Goal: Task Accomplishment & Management: Manage account settings

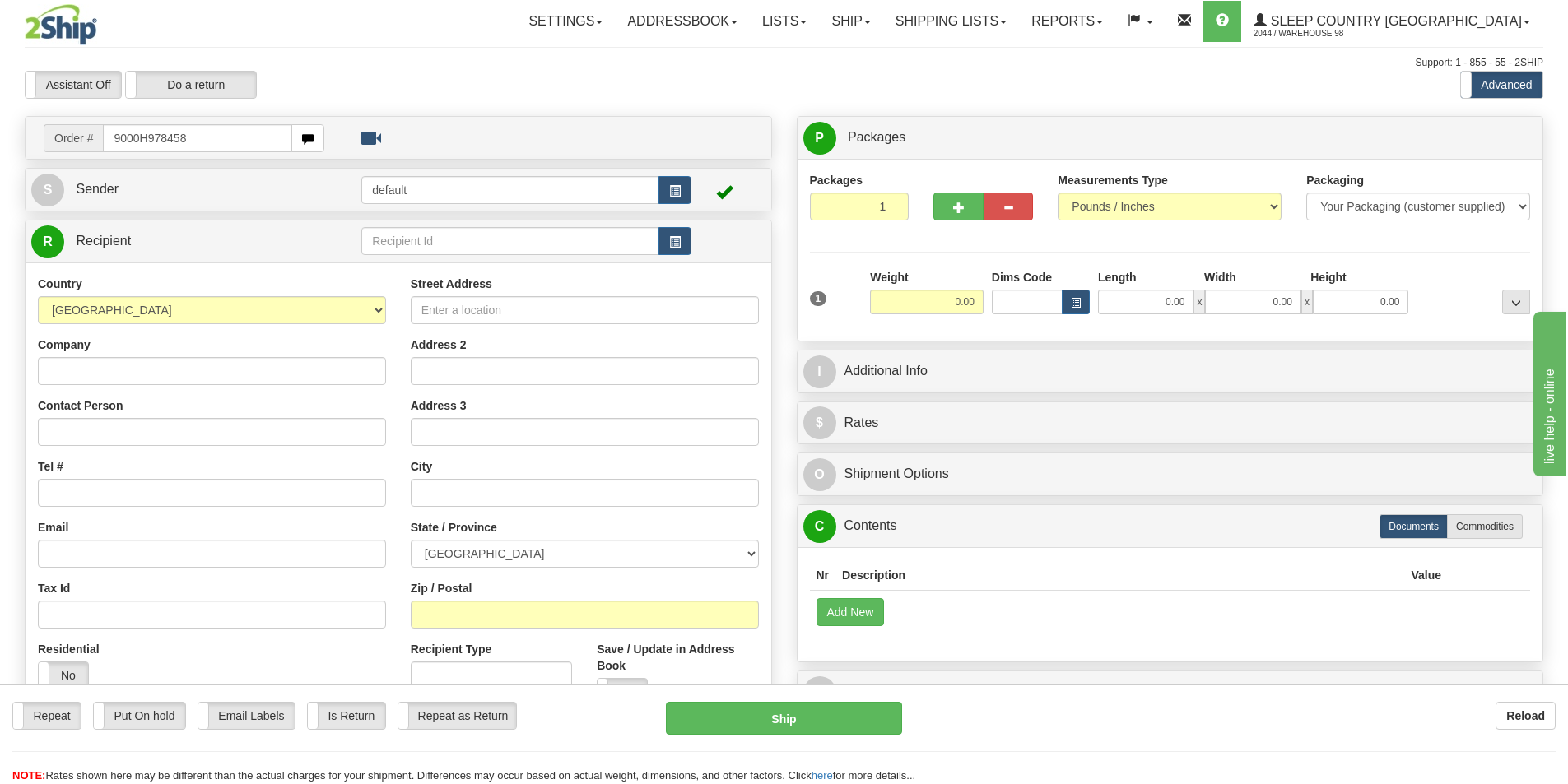
type input "9000H978458"
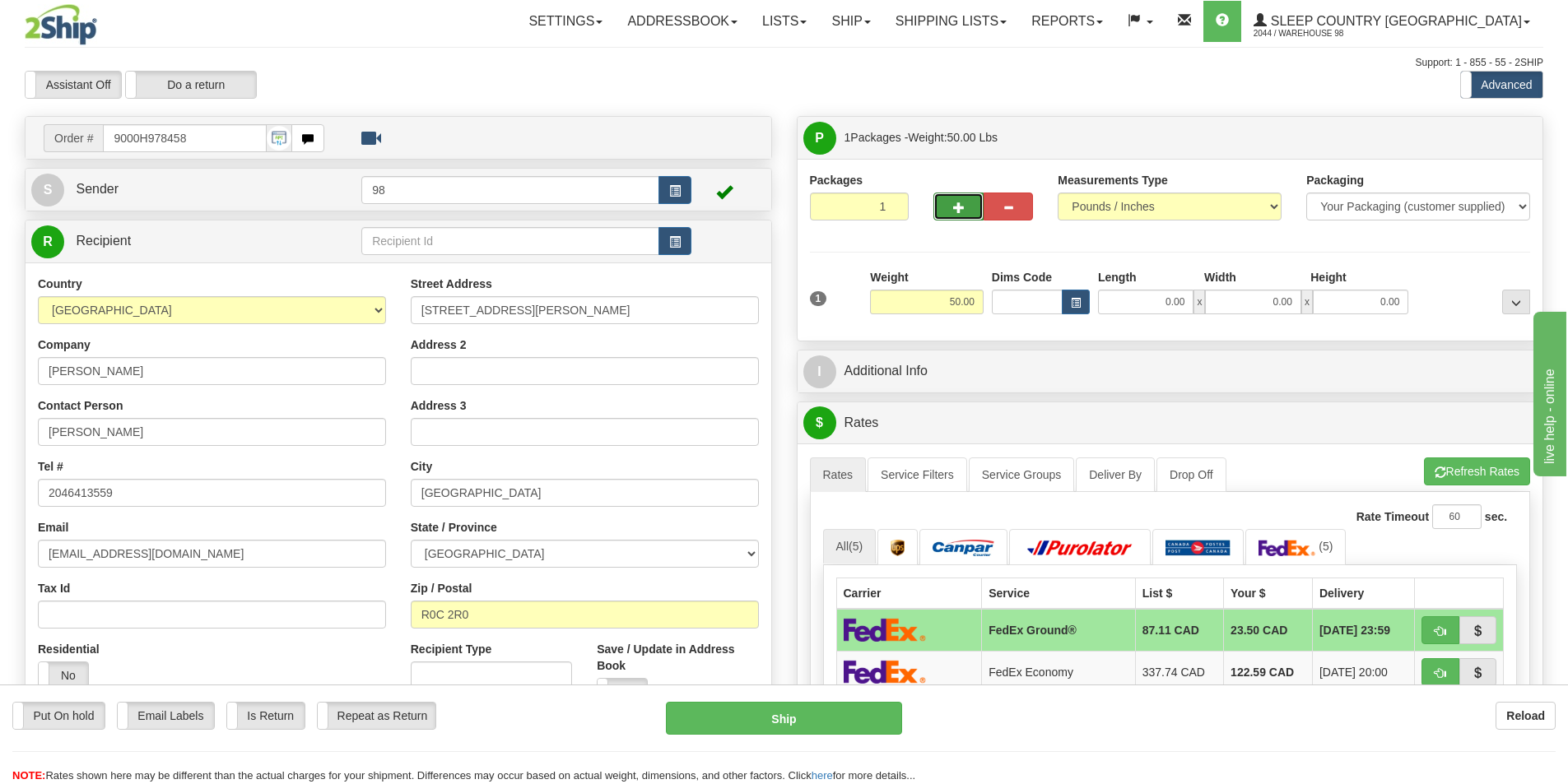
click at [963, 212] on span "button" at bounding box center [959, 207] width 12 height 11
type input "2"
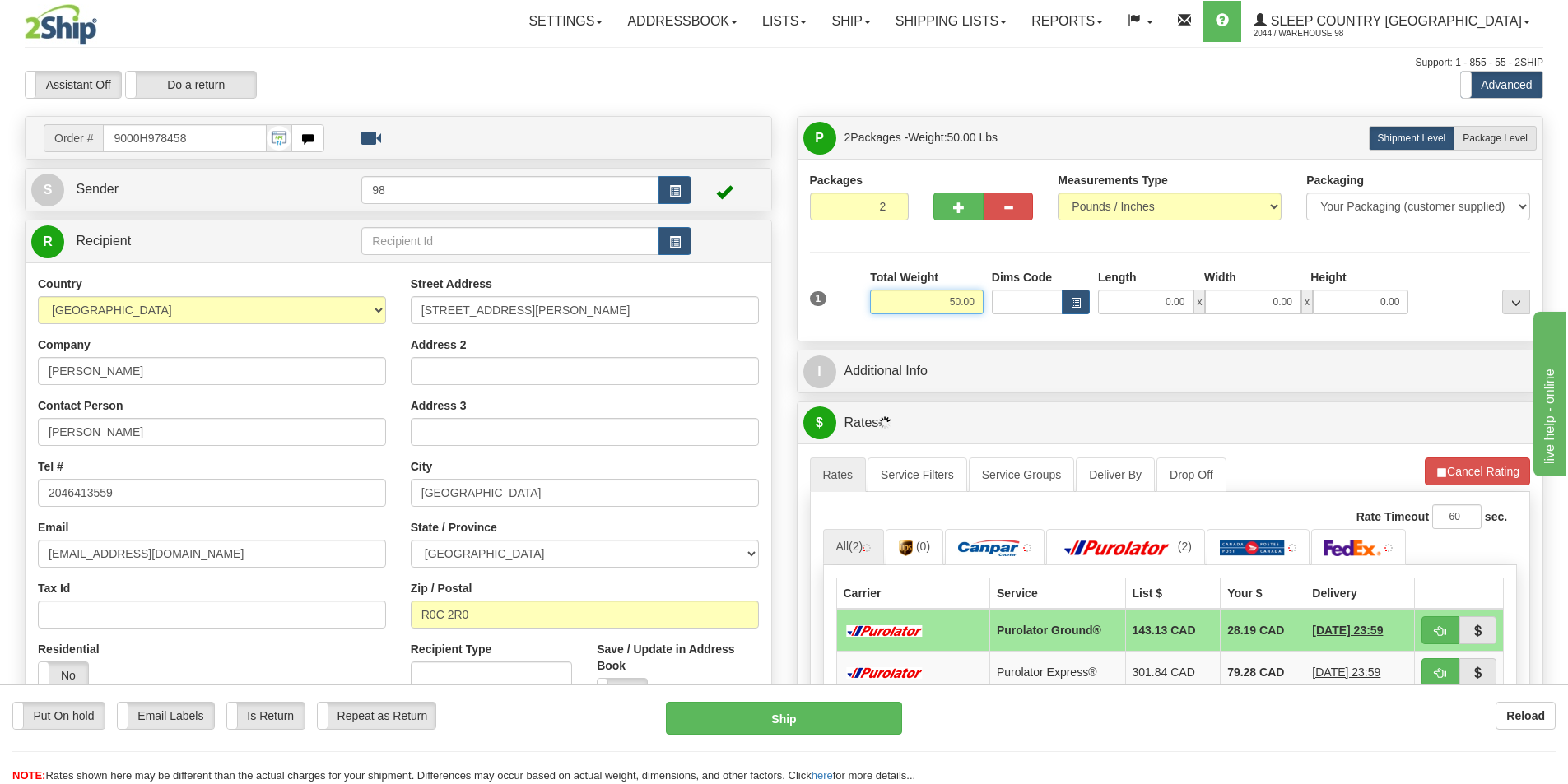
drag, startPoint x: 942, startPoint y: 304, endPoint x: 995, endPoint y: 304, distance: 53.0
click at [995, 304] on div "1 Total Weight 50.00 Dims Code x" at bounding box center [1170, 298] width 729 height 58
type input "25.00"
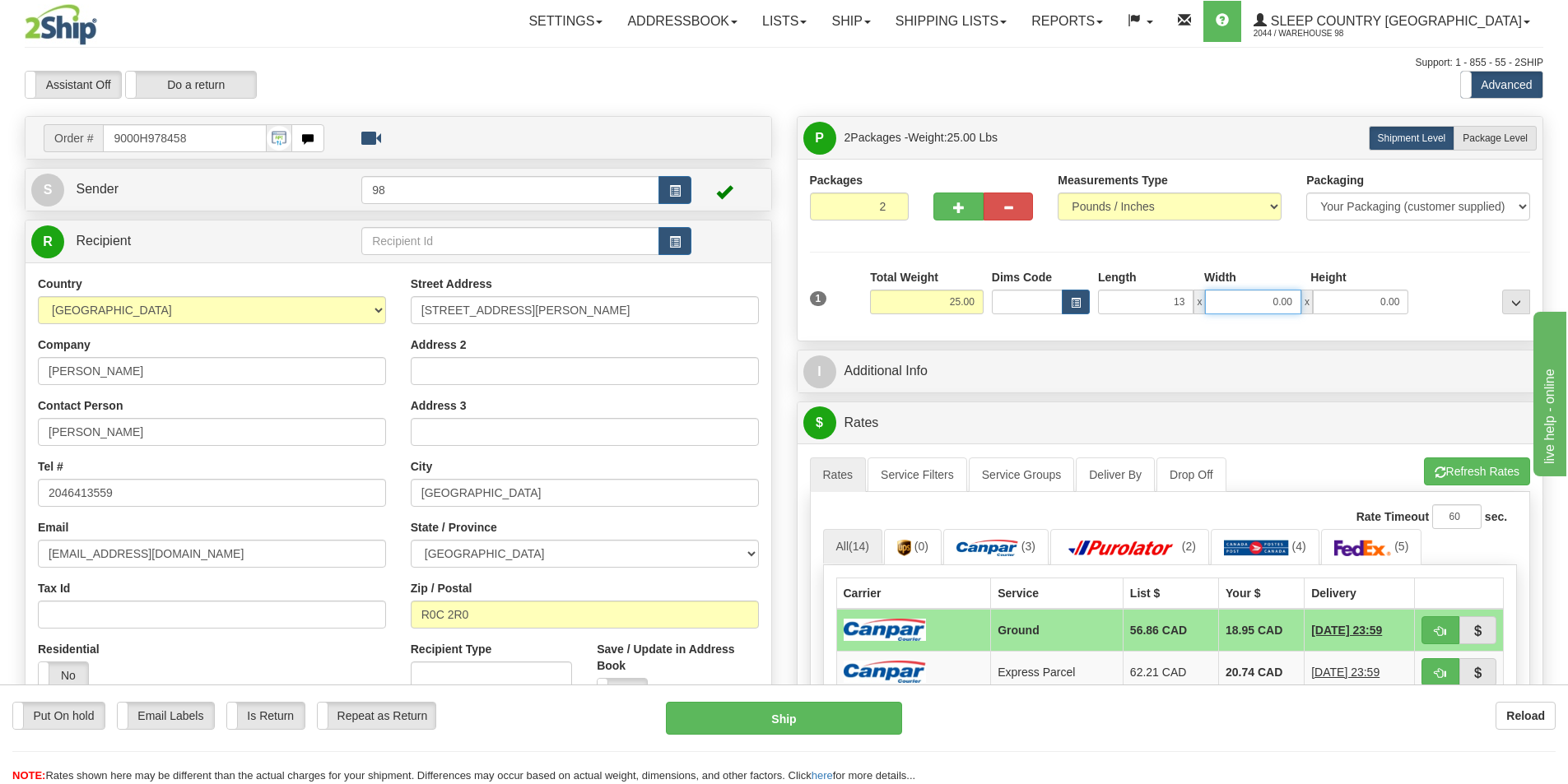
type input "13.00"
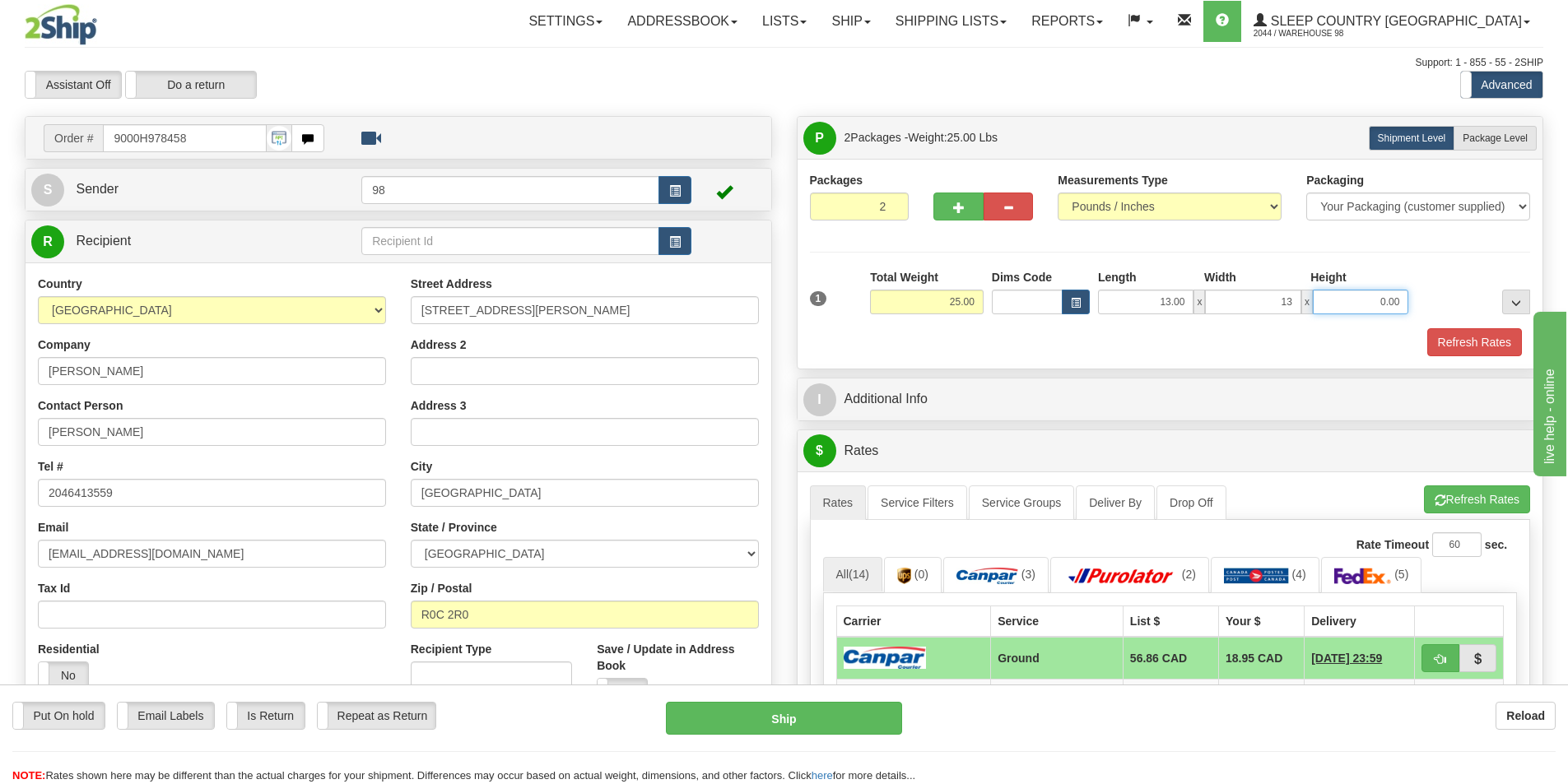
type input "13.00"
type input "41.00"
click at [1459, 139] on label "Package Level Pack.." at bounding box center [1494, 138] width 83 height 25
radio input "true"
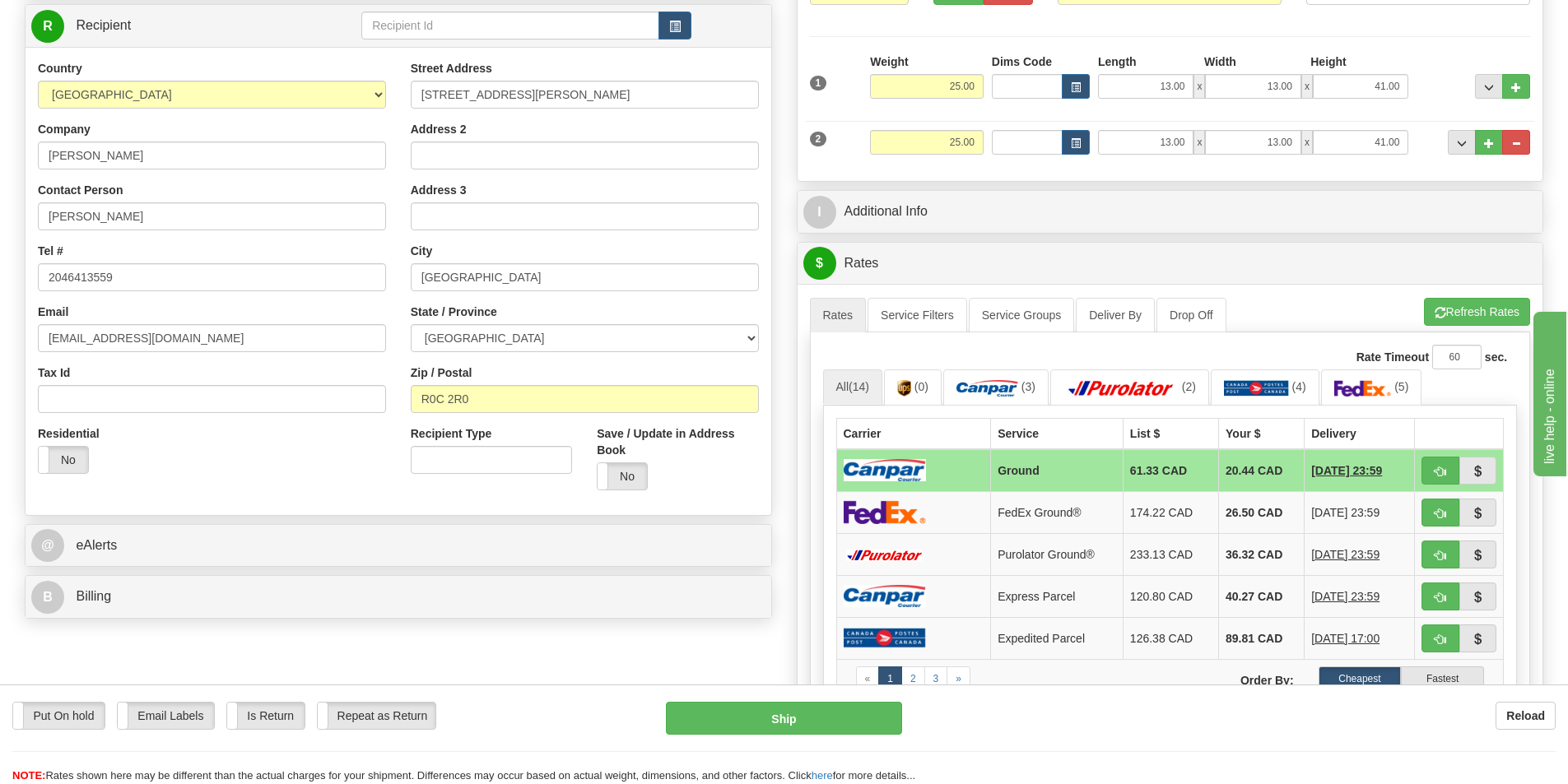
scroll to position [246, 0]
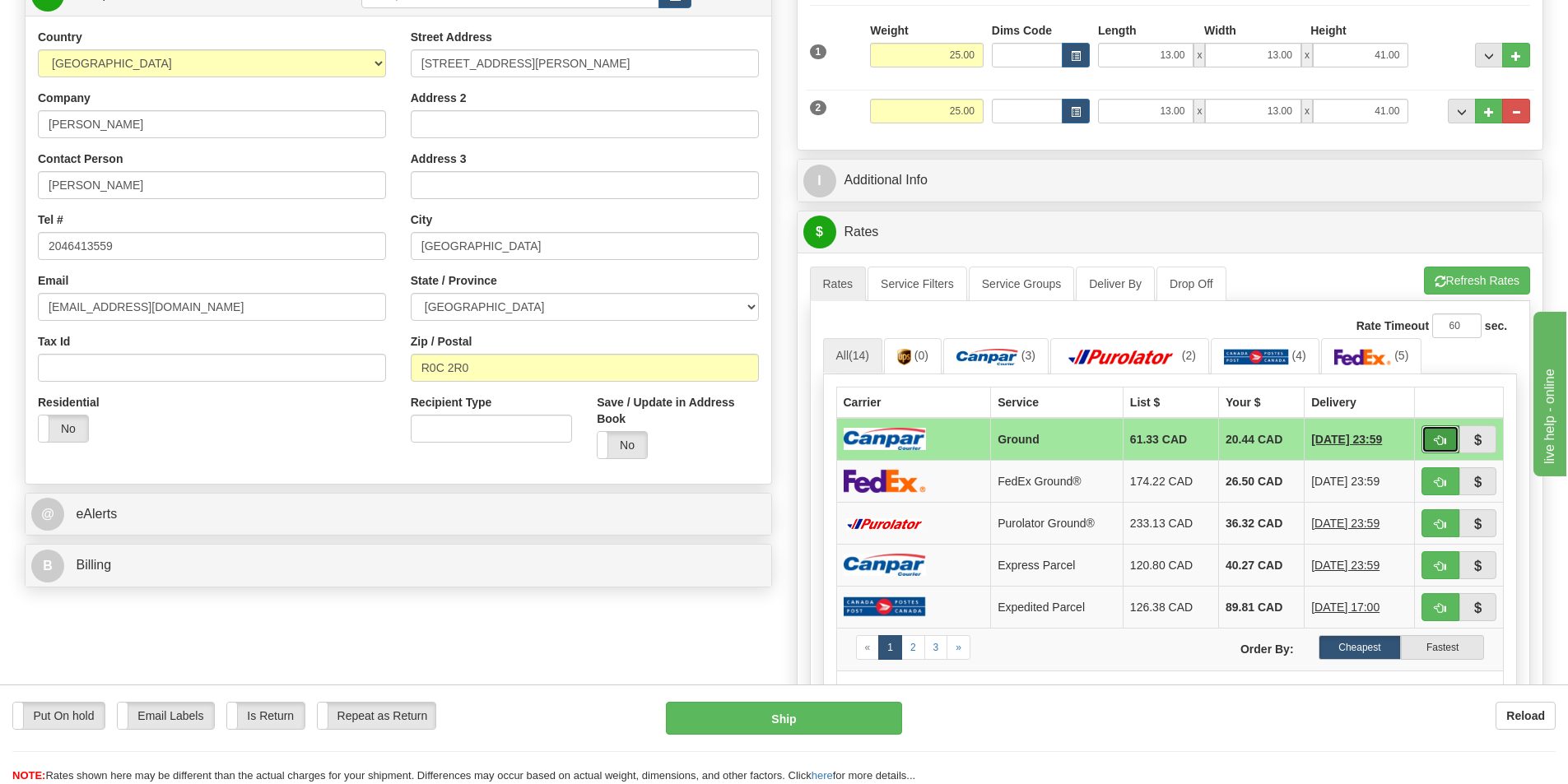
click at [1436, 438] on span "button" at bounding box center [1440, 440] width 12 height 11
type input "1"
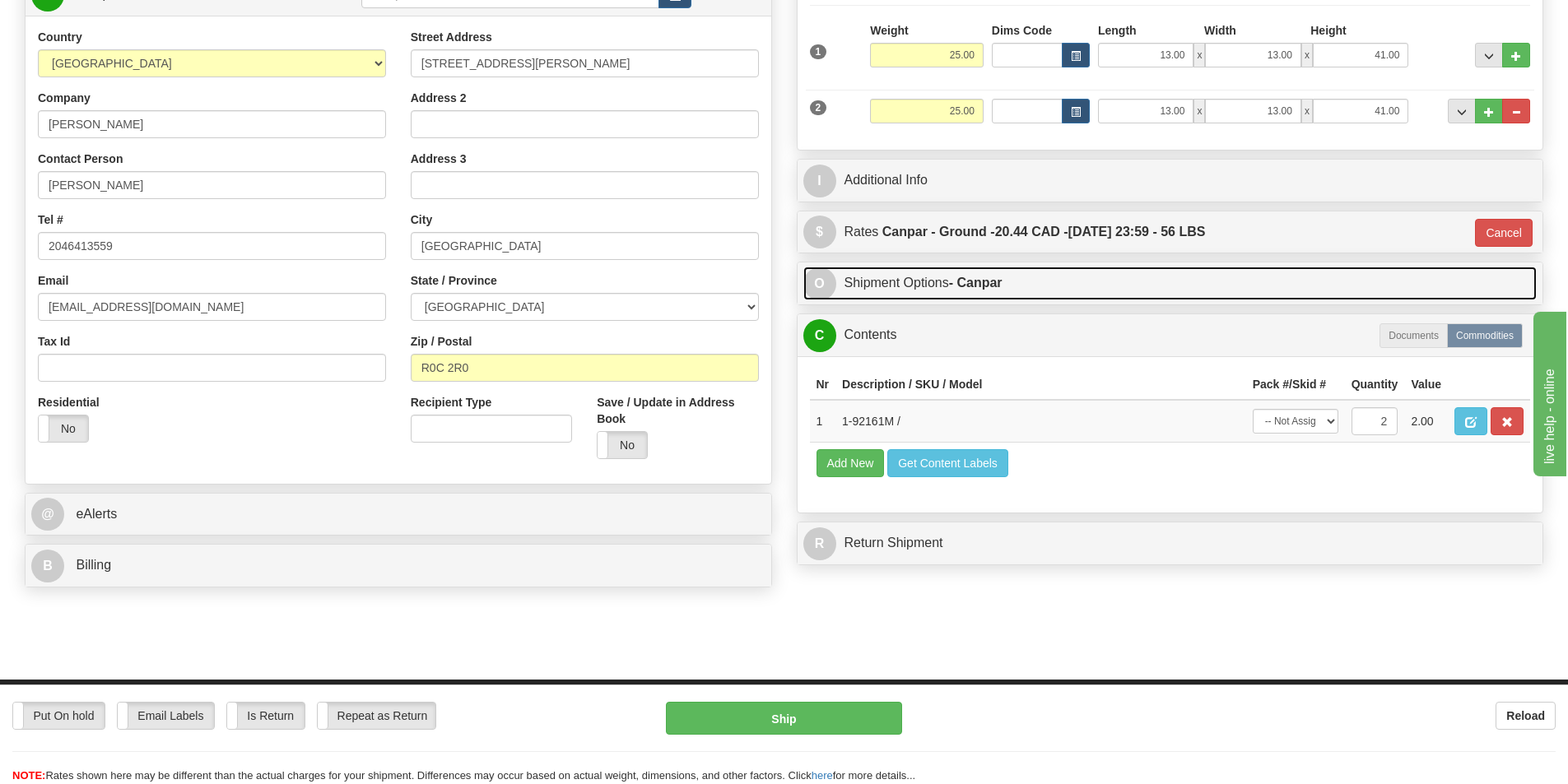
click at [907, 287] on link "O Shipment Options - Canpar" at bounding box center [1169, 283] width 734 height 34
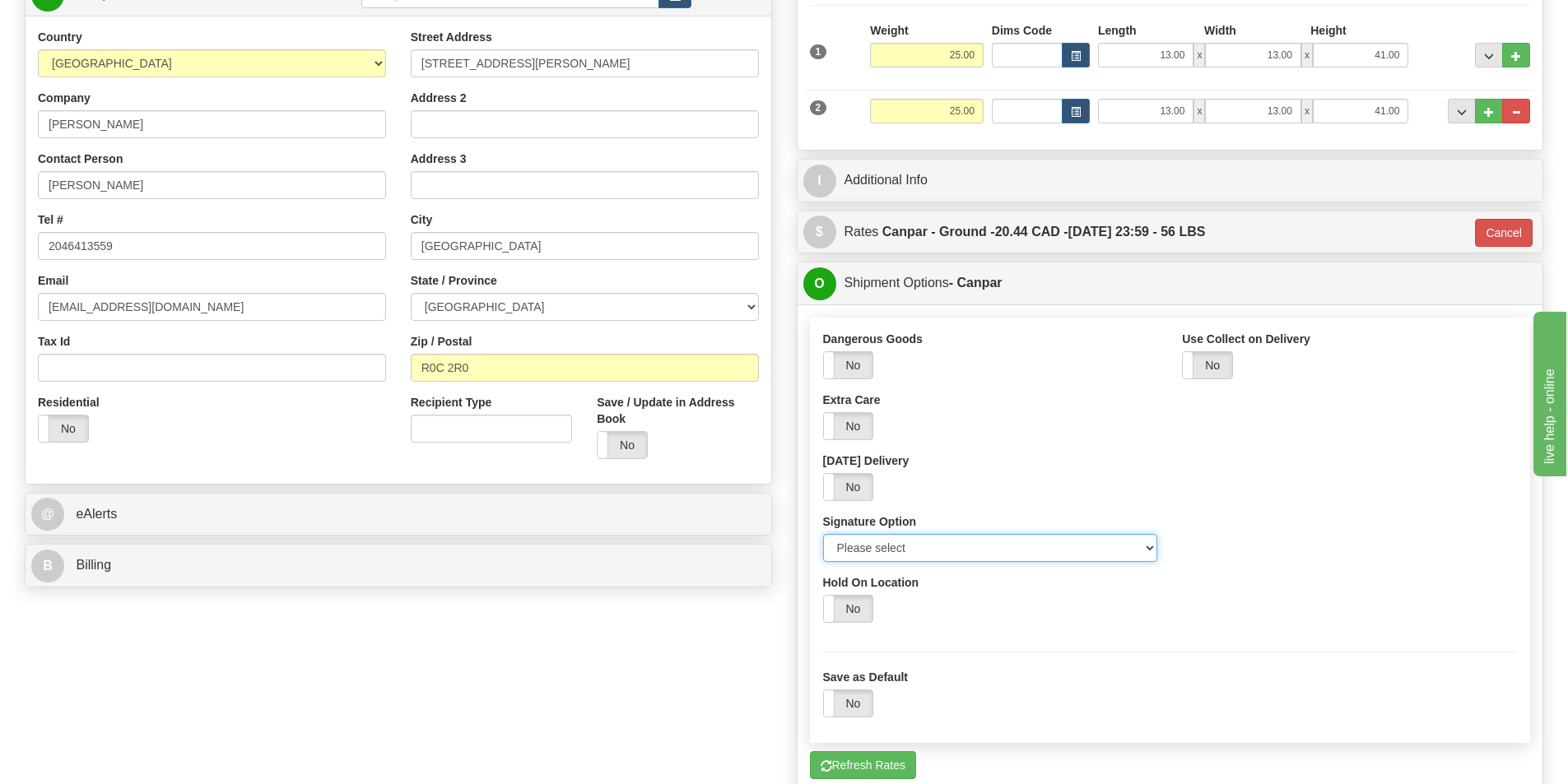
click at [936, 542] on select "Please select No Signature Required Signature Required Adult Signature" at bounding box center [990, 547] width 335 height 28
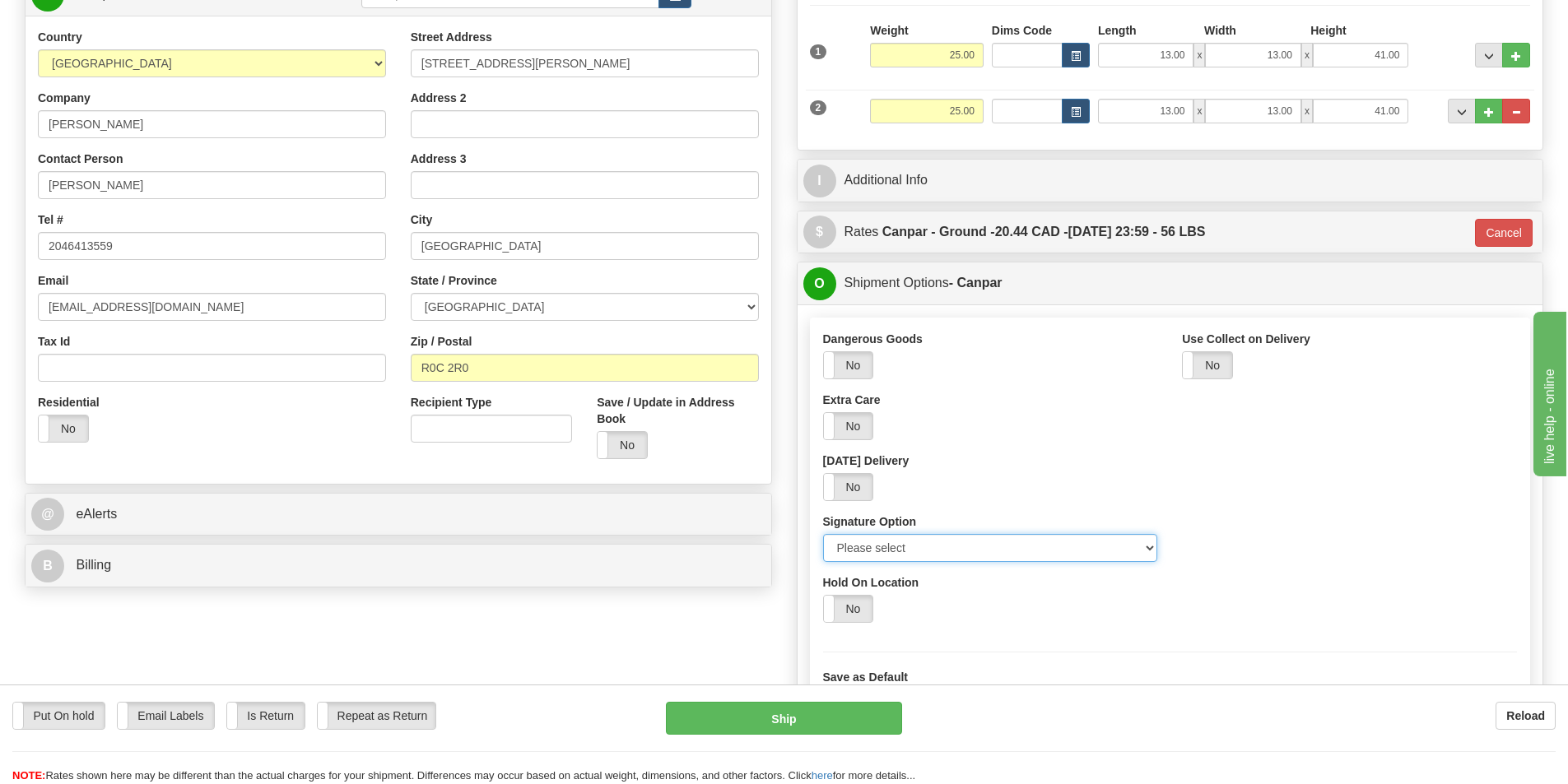
select select "2"
click at [823, 534] on select "Please select No Signature Required Signature Required Adult Signature" at bounding box center [990, 547] width 335 height 28
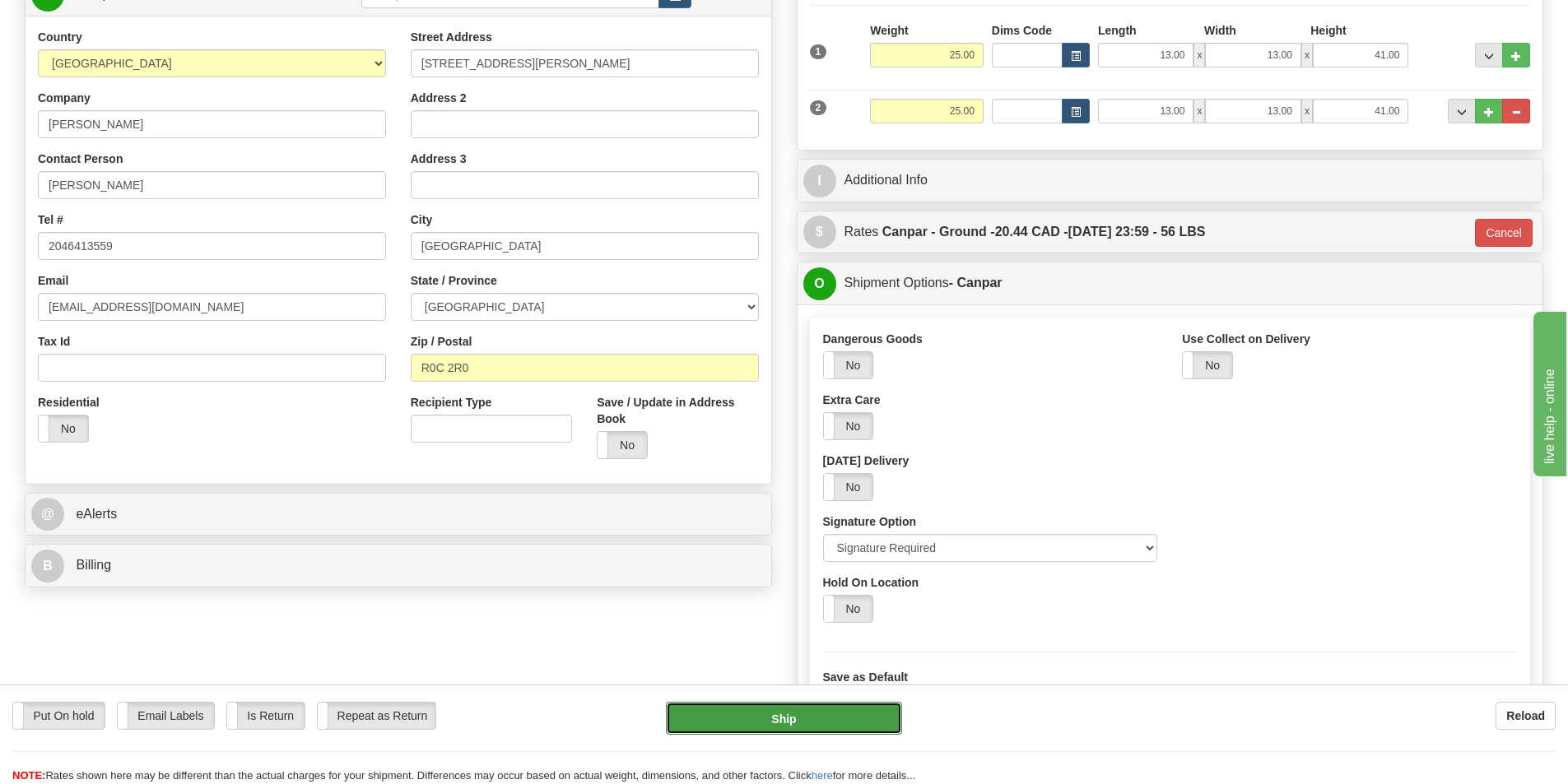
click at [840, 709] on button "Ship" at bounding box center [784, 718] width 236 height 33
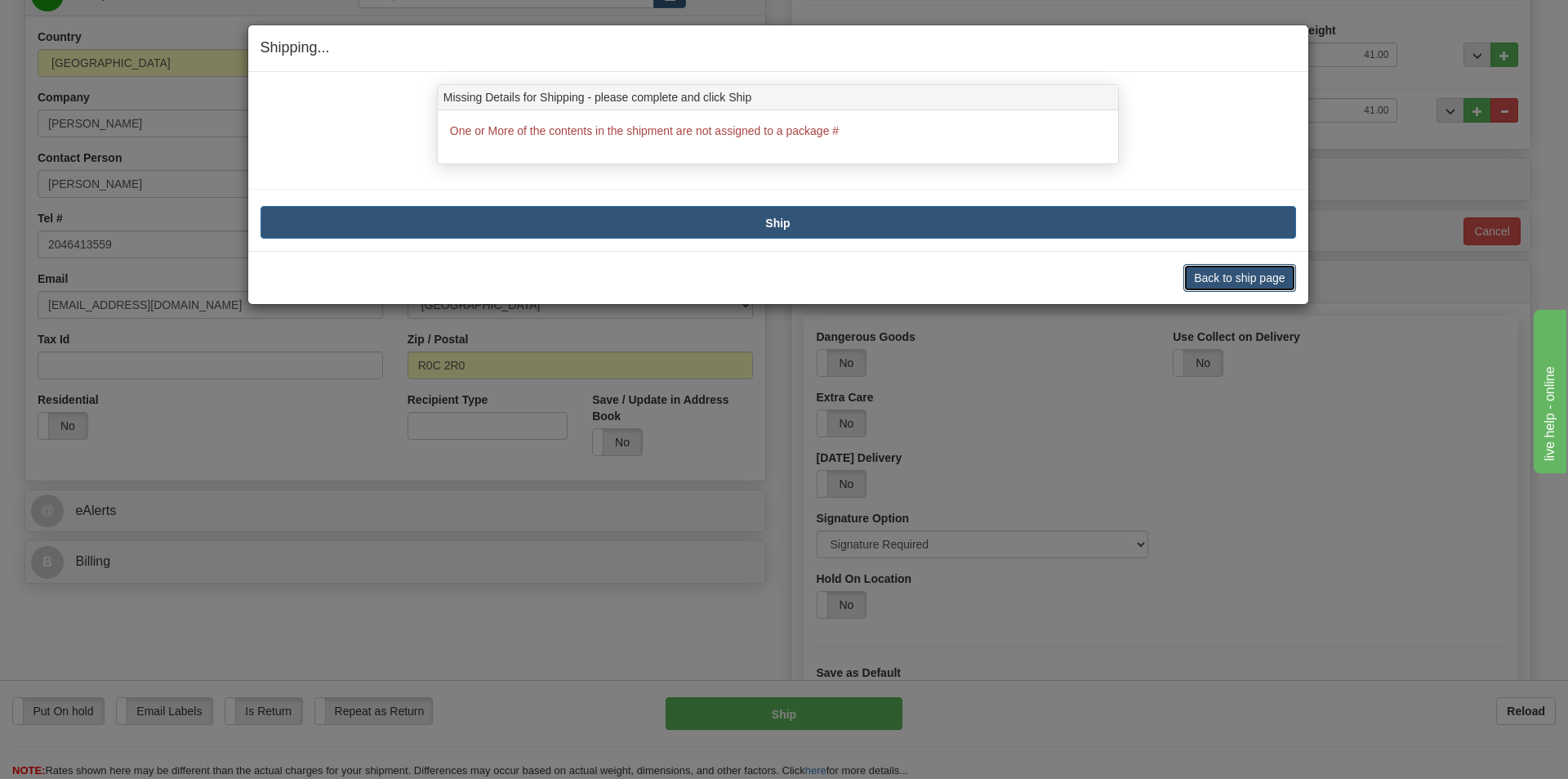
click at [1207, 273] on button "Back to ship page" at bounding box center [1240, 277] width 112 height 28
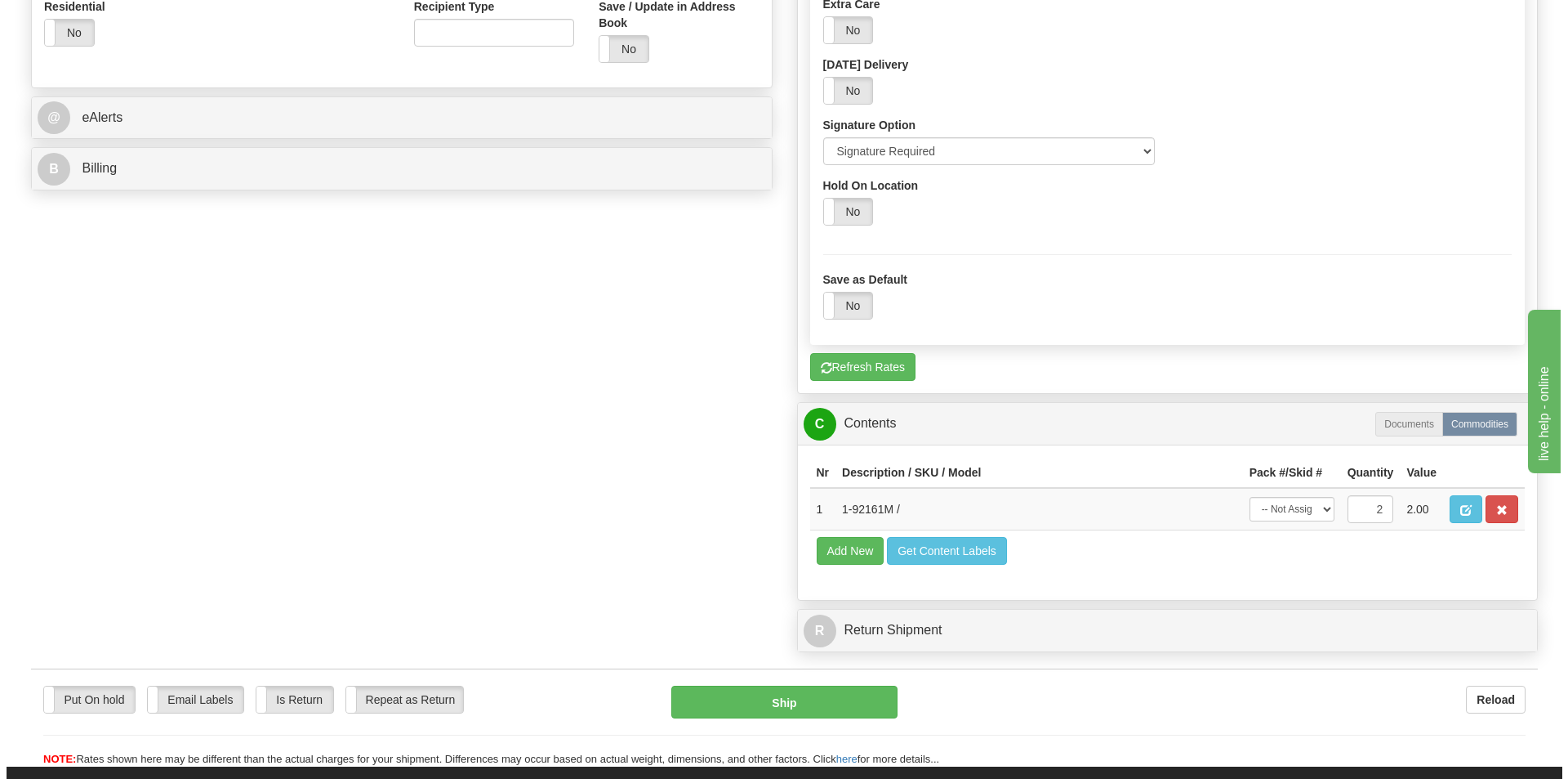
scroll to position [653, 0]
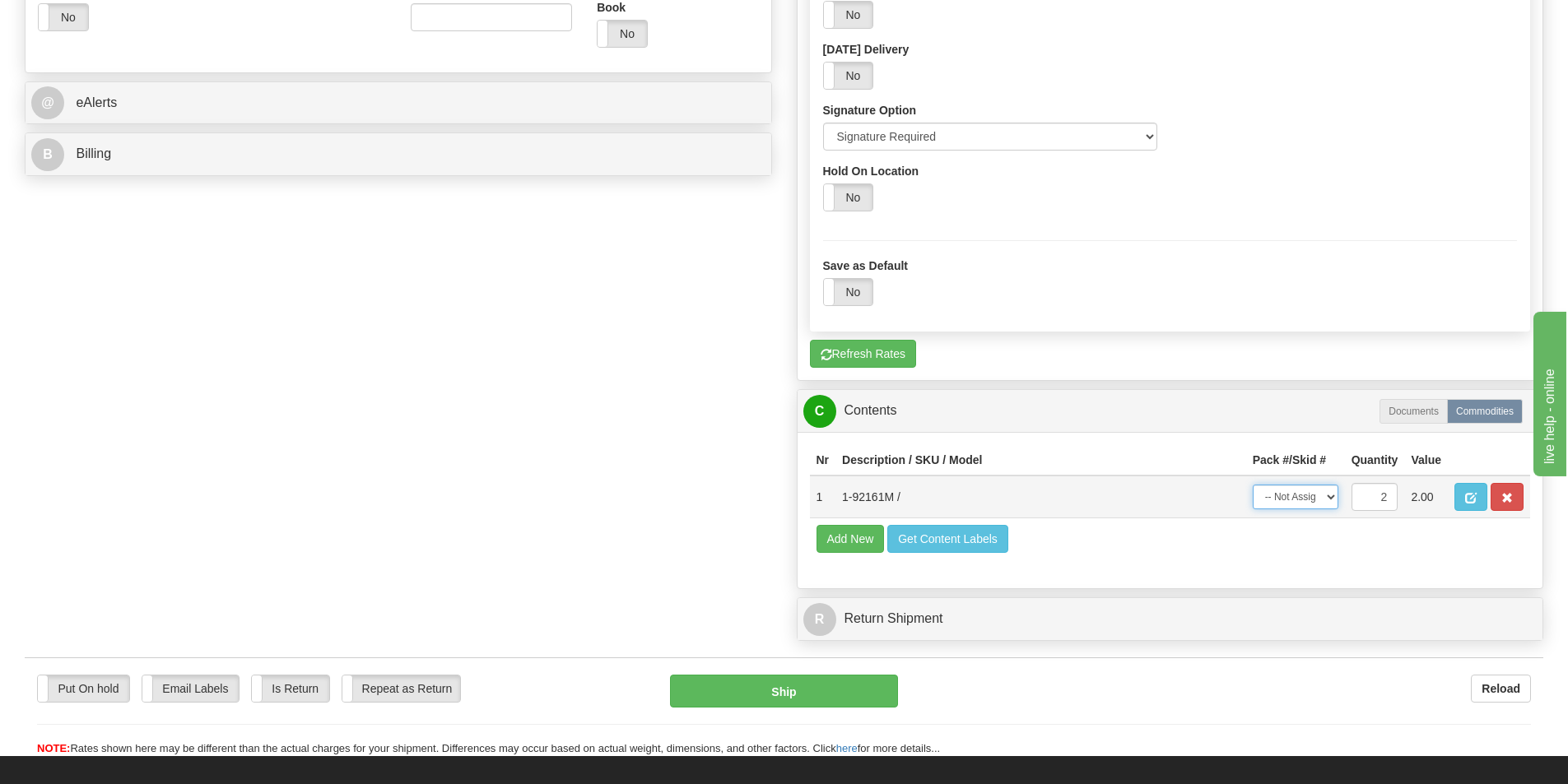
click at [1330, 500] on select "-- Not Assigned -- Package 1 Package 2 Split" at bounding box center [1295, 496] width 85 height 25
select select "SPLIT"
click at [1252, 484] on select "-- Not Assigned -- Package 1 Package 2 Split" at bounding box center [1295, 496] width 85 height 25
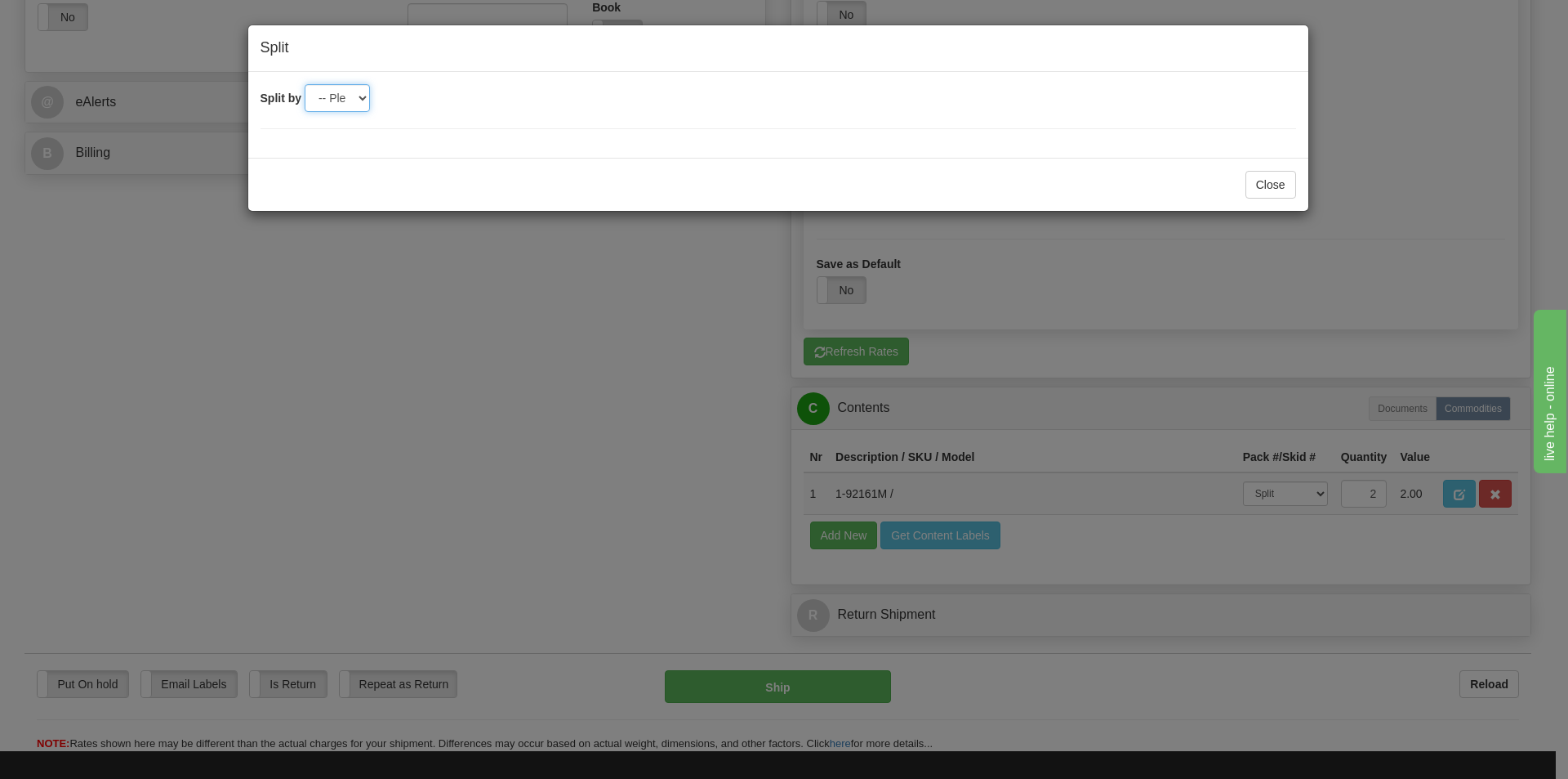
click at [363, 96] on select "-- Please select -- 2" at bounding box center [337, 97] width 66 height 28
select select "2"
click at [305, 84] on select "-- Please select -- 2" at bounding box center [337, 97] width 66 height 28
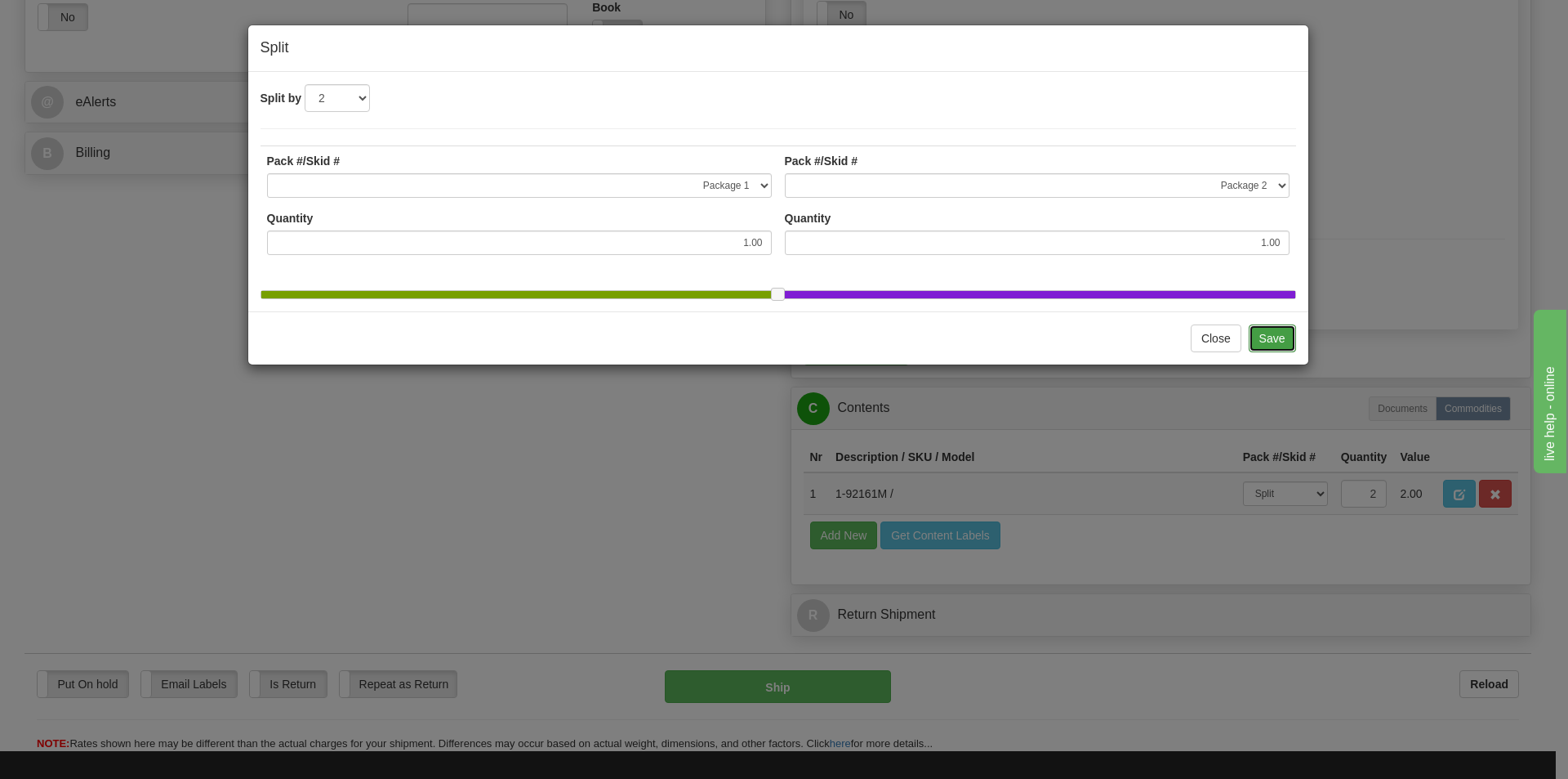
click at [1280, 350] on button "Save" at bounding box center [1273, 338] width 48 height 28
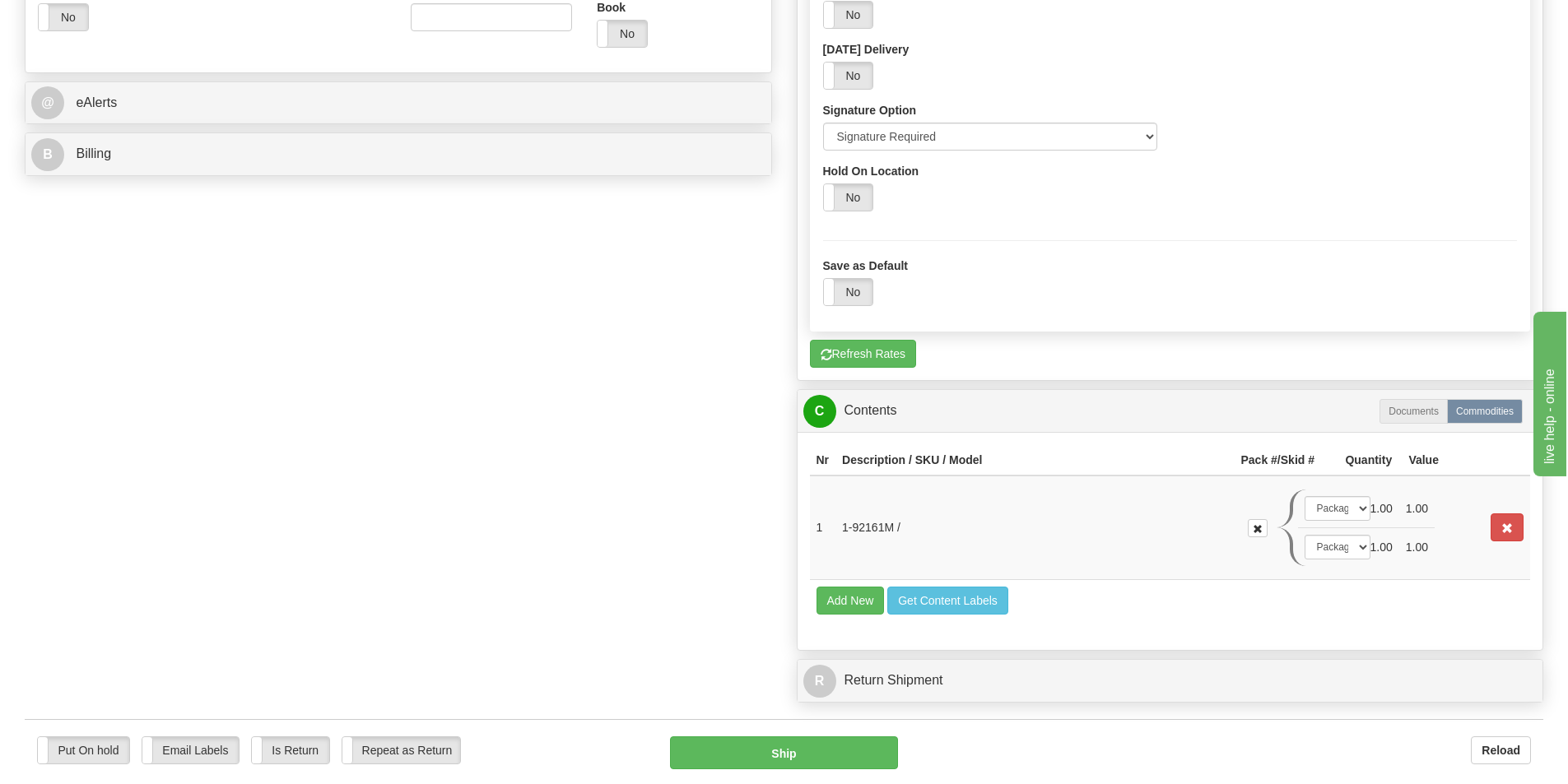
click at [789, 698] on div "P Packages 2 Packages - Weight: 50.00 Lbs Shipment Level Shipm. Package Level P…" at bounding box center [1170, 84] width 772 height 1253
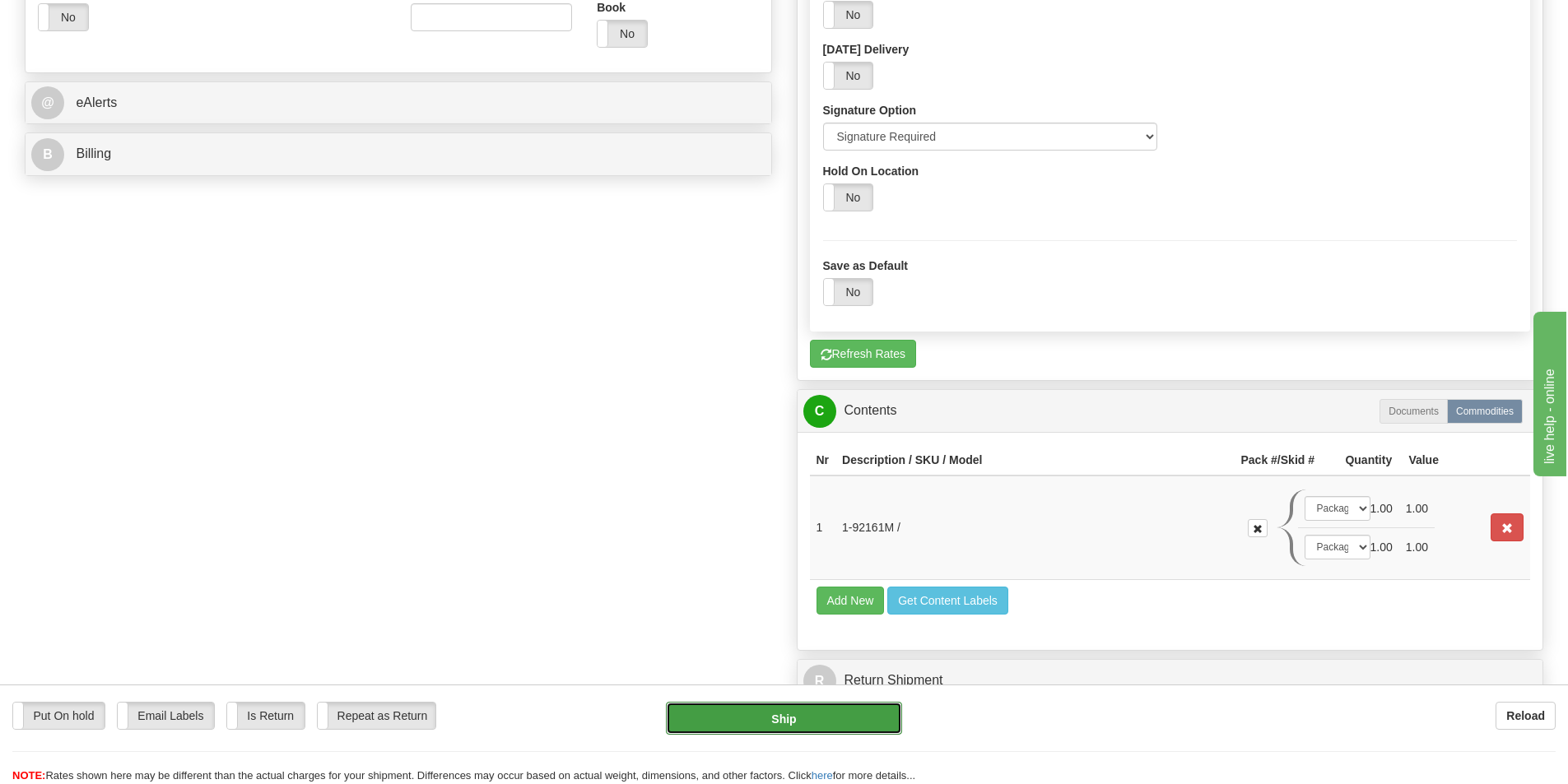
click at [785, 726] on button "Ship" at bounding box center [784, 718] width 236 height 33
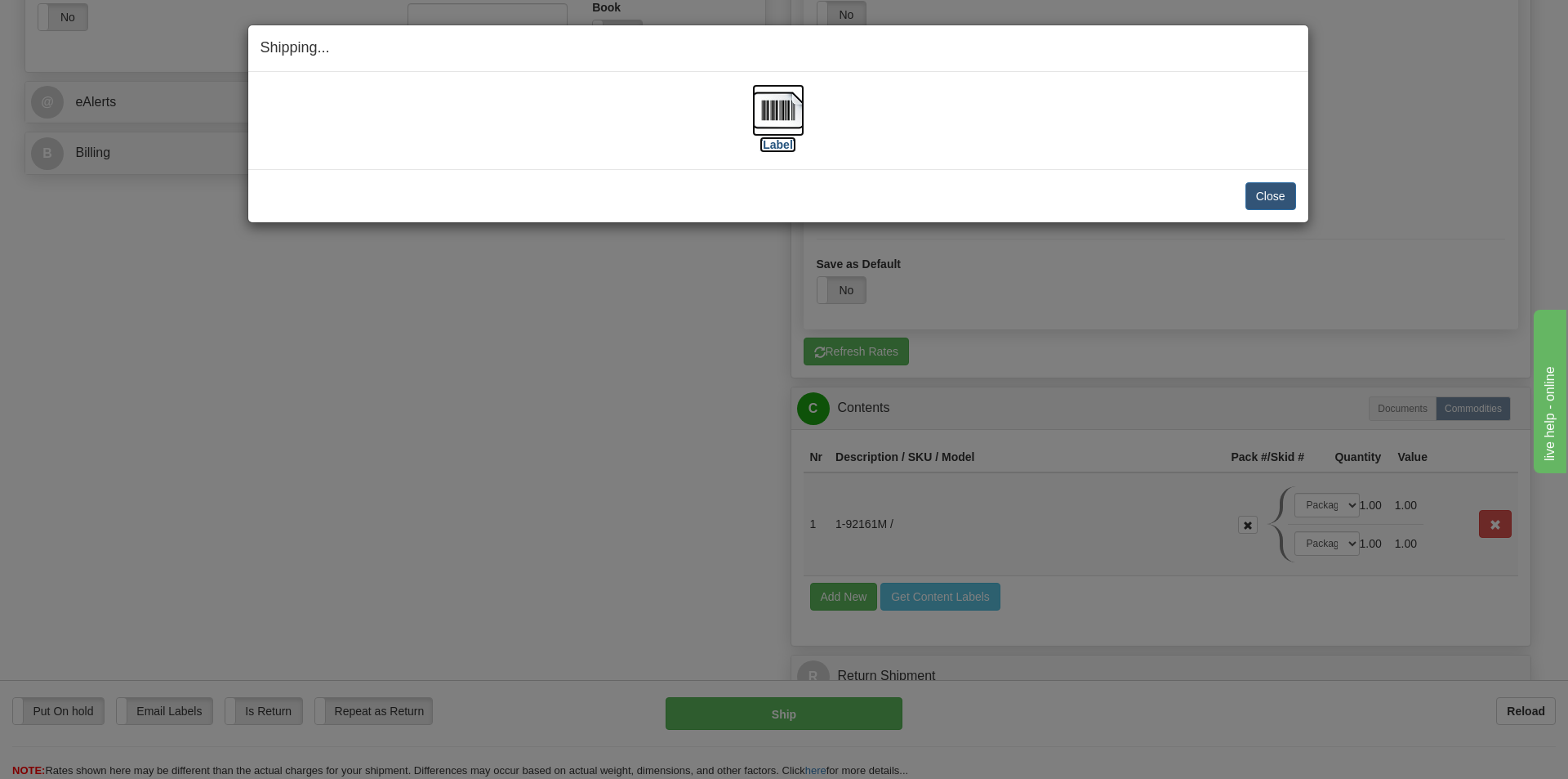
click at [775, 143] on label "[Label]" at bounding box center [778, 144] width 37 height 16
click at [1264, 189] on button "Close" at bounding box center [1270, 195] width 50 height 28
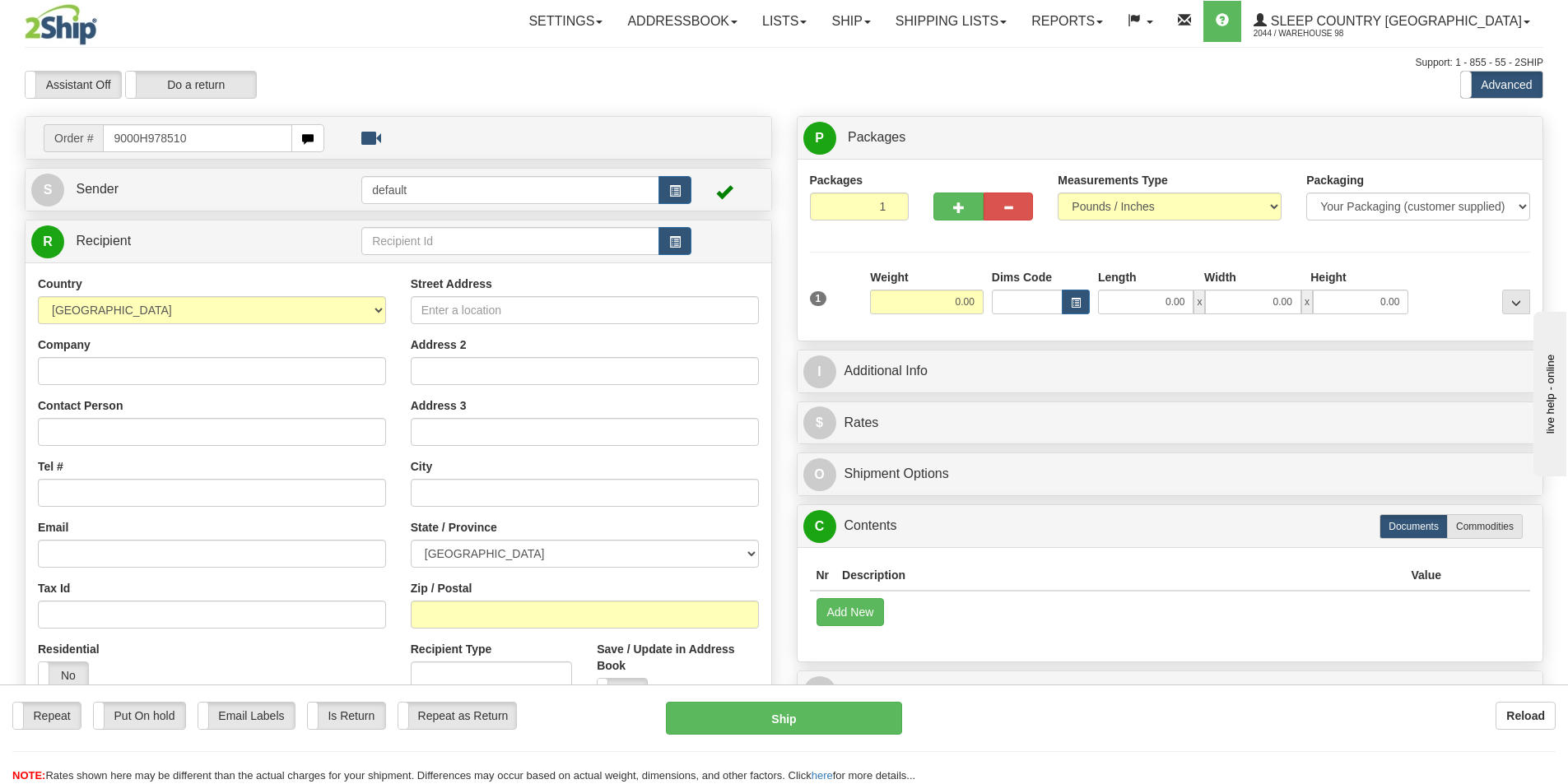
type input "9000H978510"
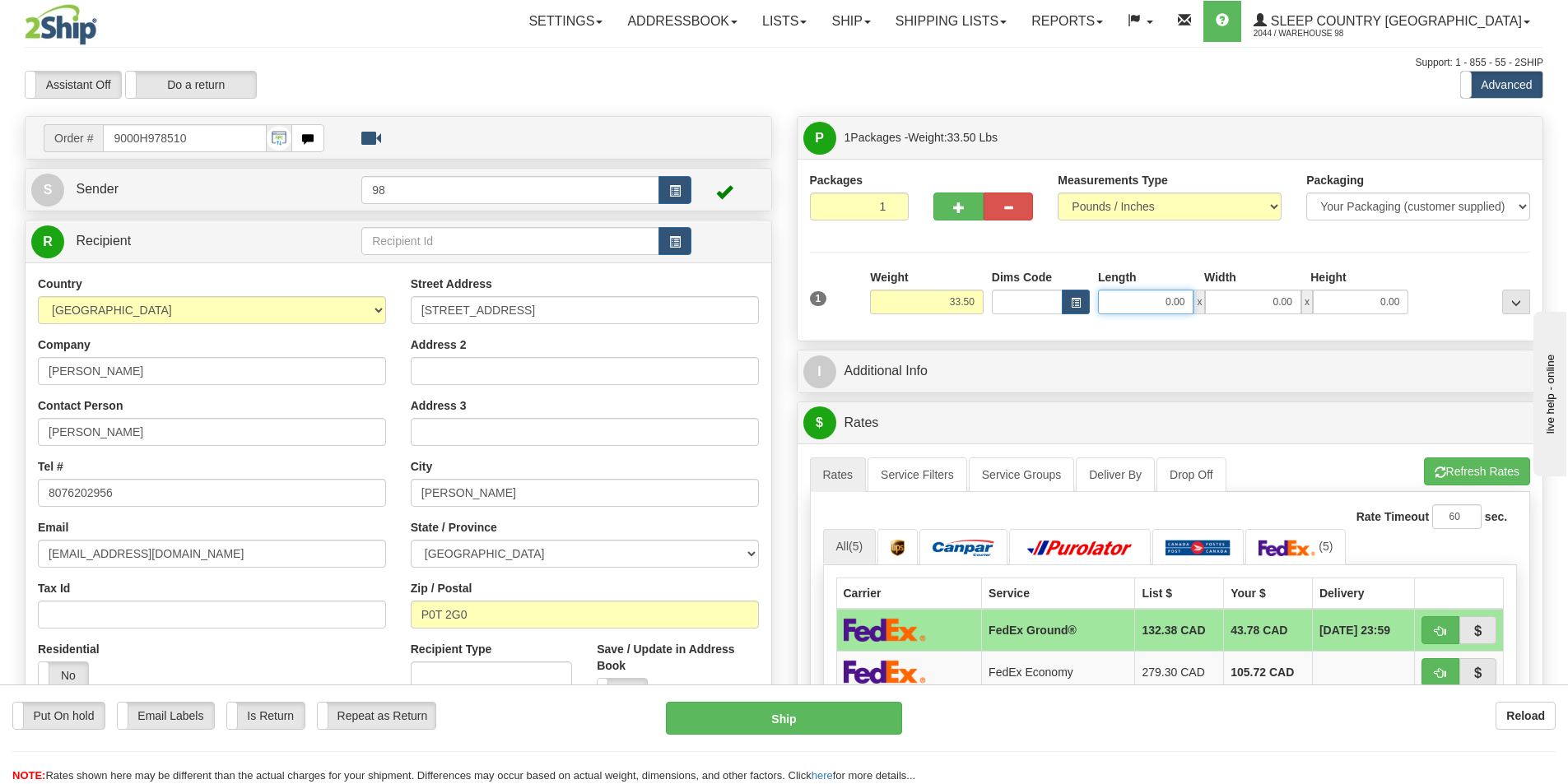
drag, startPoint x: 1180, startPoint y: 302, endPoint x: 1188, endPoint y: 304, distance: 8.2
click at [1188, 304] on input "0.00" at bounding box center [1146, 302] width 96 height 25
type input "17.00"
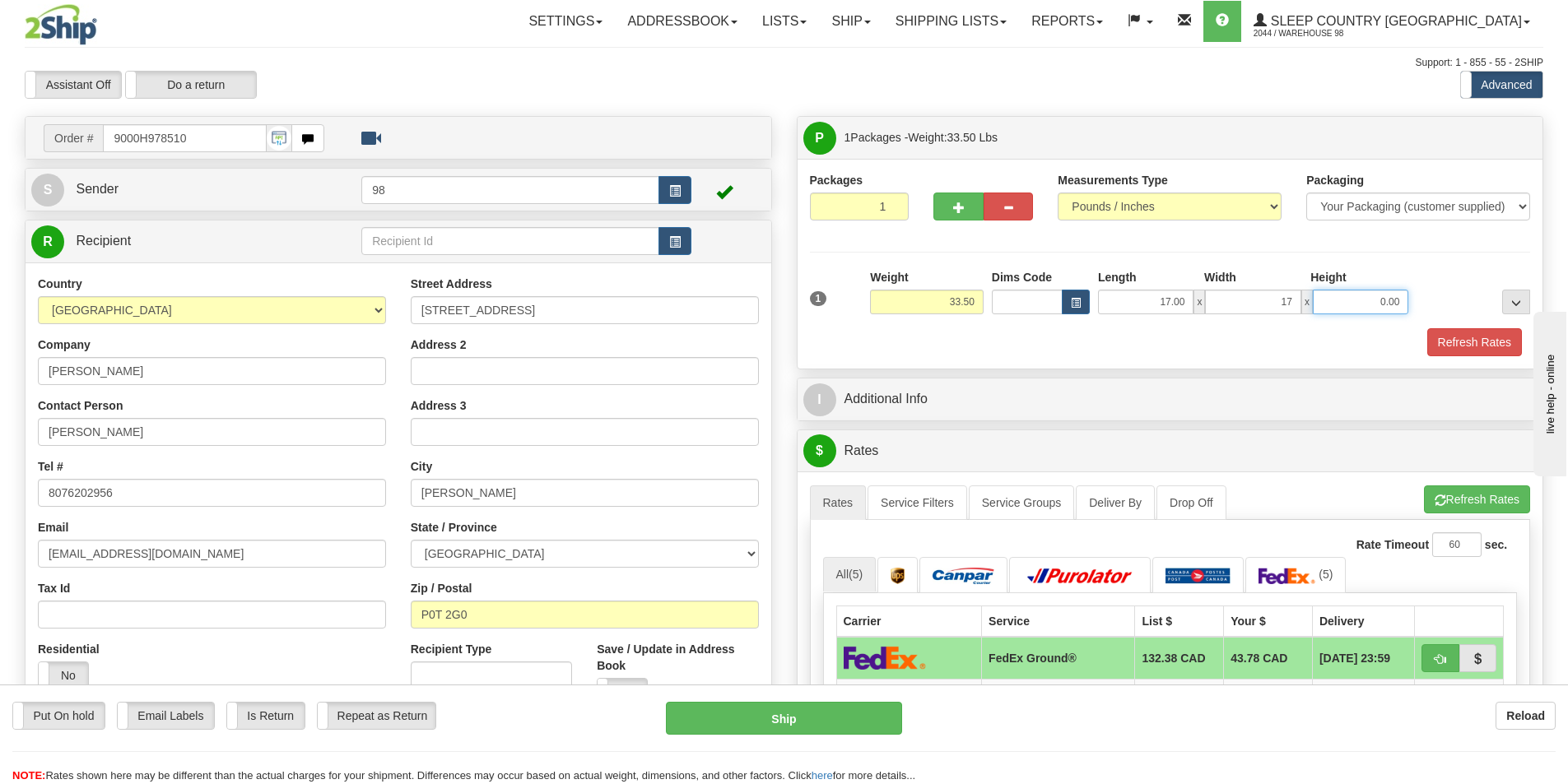
type input "17.00"
type input "41.00"
click at [1475, 353] on button "Refresh Rates" at bounding box center [1474, 341] width 95 height 28
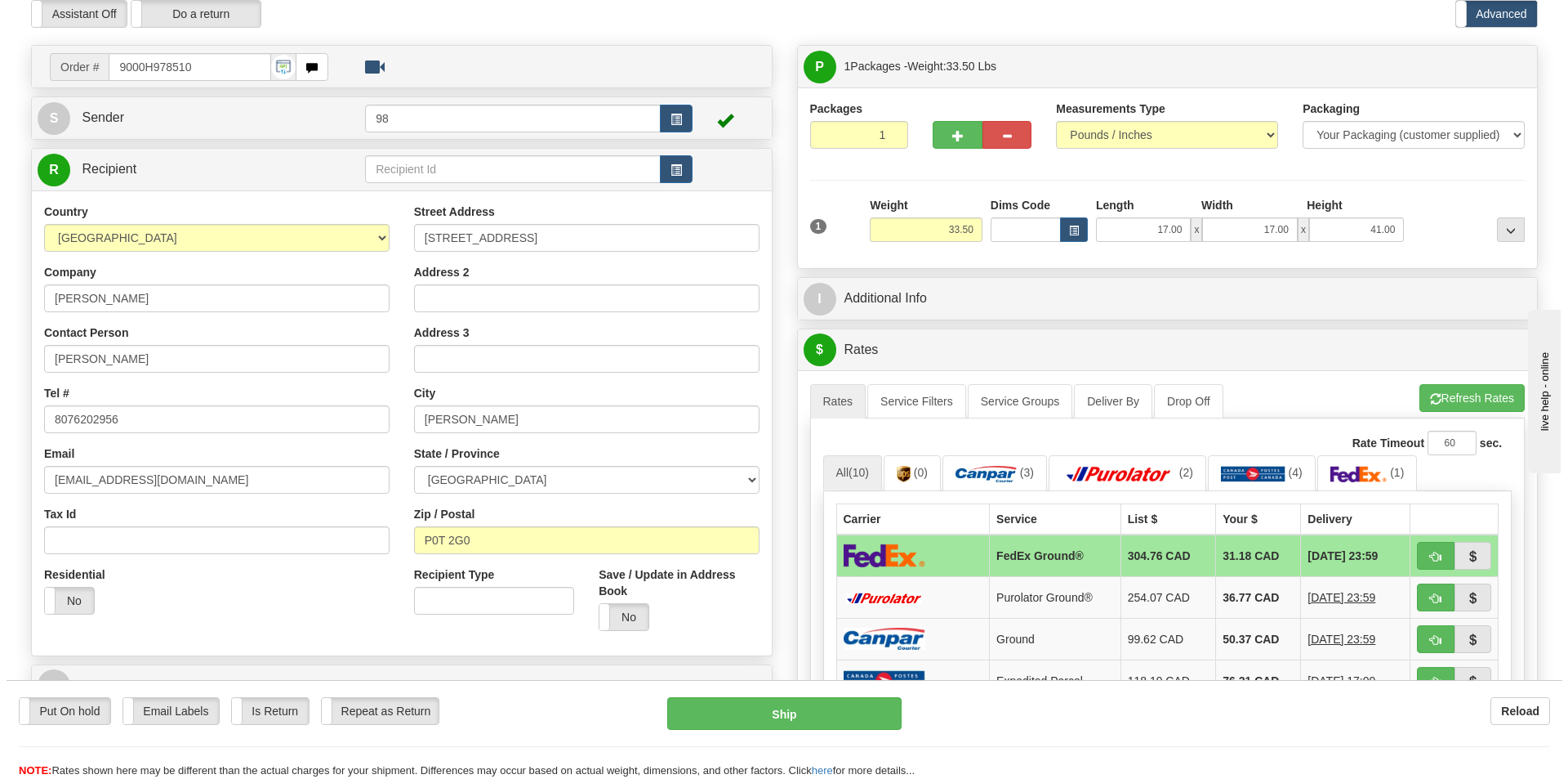
scroll to position [245, 0]
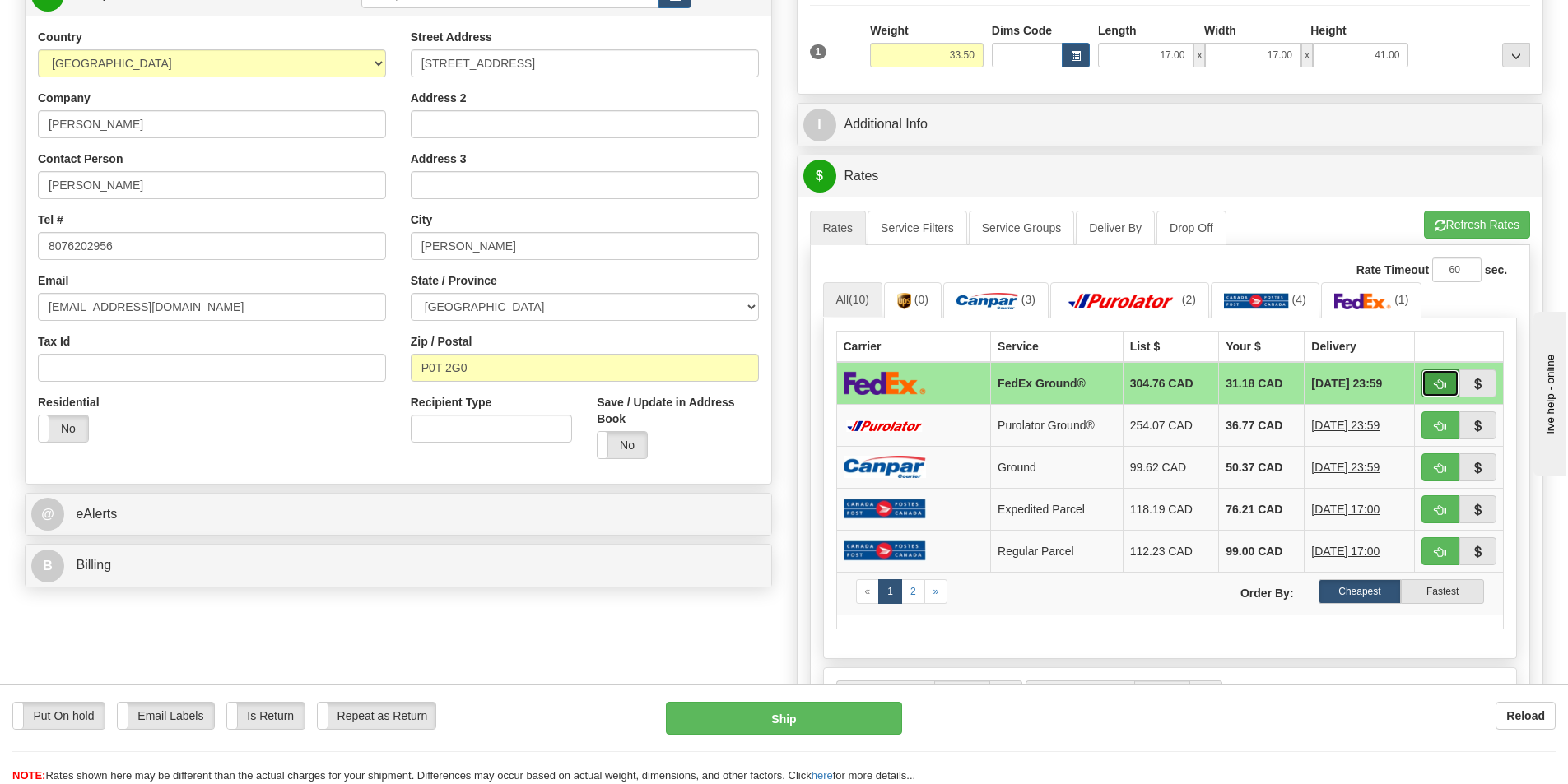
click at [1430, 380] on button "button" at bounding box center [1439, 382] width 37 height 28
type input "92"
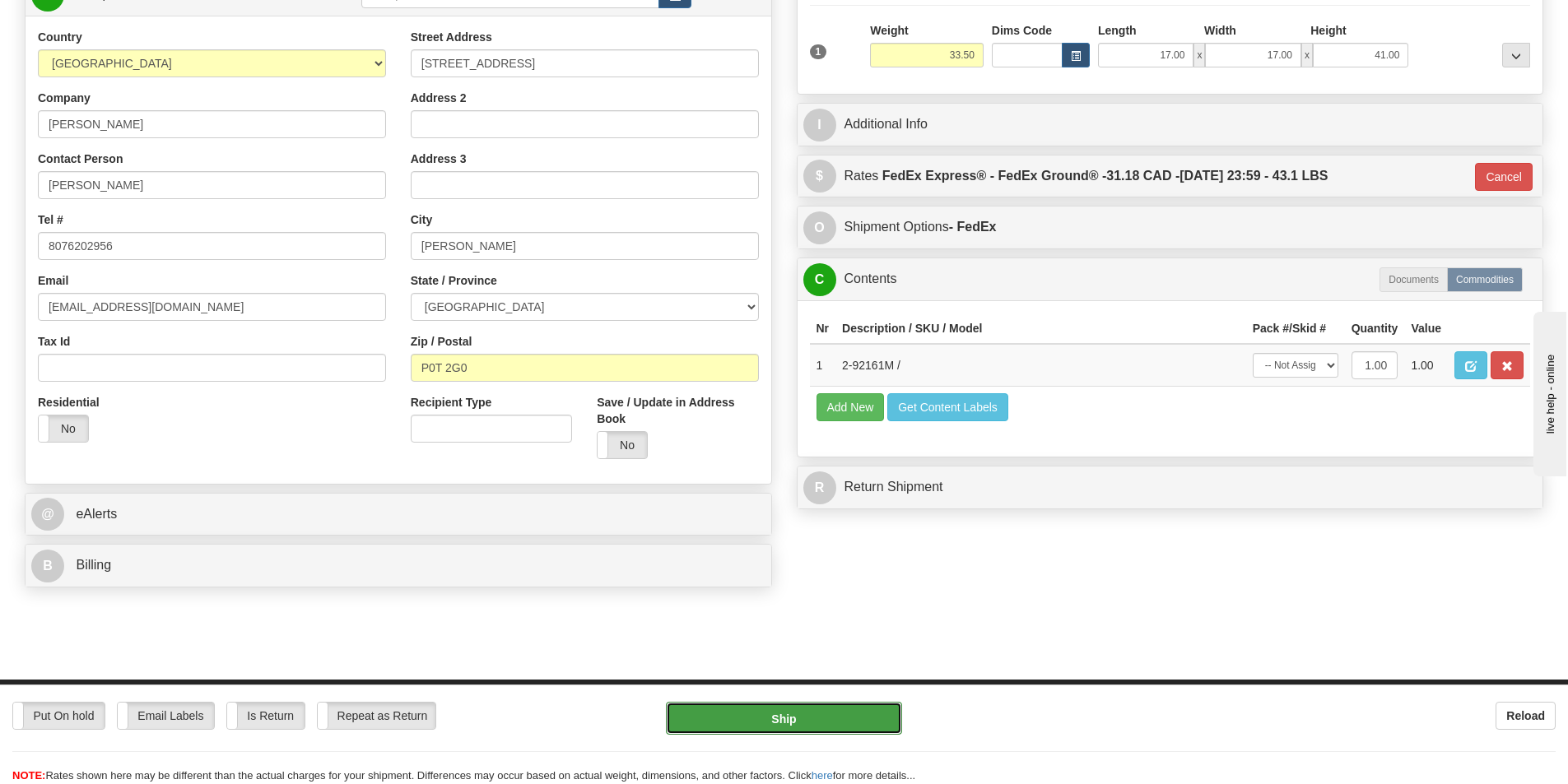
click at [803, 719] on button "Ship" at bounding box center [784, 718] width 236 height 33
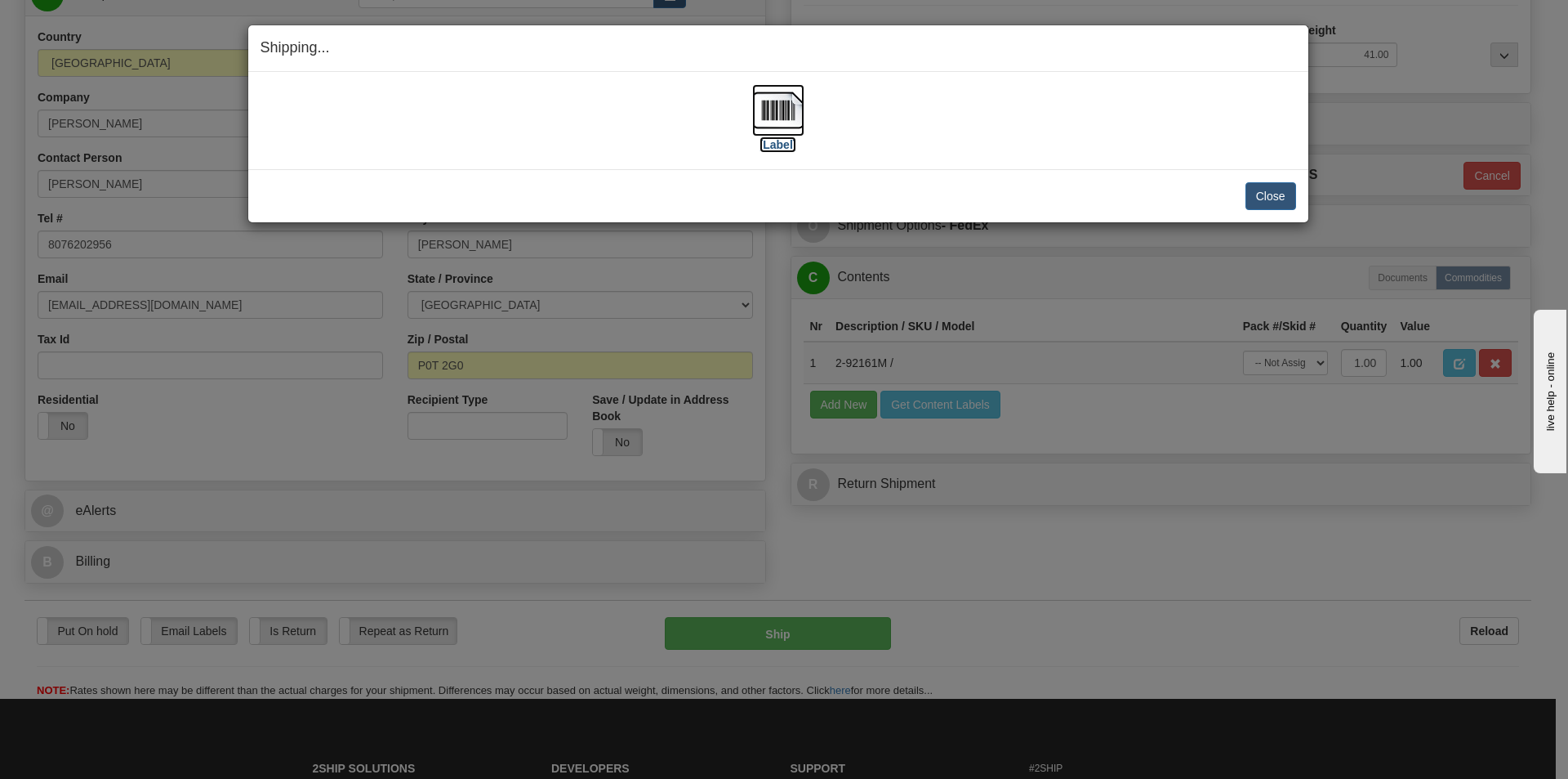
click at [776, 138] on label "[Label]" at bounding box center [778, 144] width 37 height 16
click at [1272, 193] on button "Close" at bounding box center [1270, 195] width 50 height 28
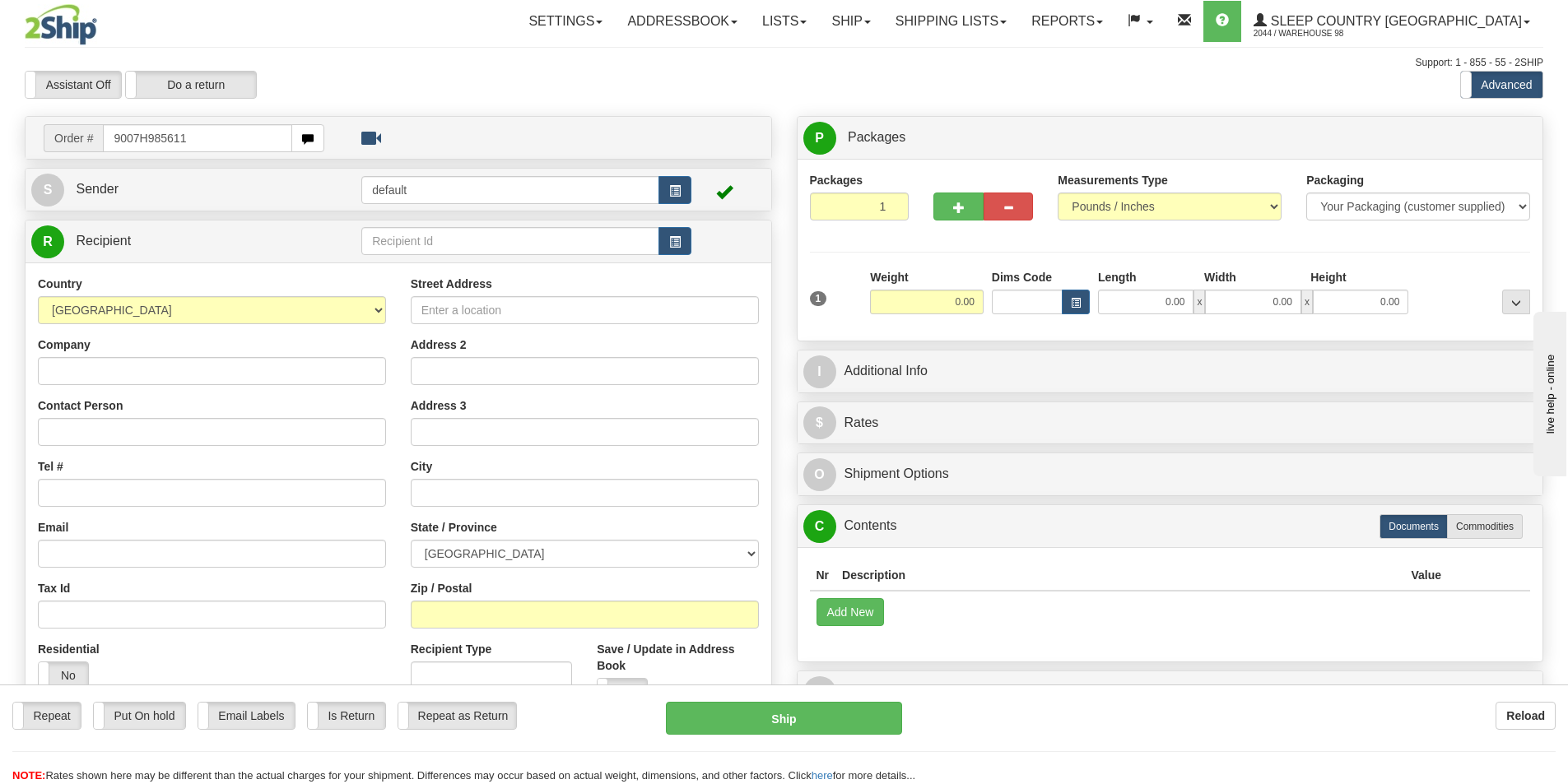
type input "9007H985611"
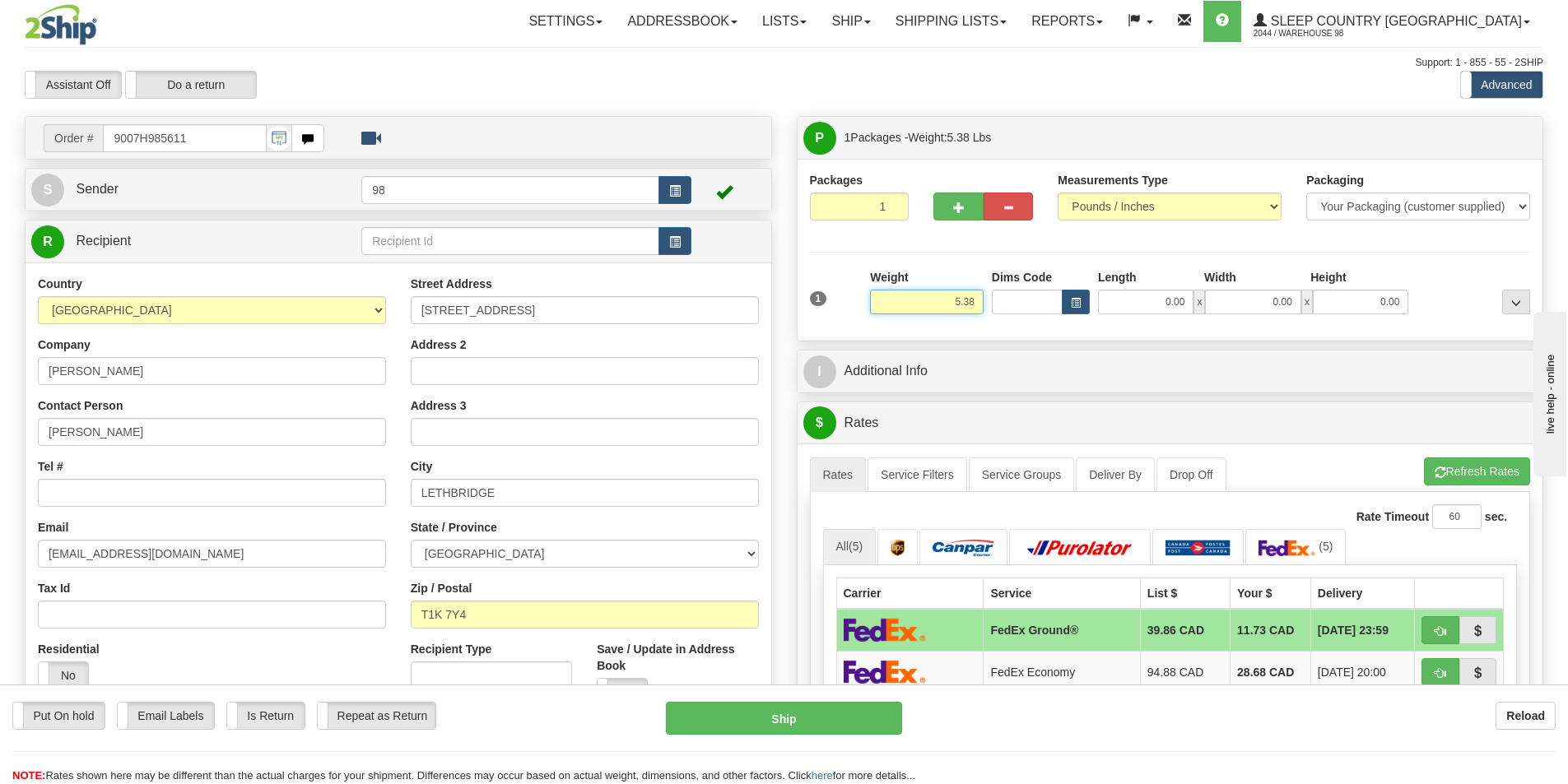
drag, startPoint x: 954, startPoint y: 298, endPoint x: 1018, endPoint y: 298, distance: 64.0
click at [1018, 298] on div "1 Weight 5.38 Dims Code 0.00" at bounding box center [1170, 298] width 729 height 58
type input "6.00"
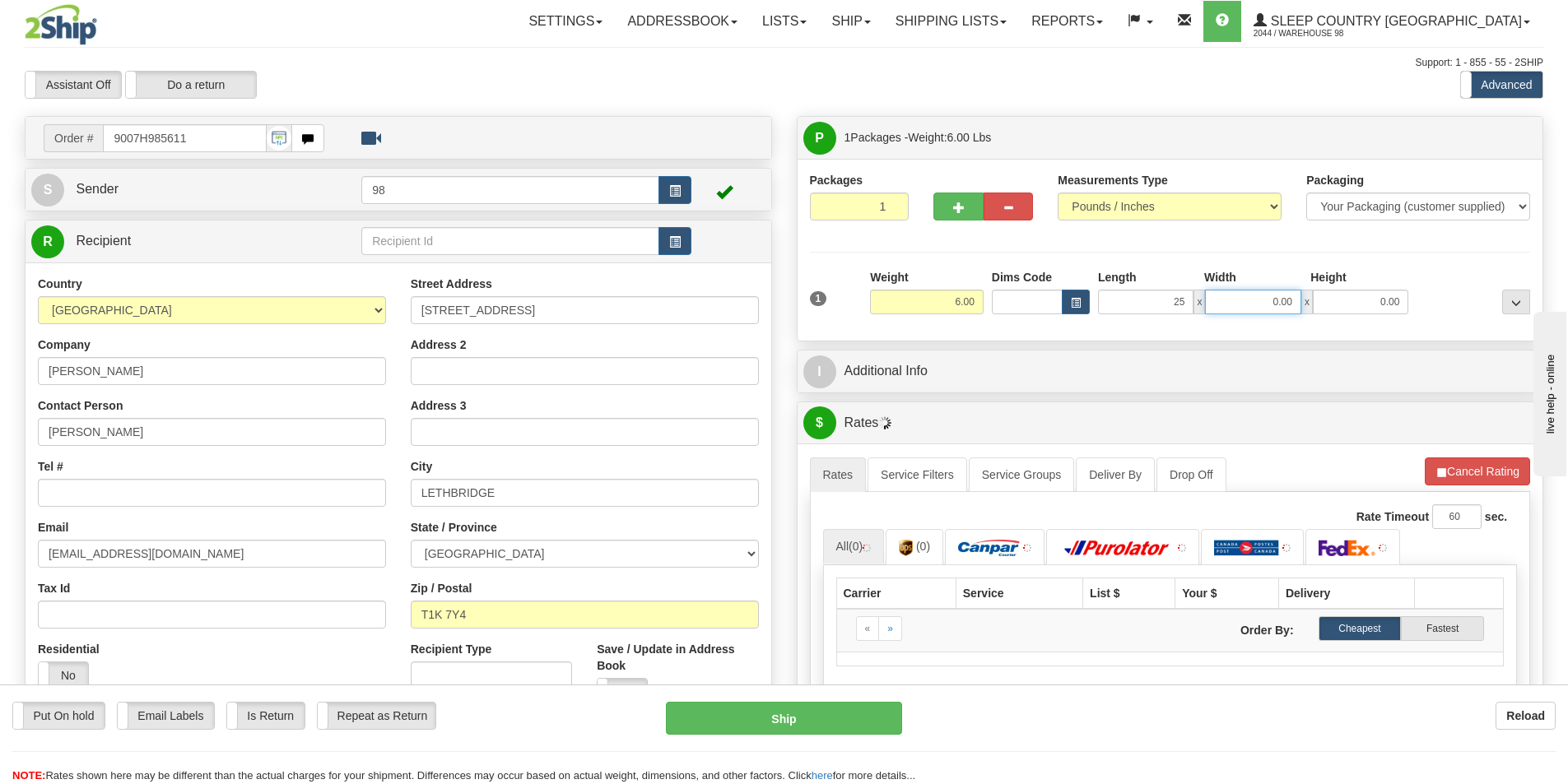
type input "25.00"
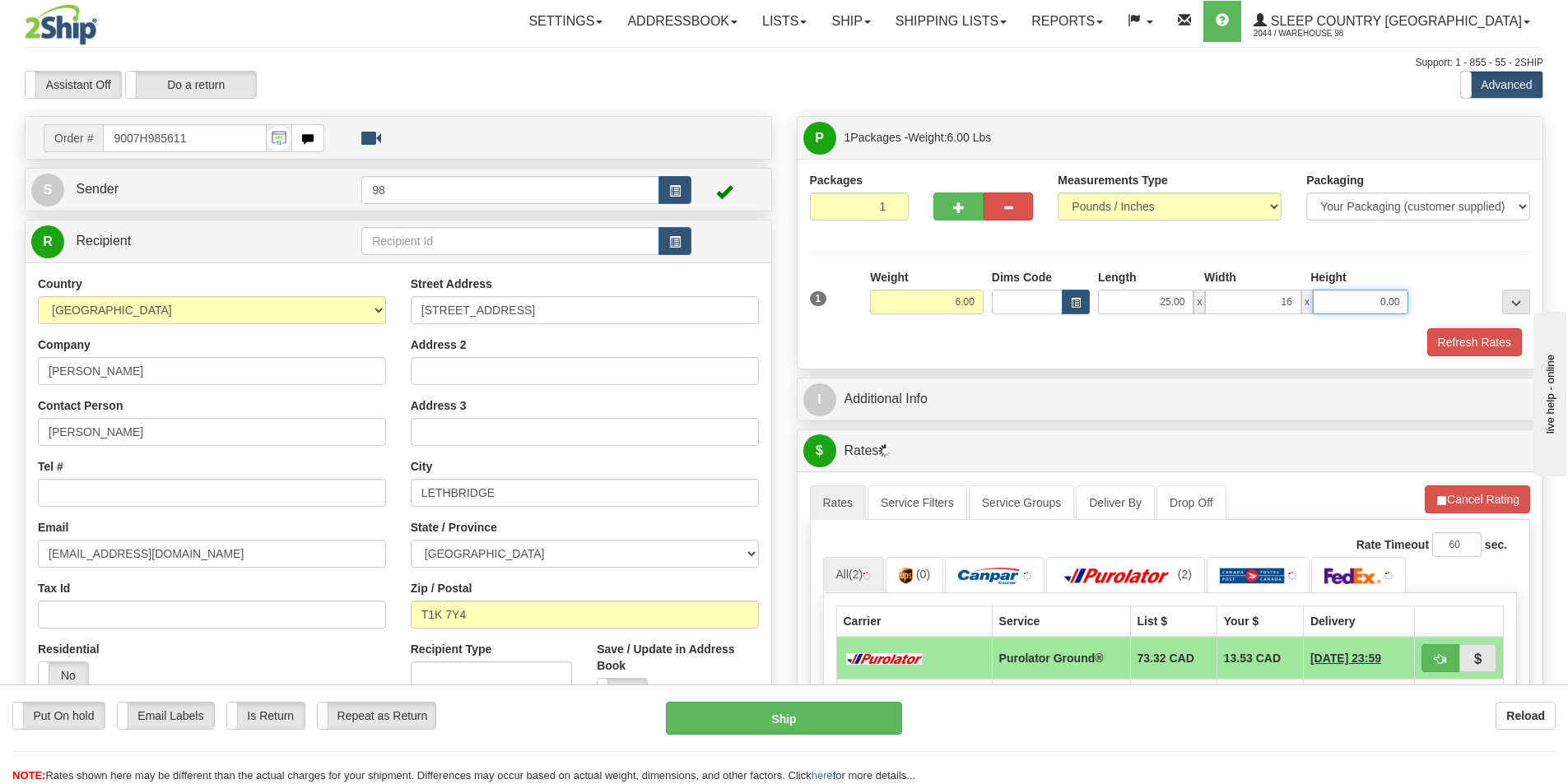
type input "16.00"
type input "14.00"
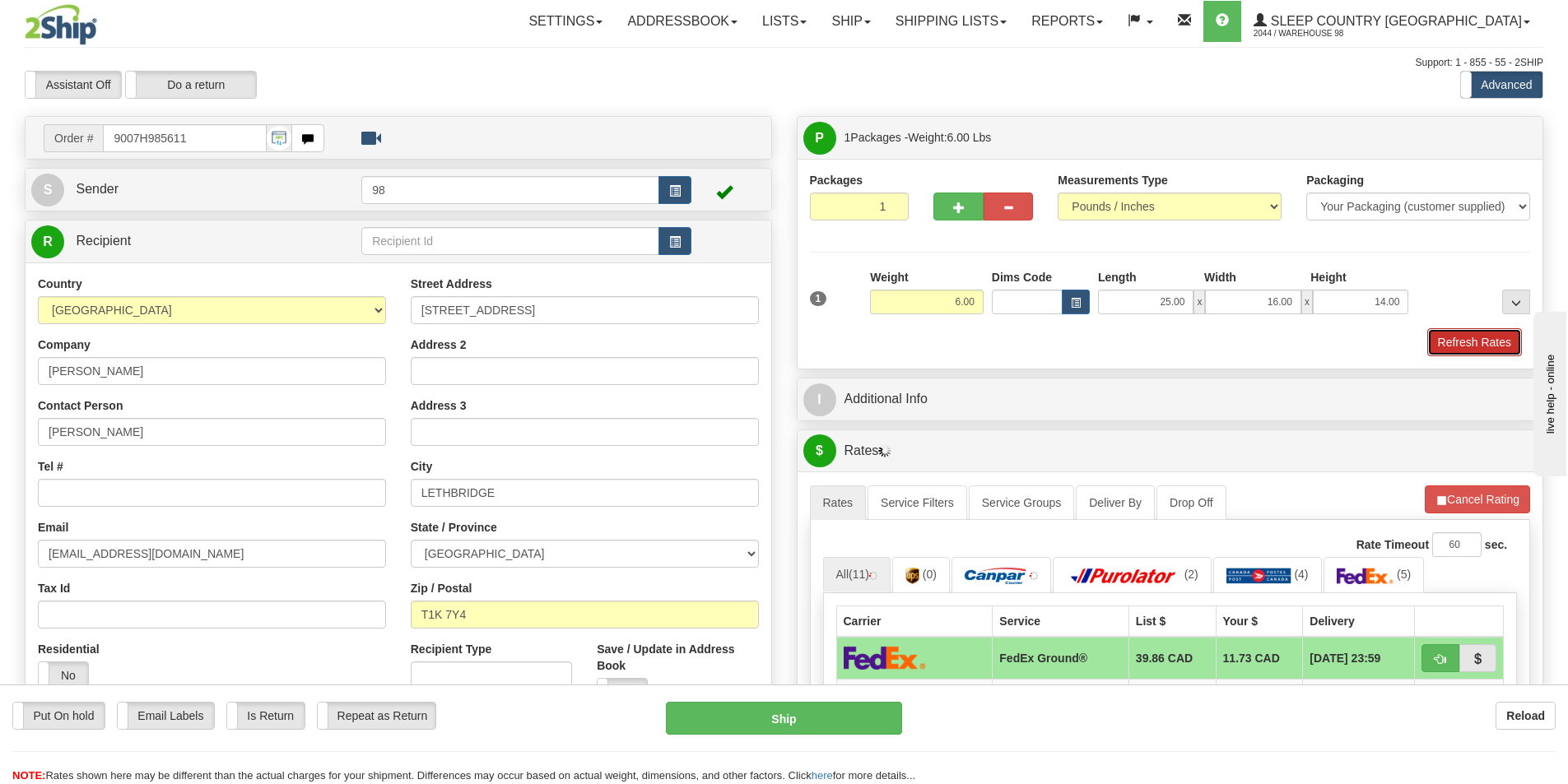
click at [1435, 337] on button "Refresh Rates" at bounding box center [1474, 341] width 95 height 28
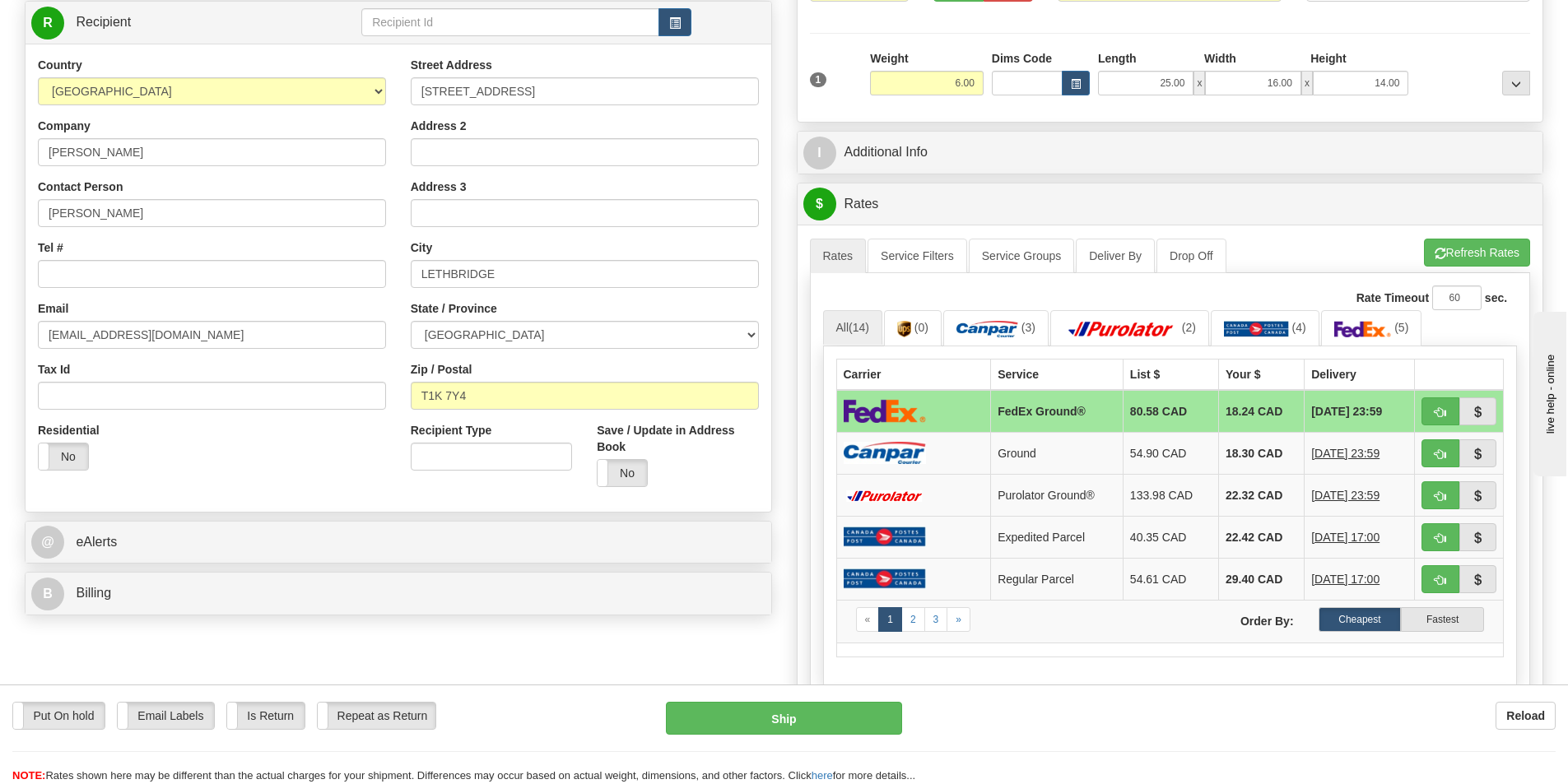
scroll to position [246, 0]
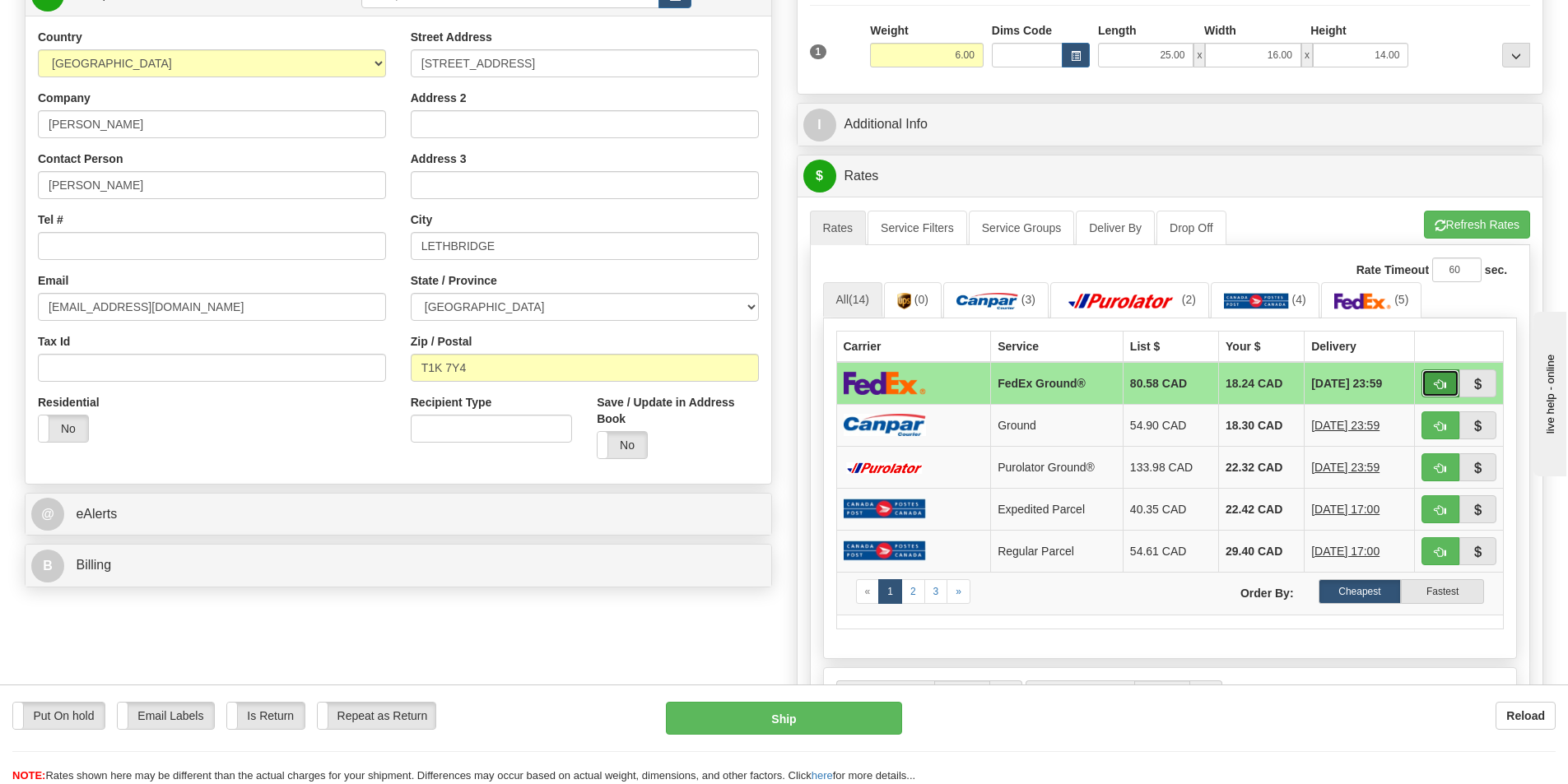
click at [1435, 380] on span "button" at bounding box center [1440, 384] width 12 height 11
type input "92"
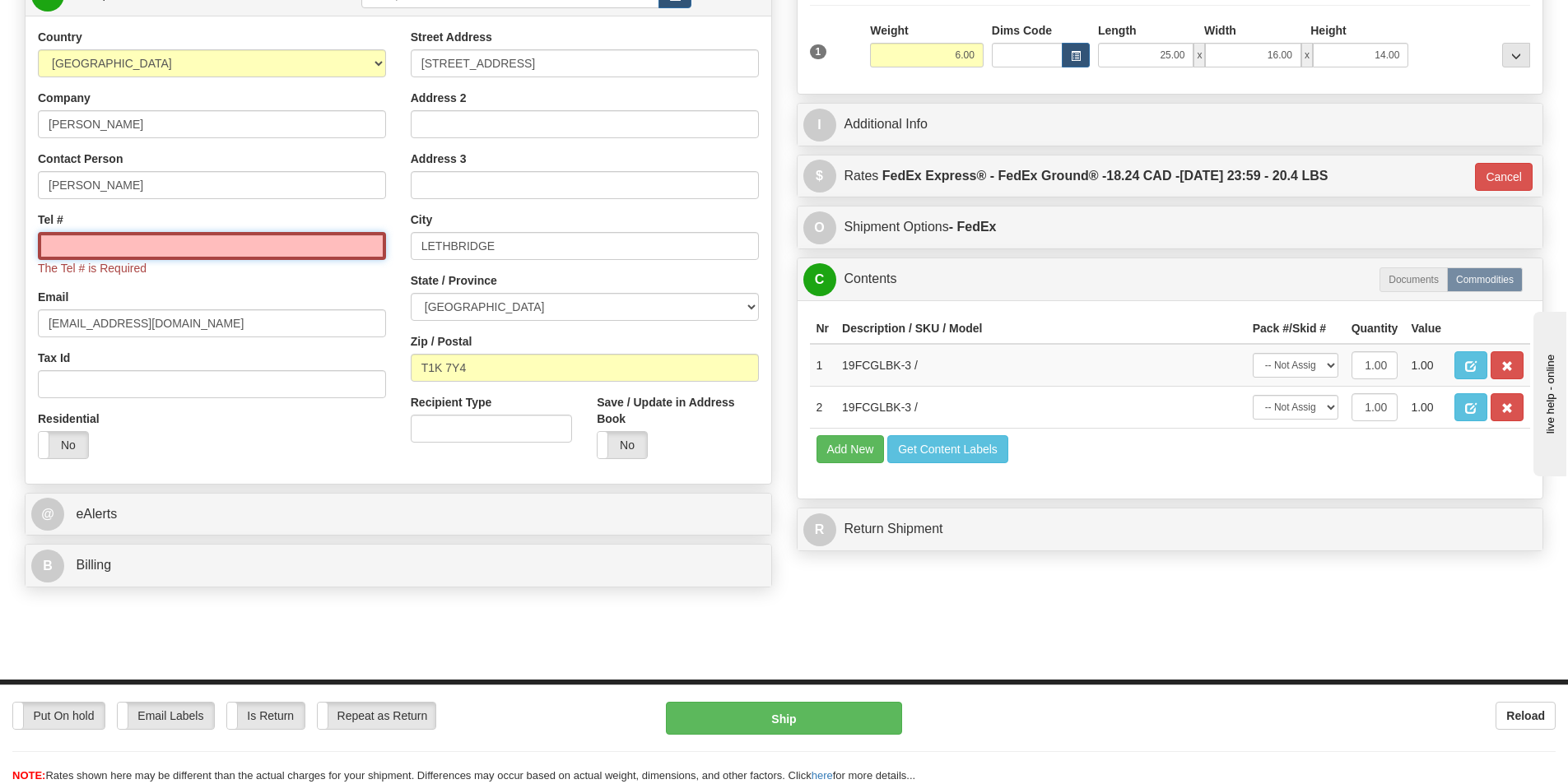
click at [304, 248] on input "Tel #" at bounding box center [211, 245] width 348 height 28
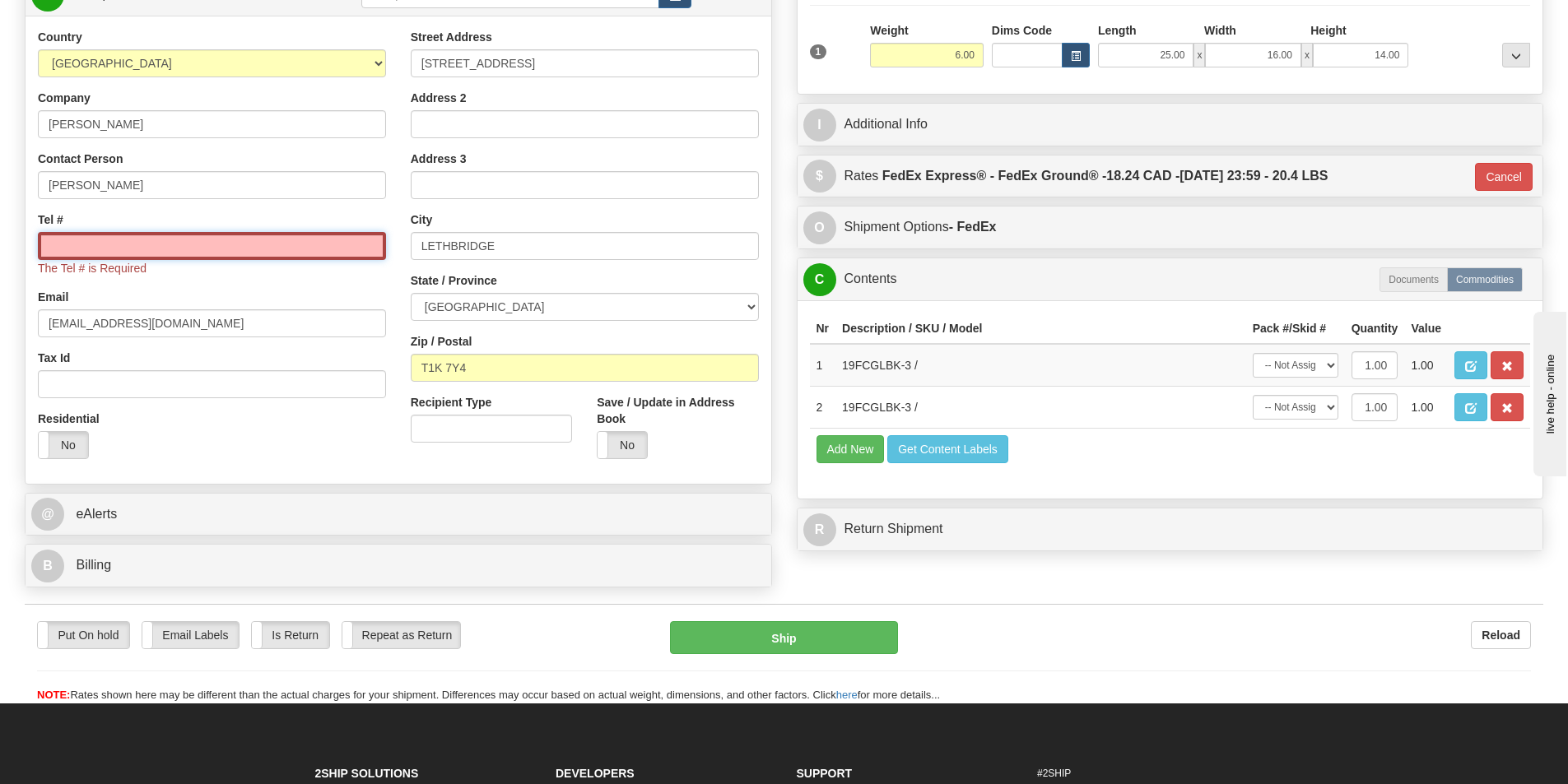
paste input "403 634-9883"
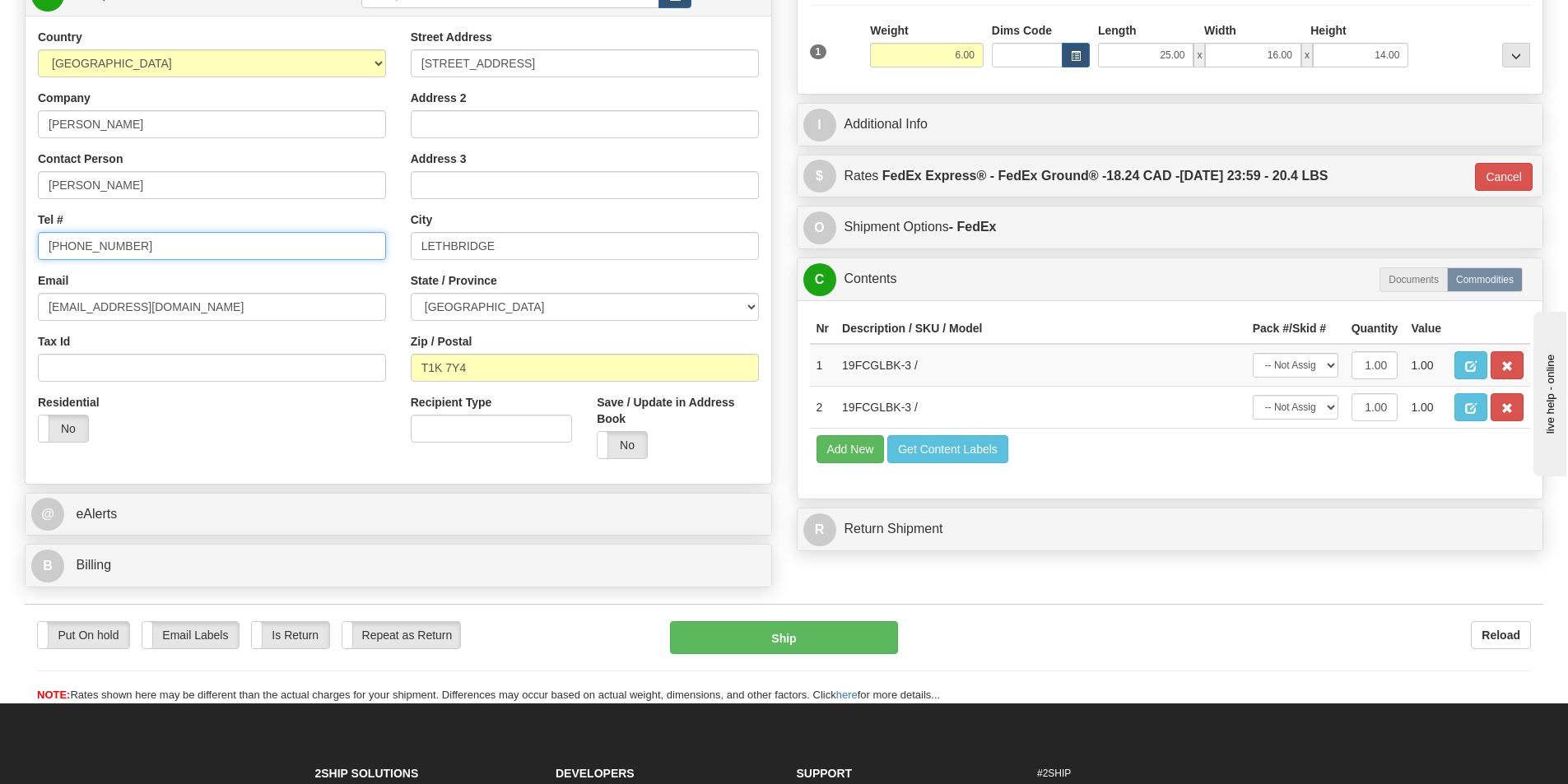
type input "403 634-9883"
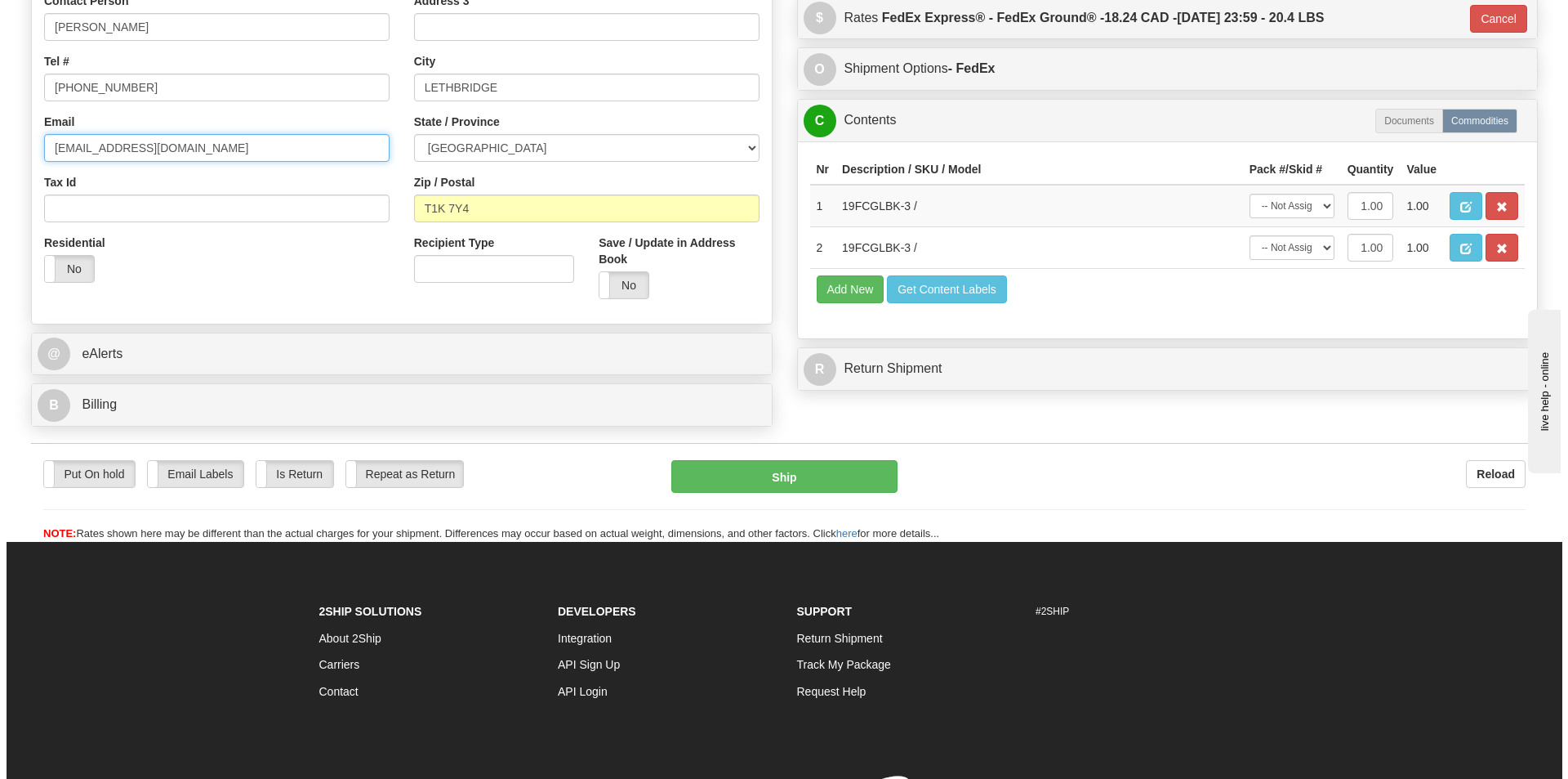
scroll to position [409, 0]
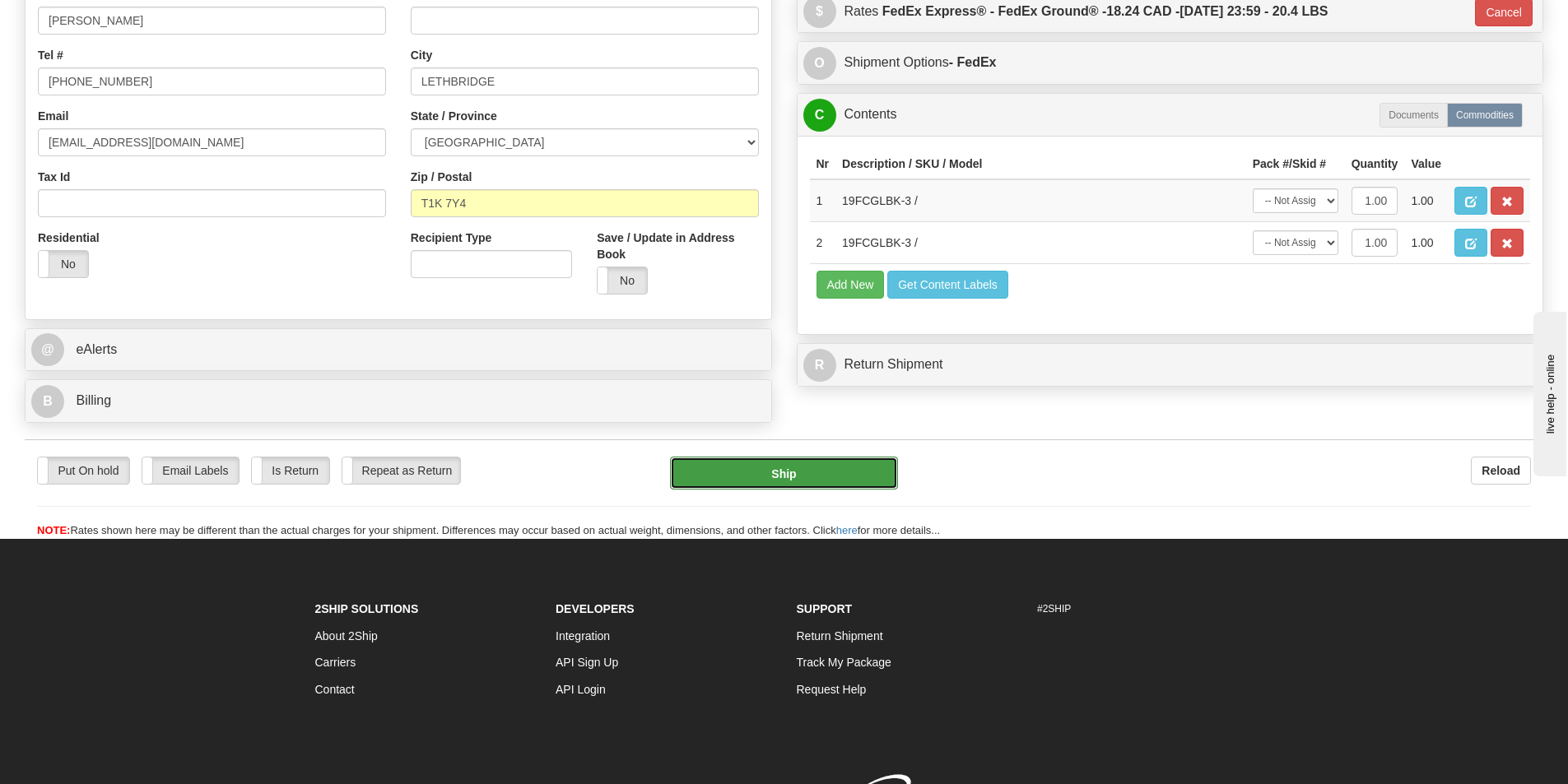
click at [805, 473] on button "Ship" at bounding box center [784, 473] width 228 height 33
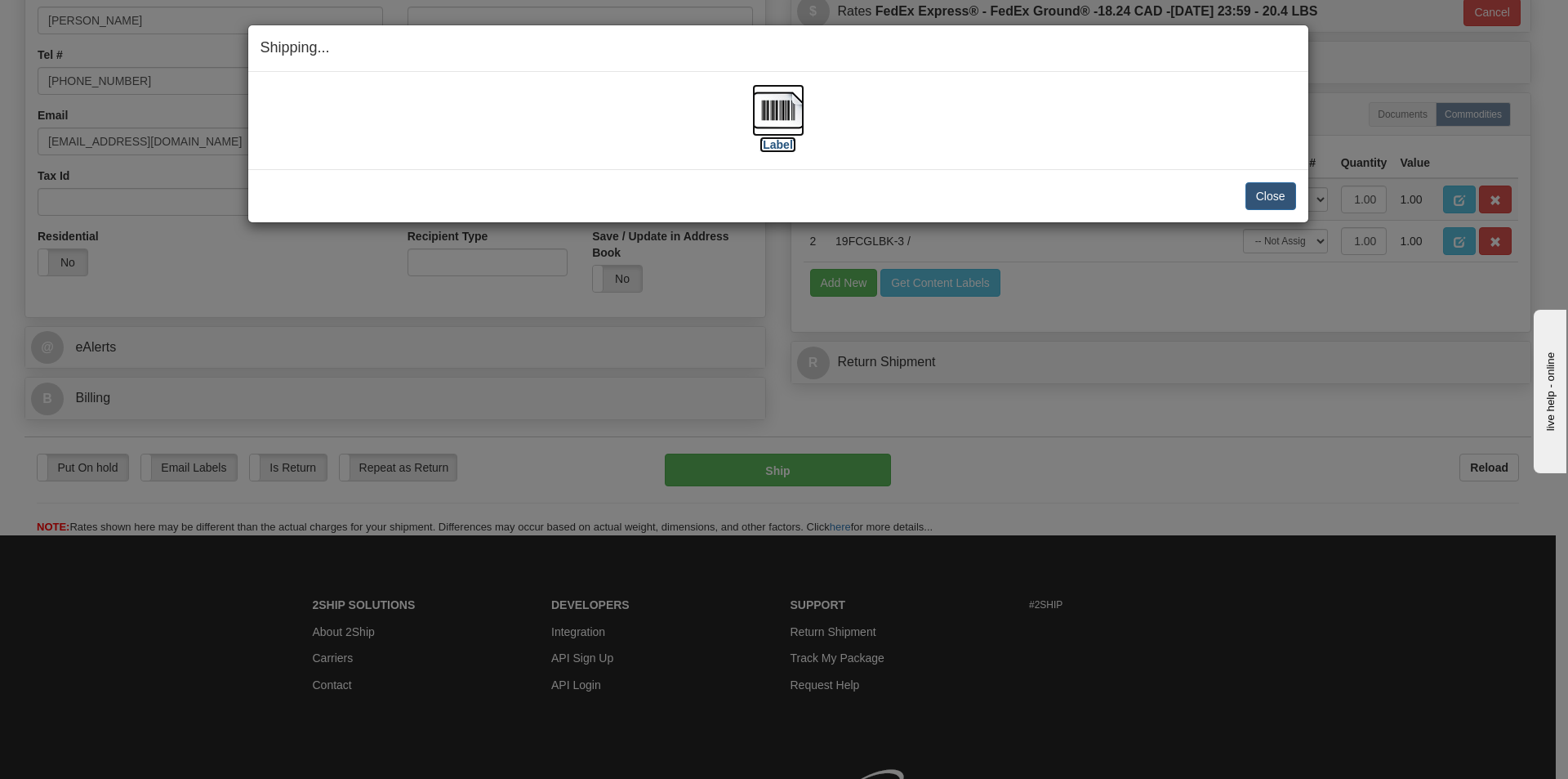
click at [788, 147] on label "[Label]" at bounding box center [778, 144] width 37 height 16
click at [1266, 190] on button "Close" at bounding box center [1270, 195] width 50 height 28
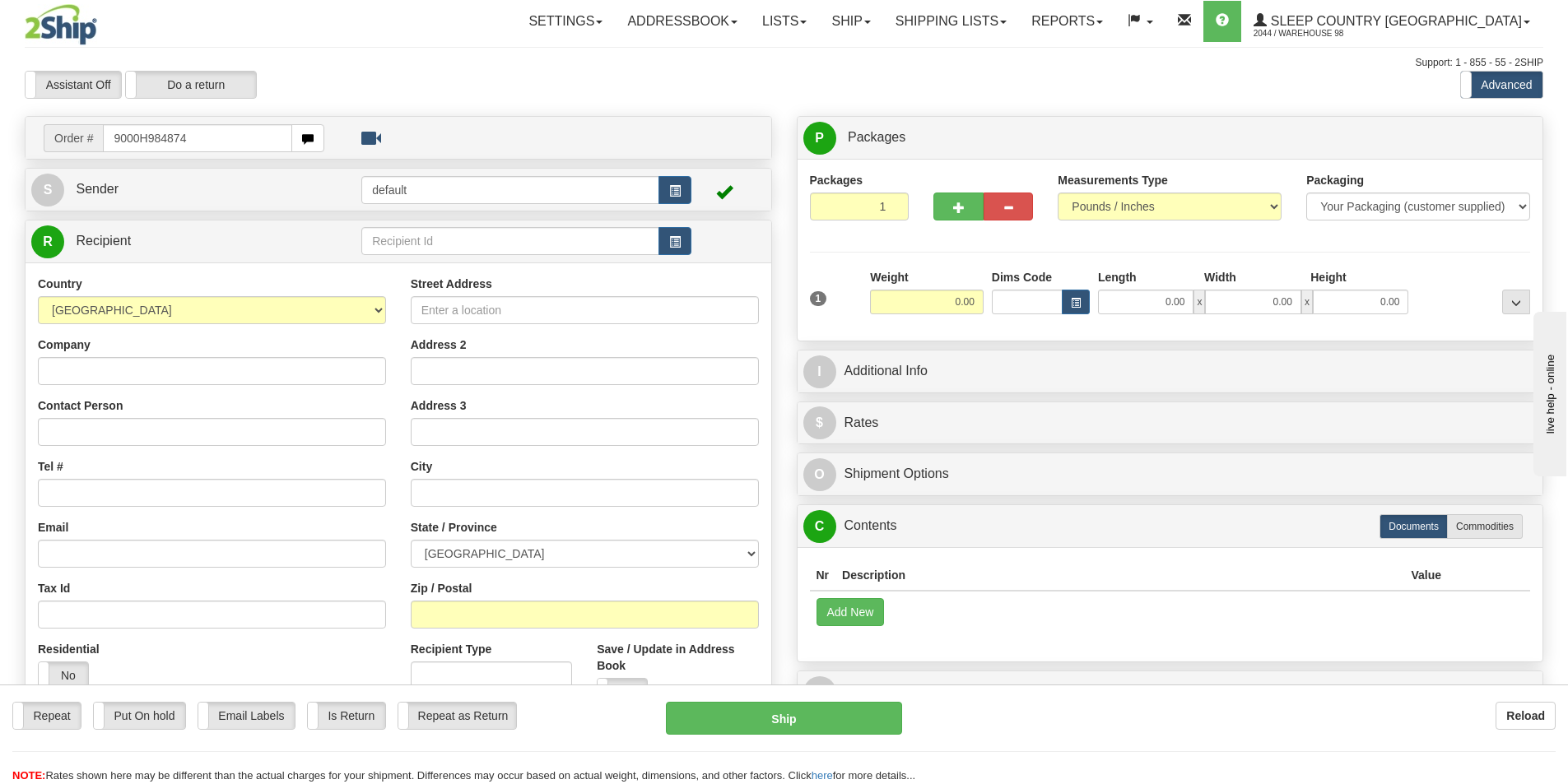
type input "9000H984874"
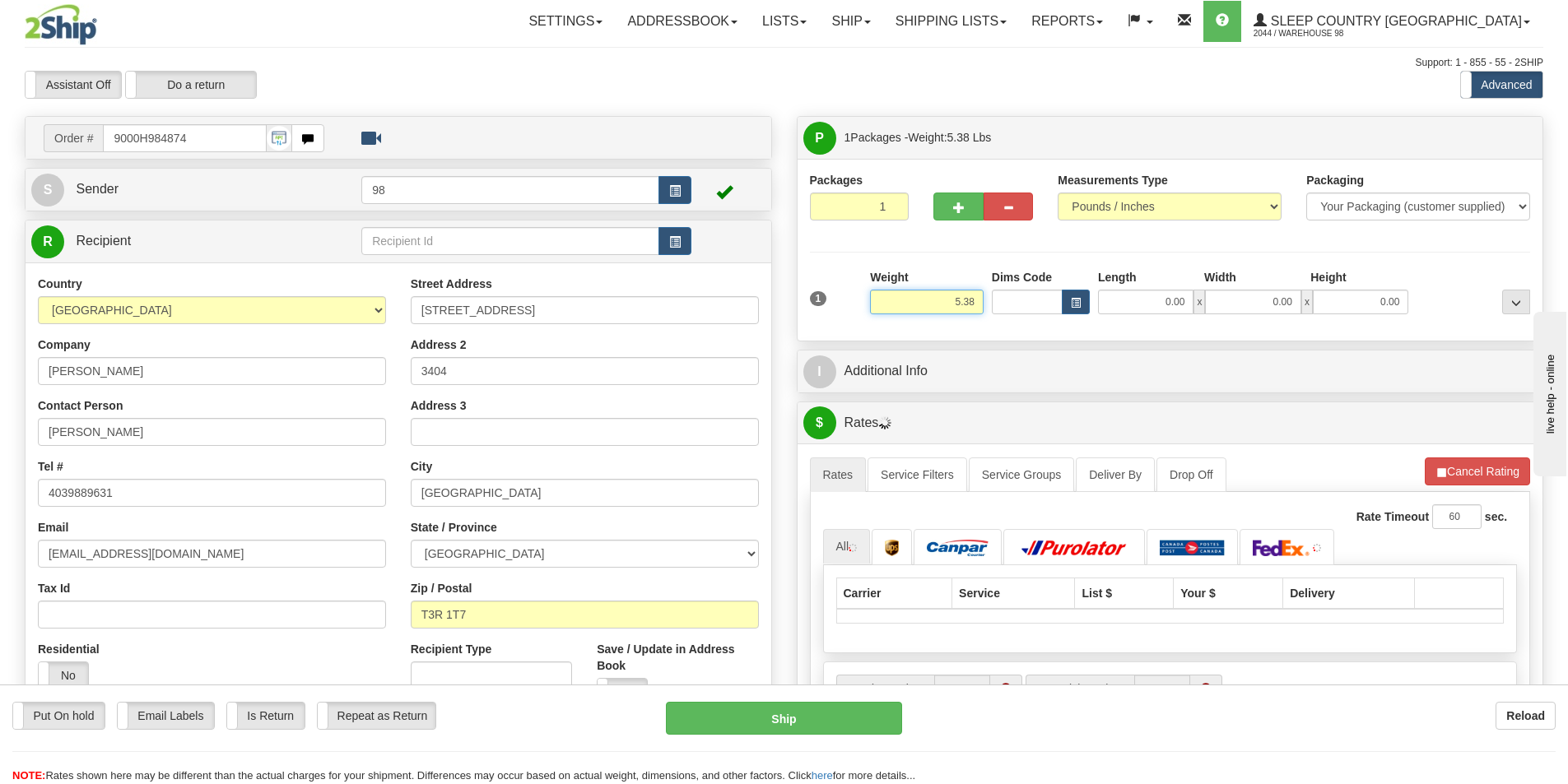
drag, startPoint x: 948, startPoint y: 304, endPoint x: 995, endPoint y: 303, distance: 47.0
click at [995, 303] on div "1 Weight 5.38 Dims Code 0.00" at bounding box center [1170, 298] width 729 height 58
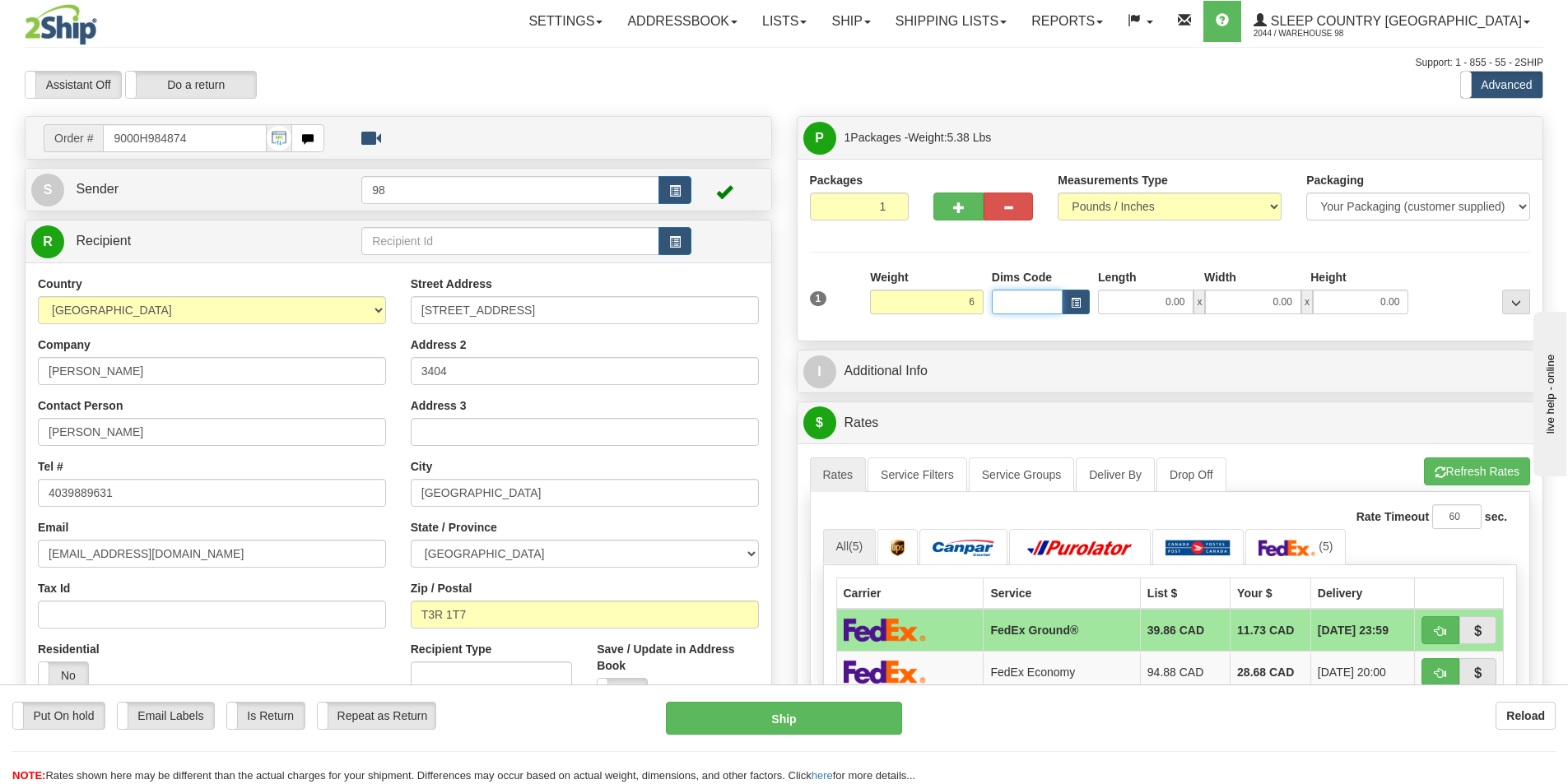
type input "6.00"
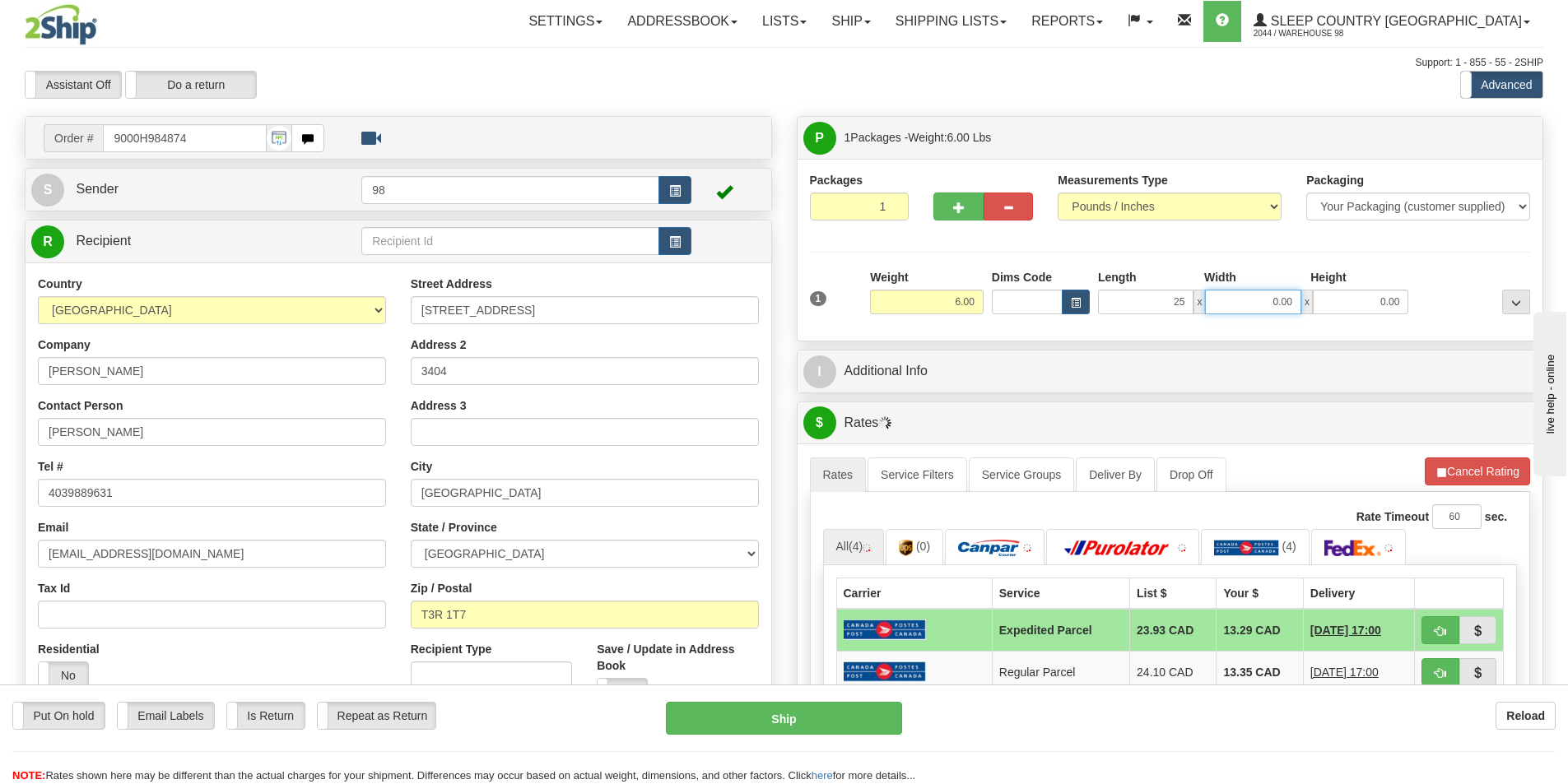
type input "25.00"
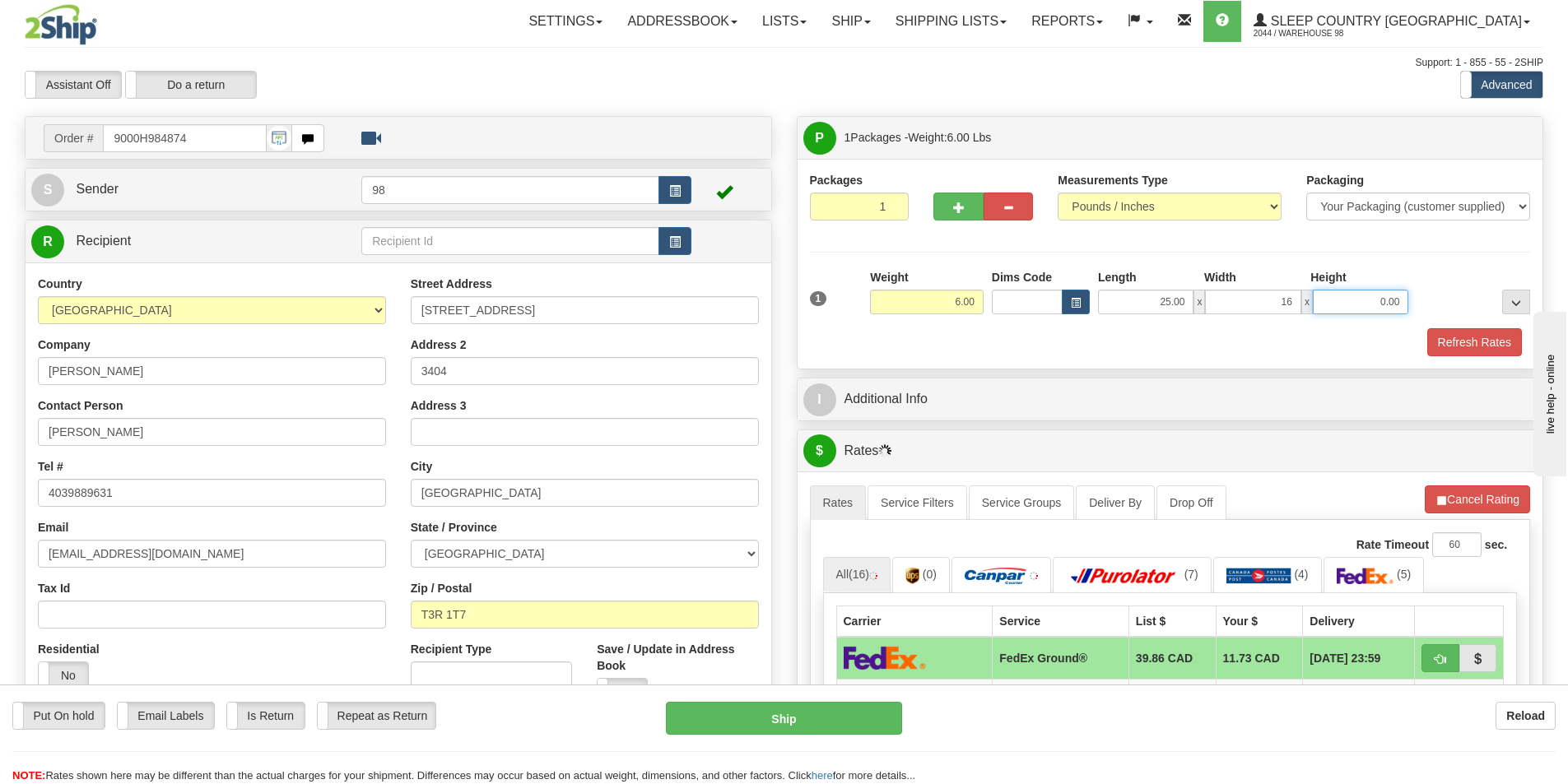
type input "16.00"
type input "14.00"
click at [1463, 339] on button "Refresh Rates" at bounding box center [1474, 341] width 95 height 28
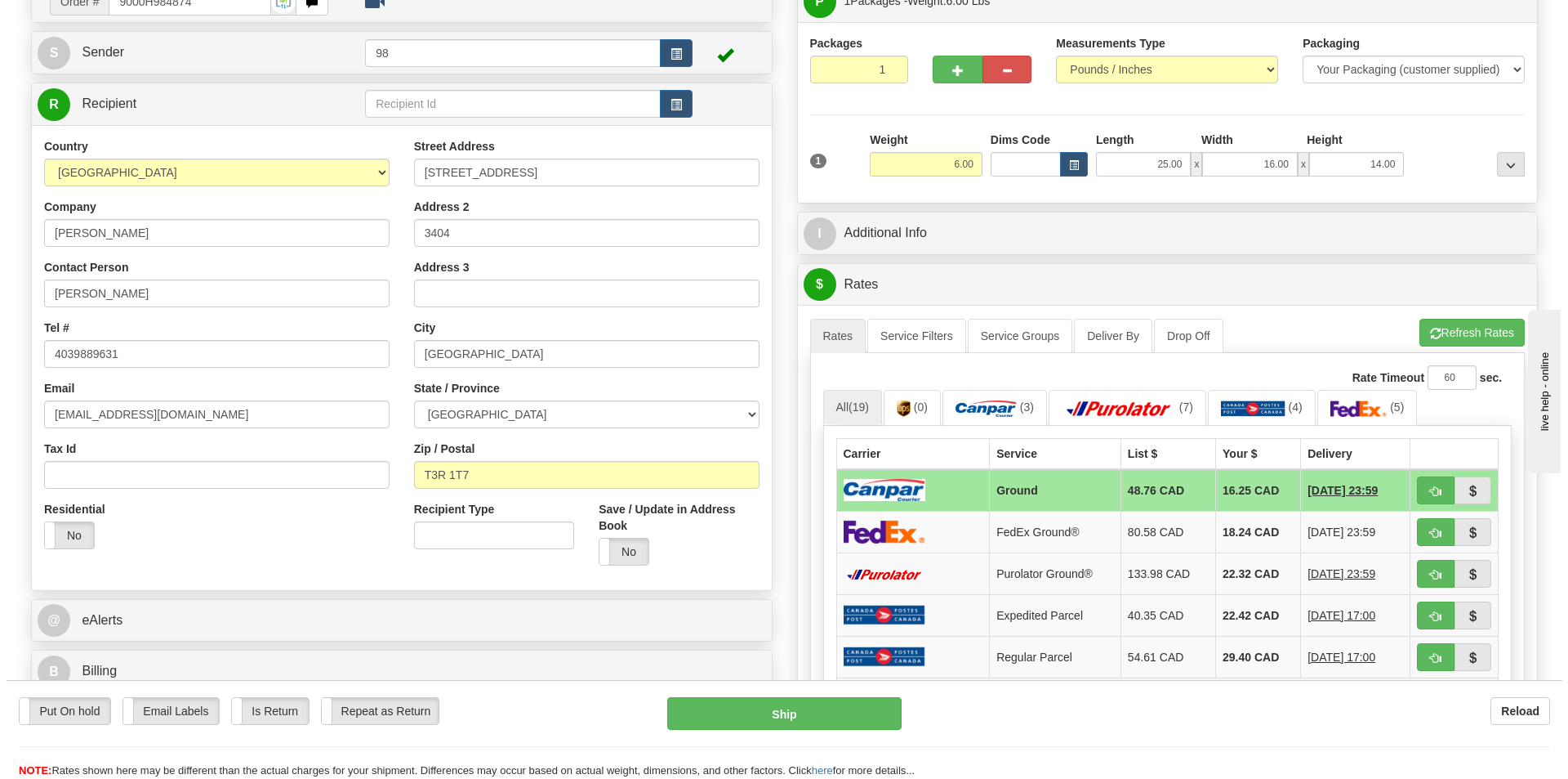
scroll to position [164, 0]
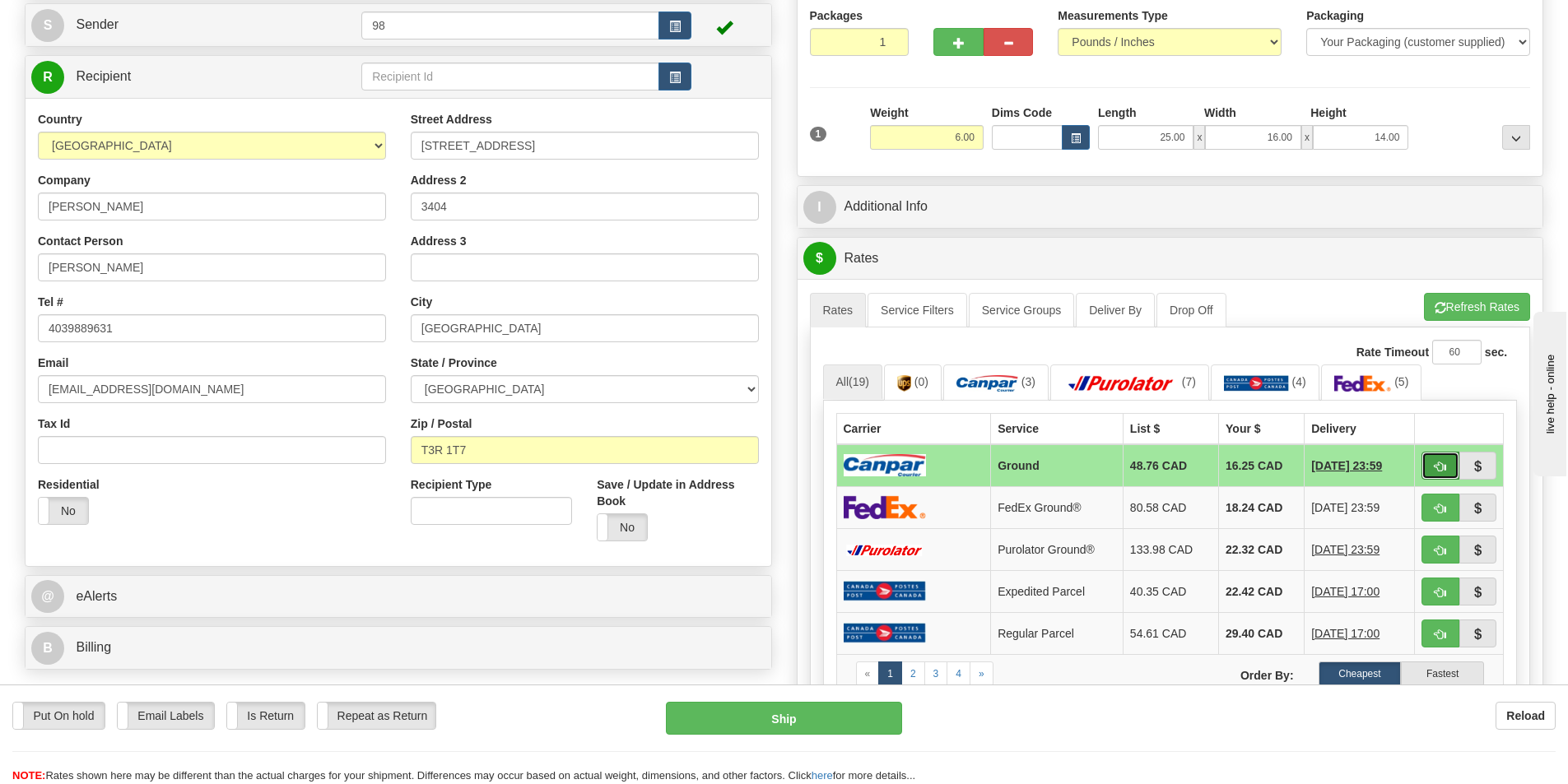
click at [1428, 467] on button "button" at bounding box center [1439, 465] width 37 height 28
type input "1"
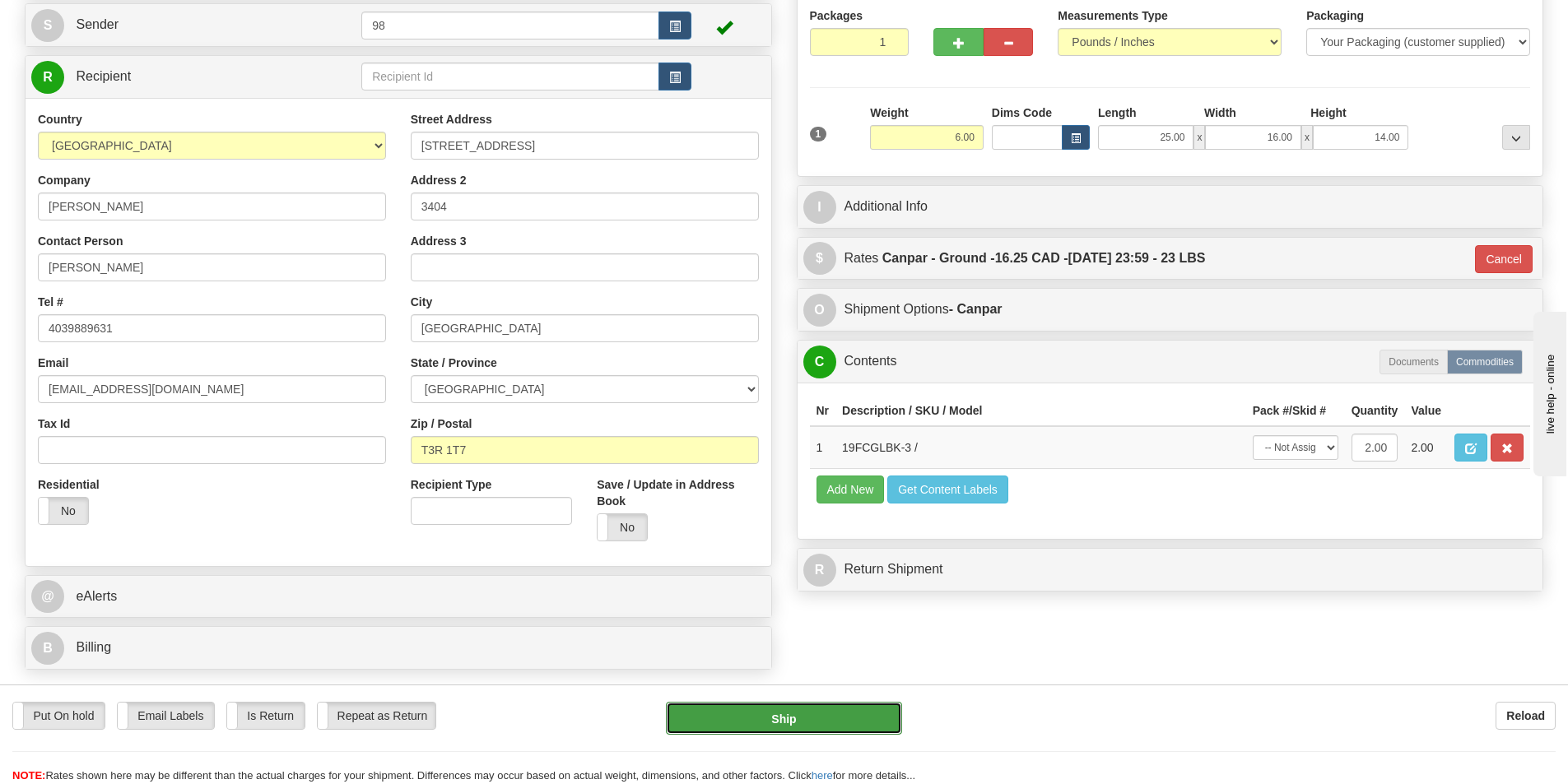
click at [837, 709] on button "Ship" at bounding box center [784, 718] width 236 height 33
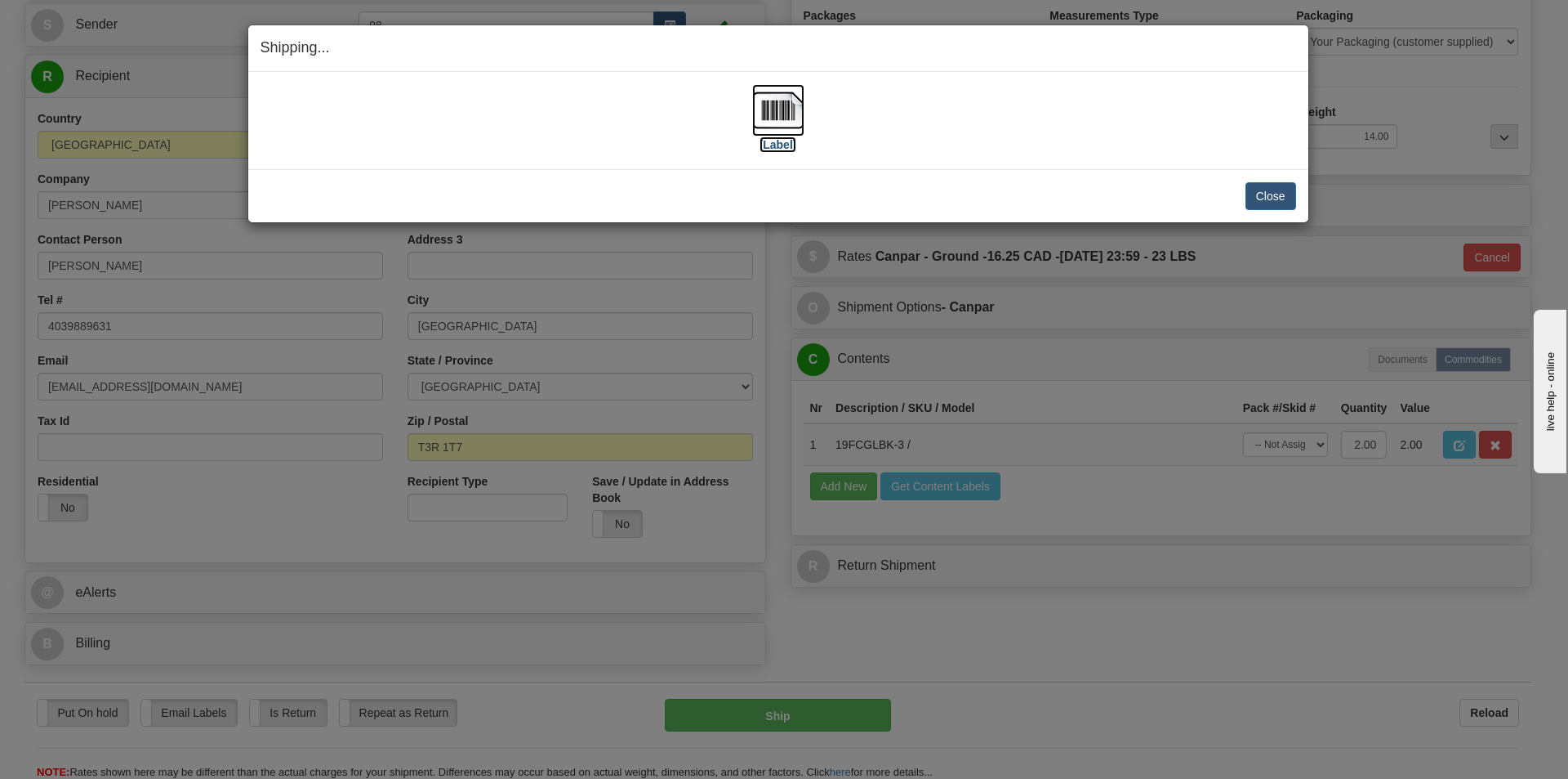
click at [780, 145] on label "[Label]" at bounding box center [778, 144] width 37 height 16
click at [1258, 193] on button "Close" at bounding box center [1270, 195] width 50 height 28
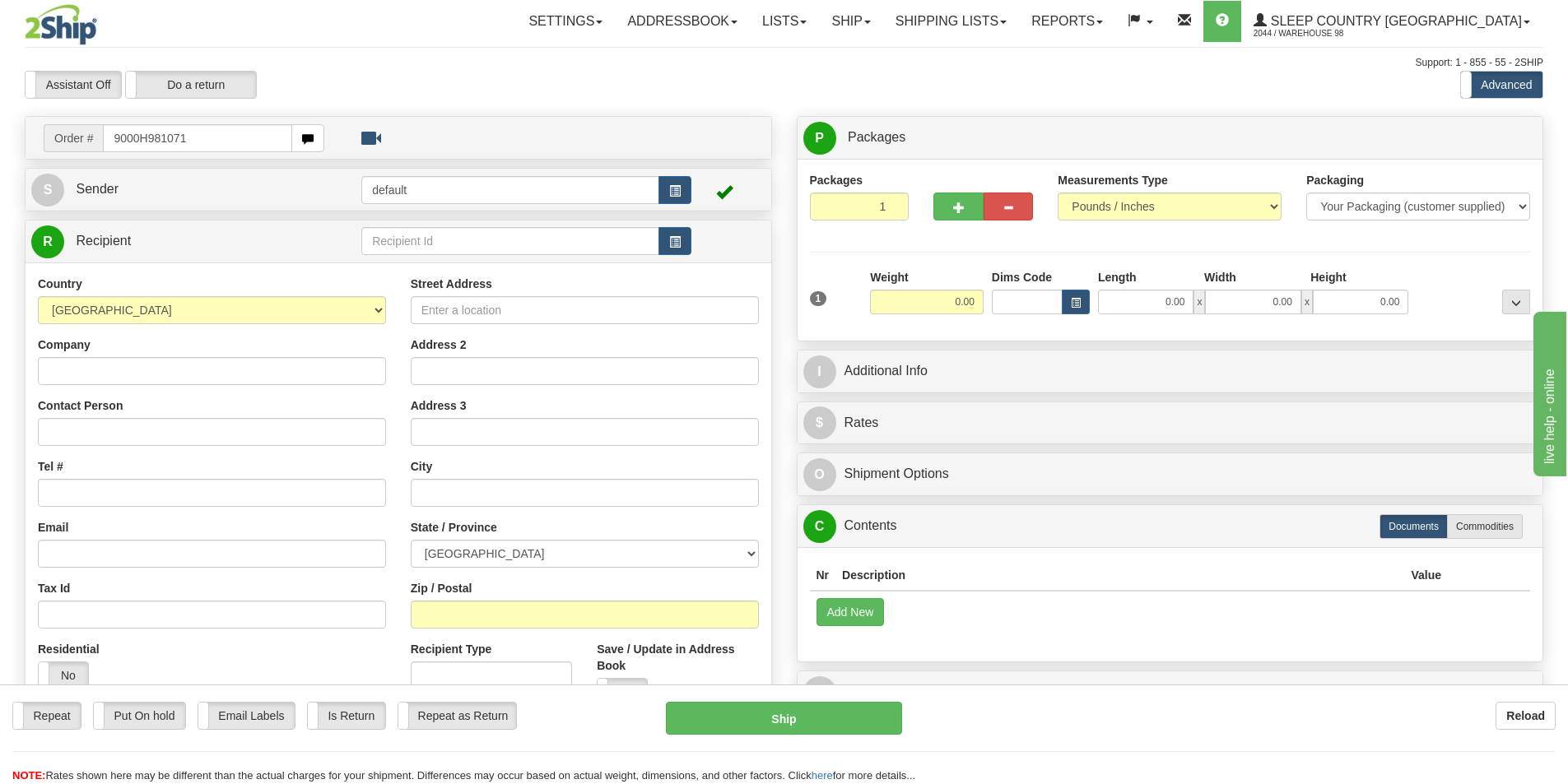
type input "9000H981071"
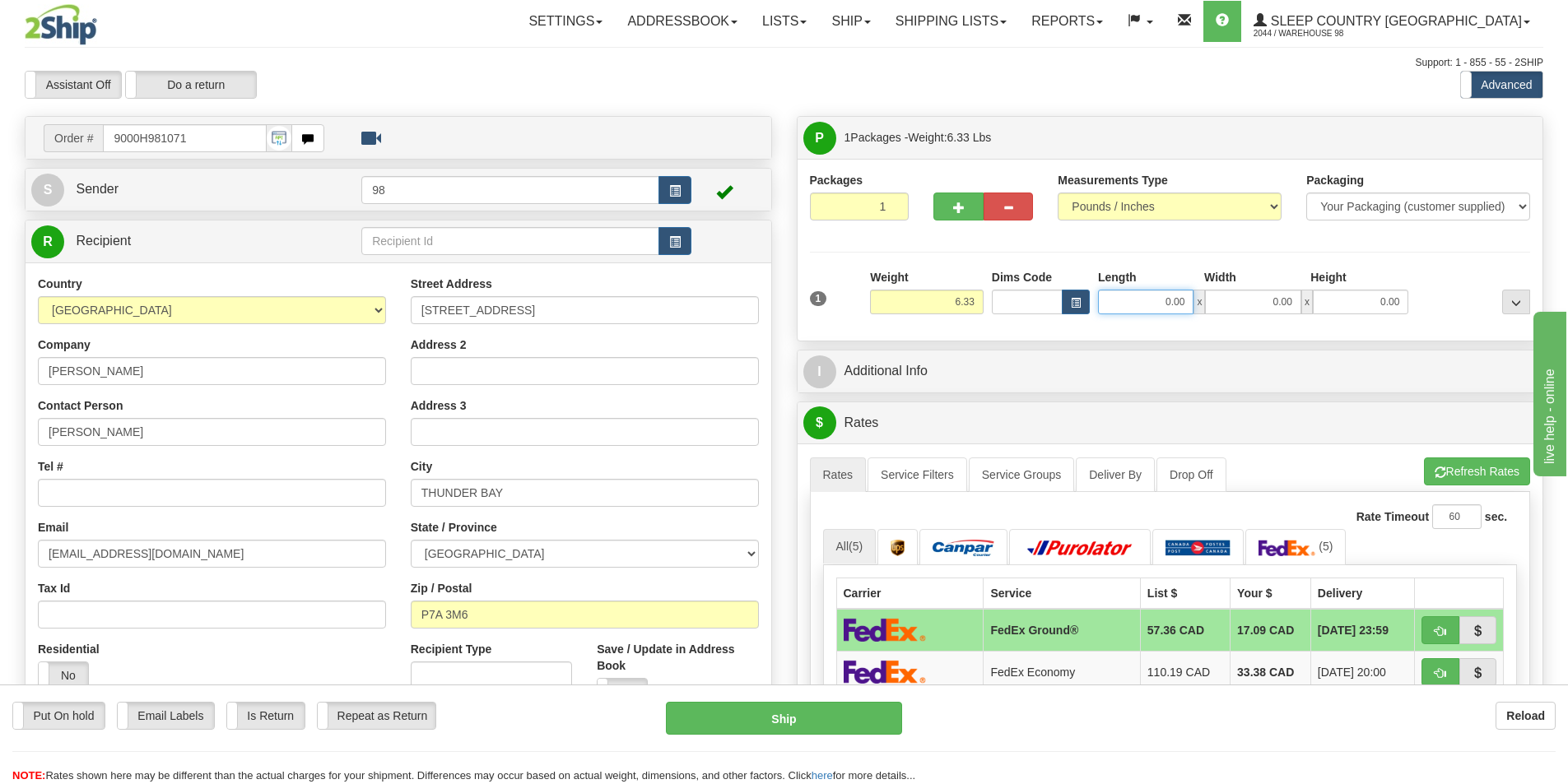
drag, startPoint x: 1143, startPoint y: 306, endPoint x: 1208, endPoint y: 301, distance: 65.2
click at [1208, 301] on div "0.00 x 0.00 x 0.00" at bounding box center [1252, 302] width 310 height 25
type input "8.00"
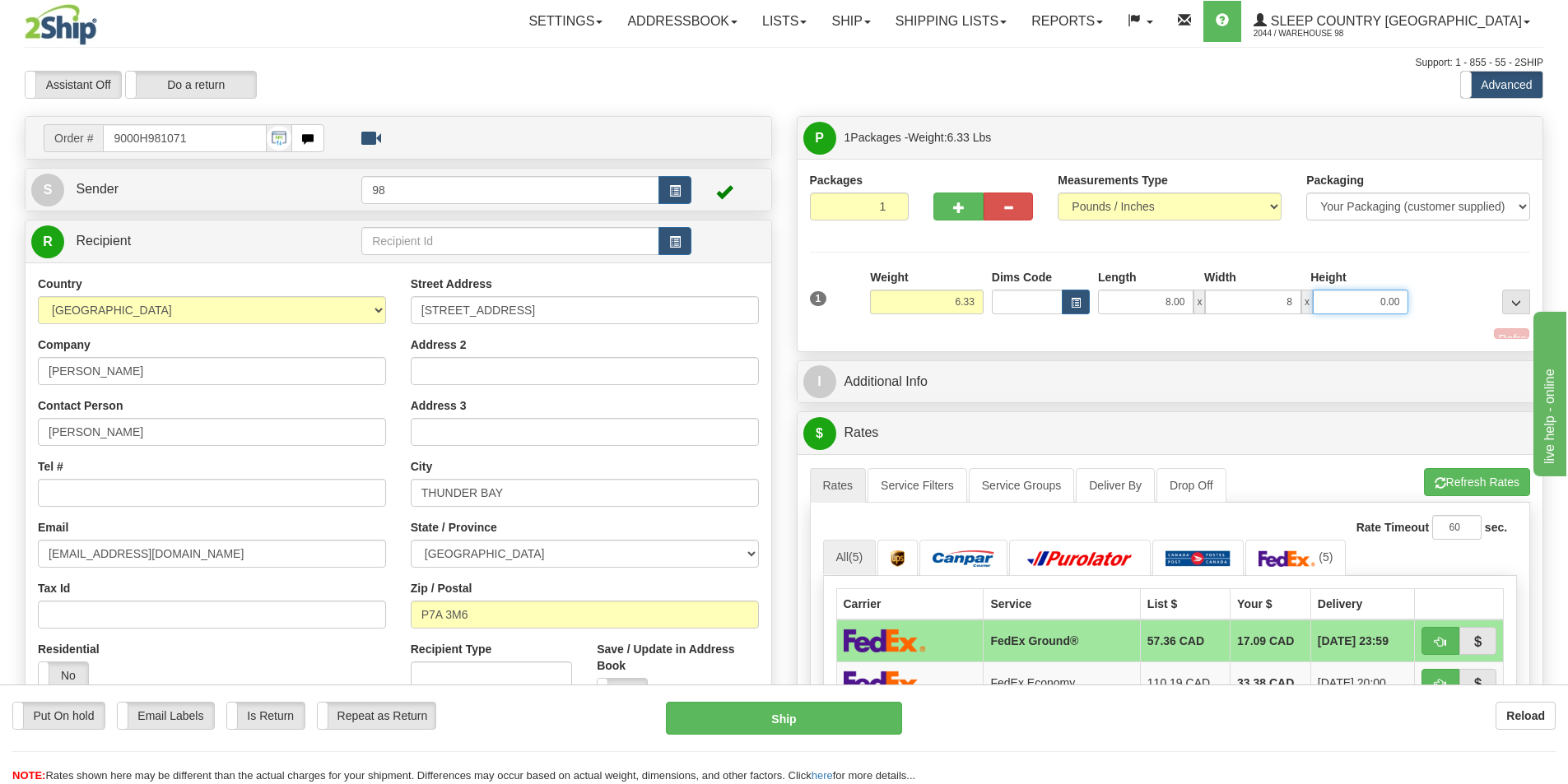
type input "8.00"
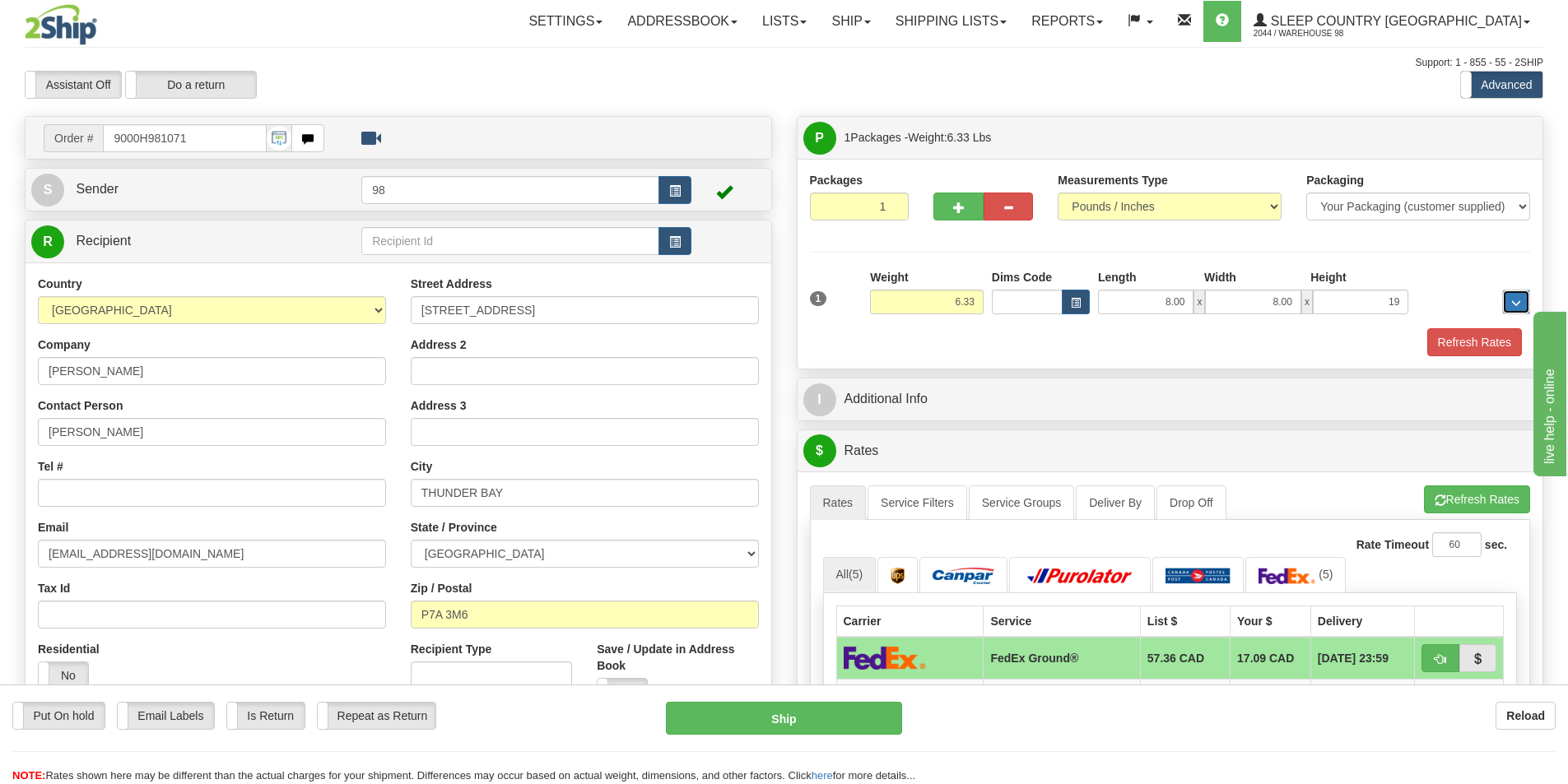
type input "19.00"
click at [1460, 341] on button "Refresh Rates" at bounding box center [1474, 341] width 95 height 28
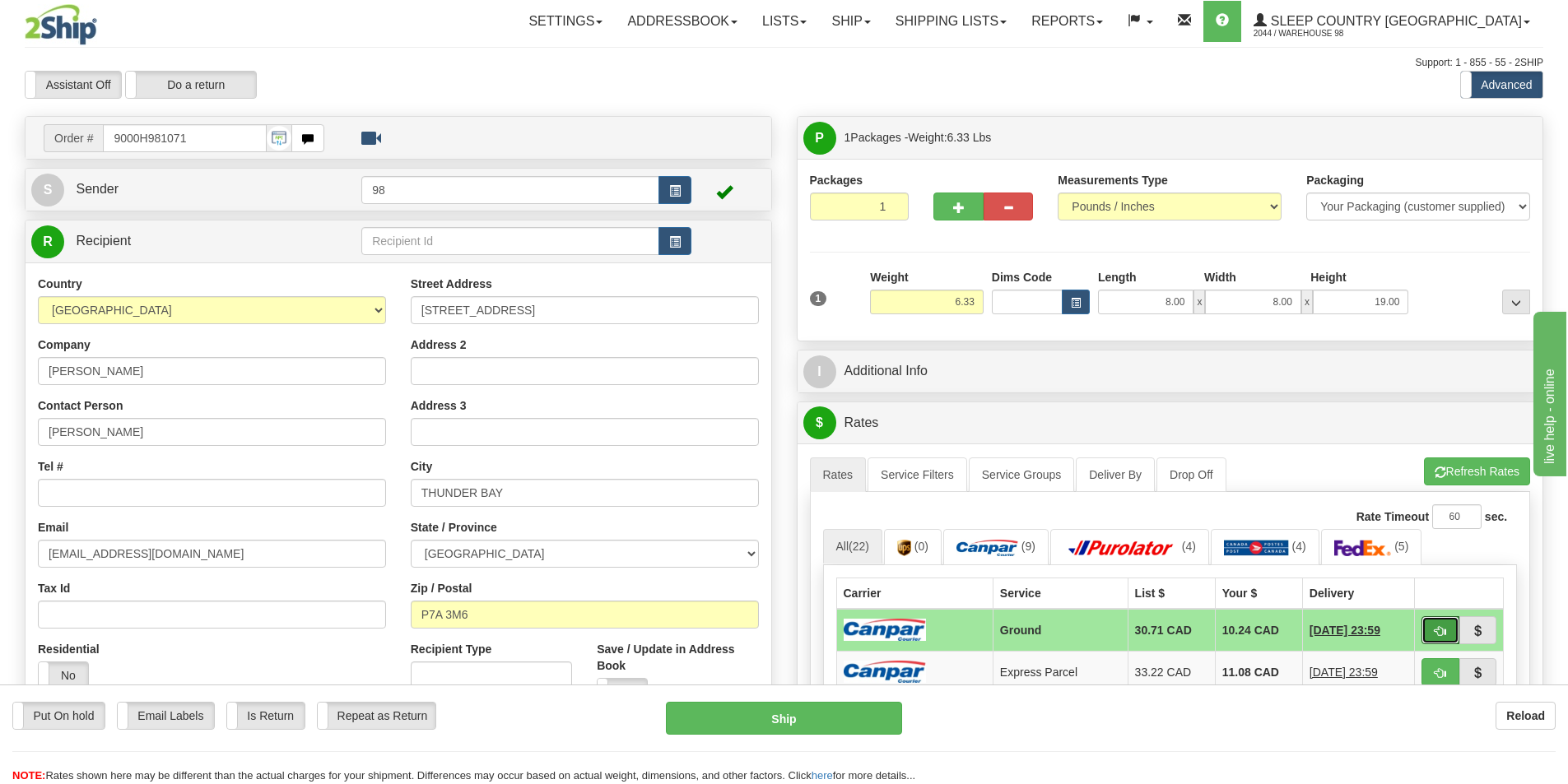
drag, startPoint x: 1440, startPoint y: 619, endPoint x: 1369, endPoint y: 588, distance: 77.5
click at [1440, 619] on button "button" at bounding box center [1439, 630] width 37 height 28
type input "1"
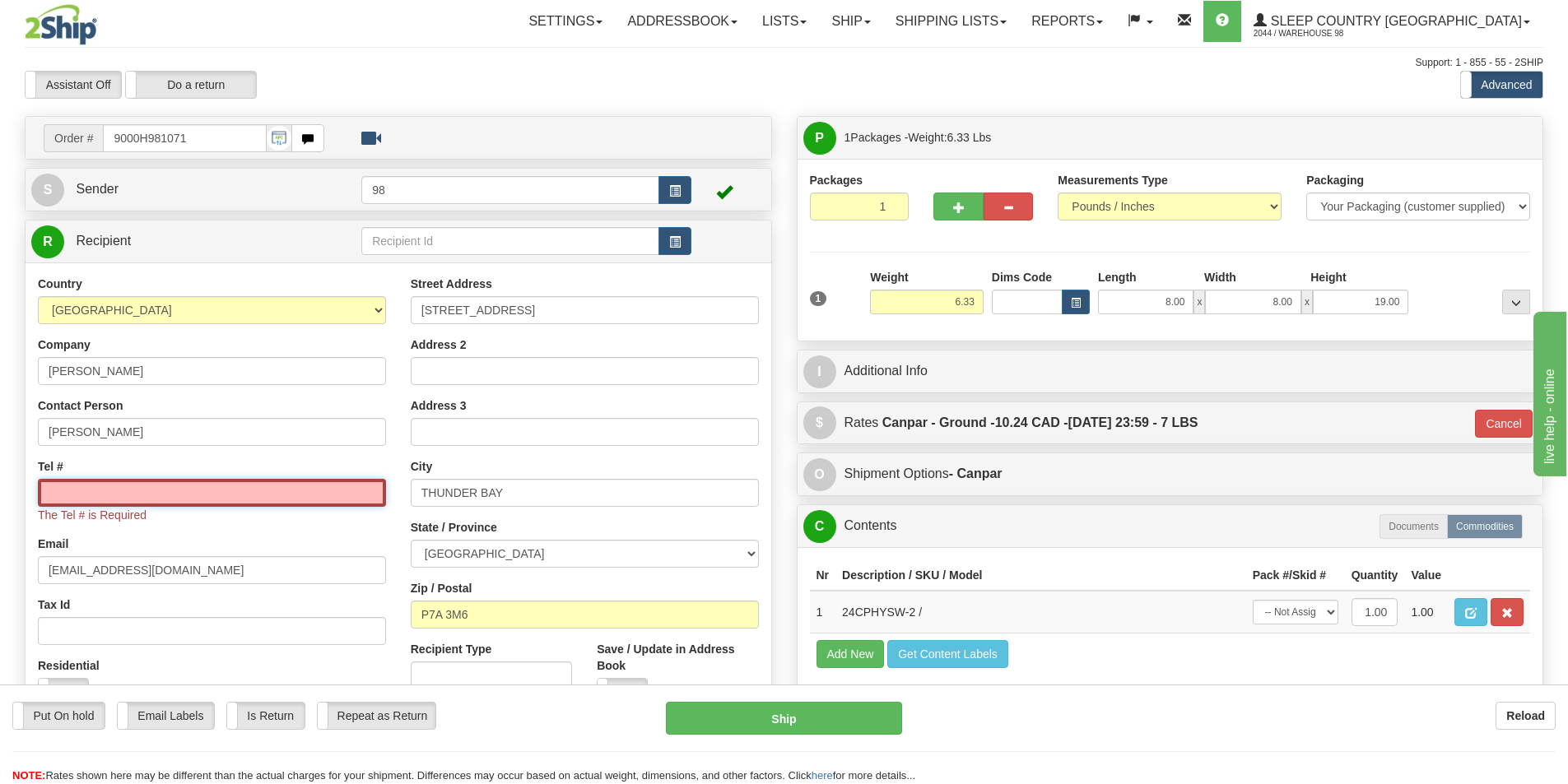
click at [327, 496] on input "Tel #" at bounding box center [211, 492] width 348 height 28
paste input "[PHONE_NUMBER]"
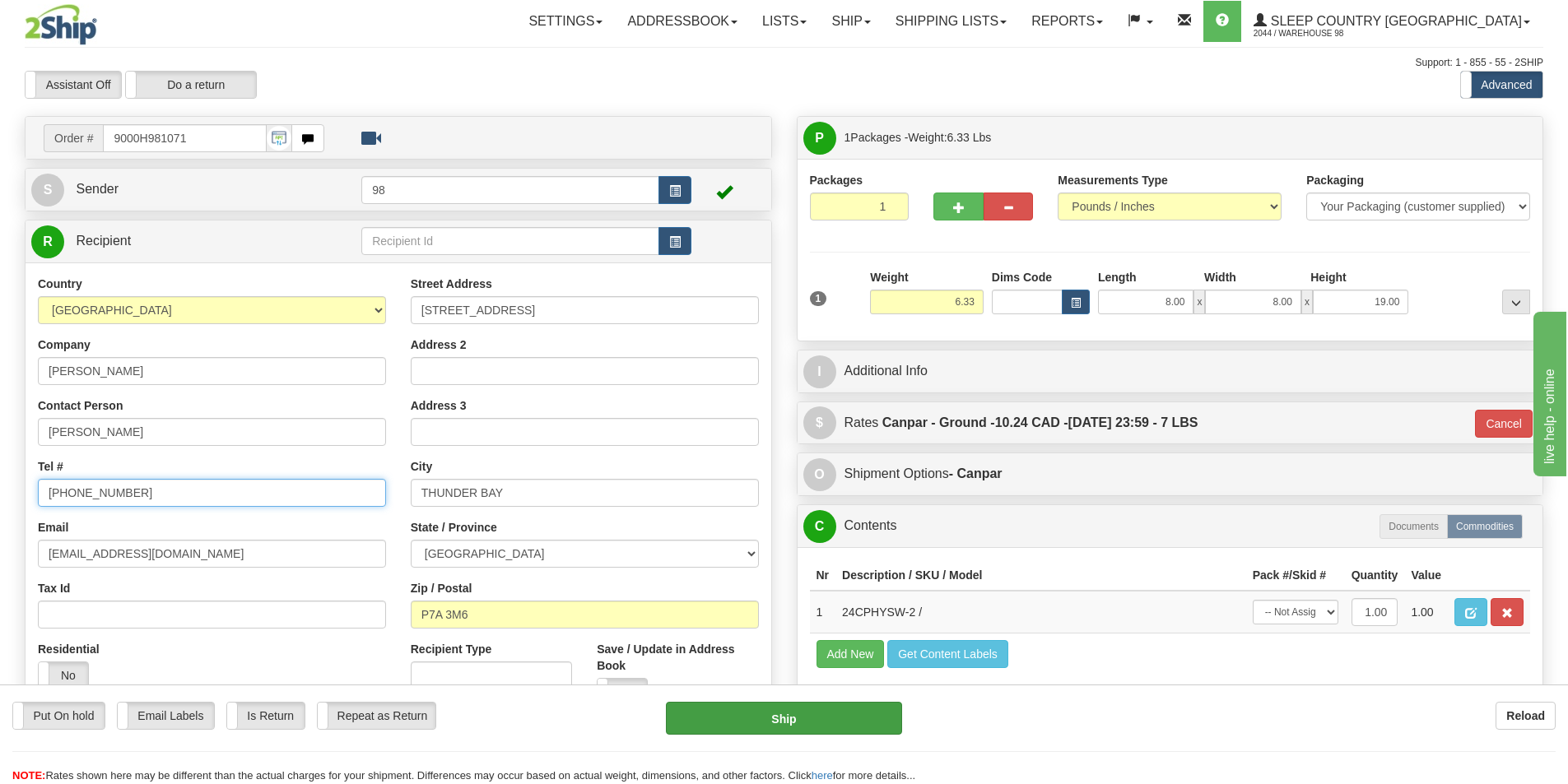
type input "[PHONE_NUMBER]"
click at [839, 714] on button "Ship" at bounding box center [784, 718] width 236 height 33
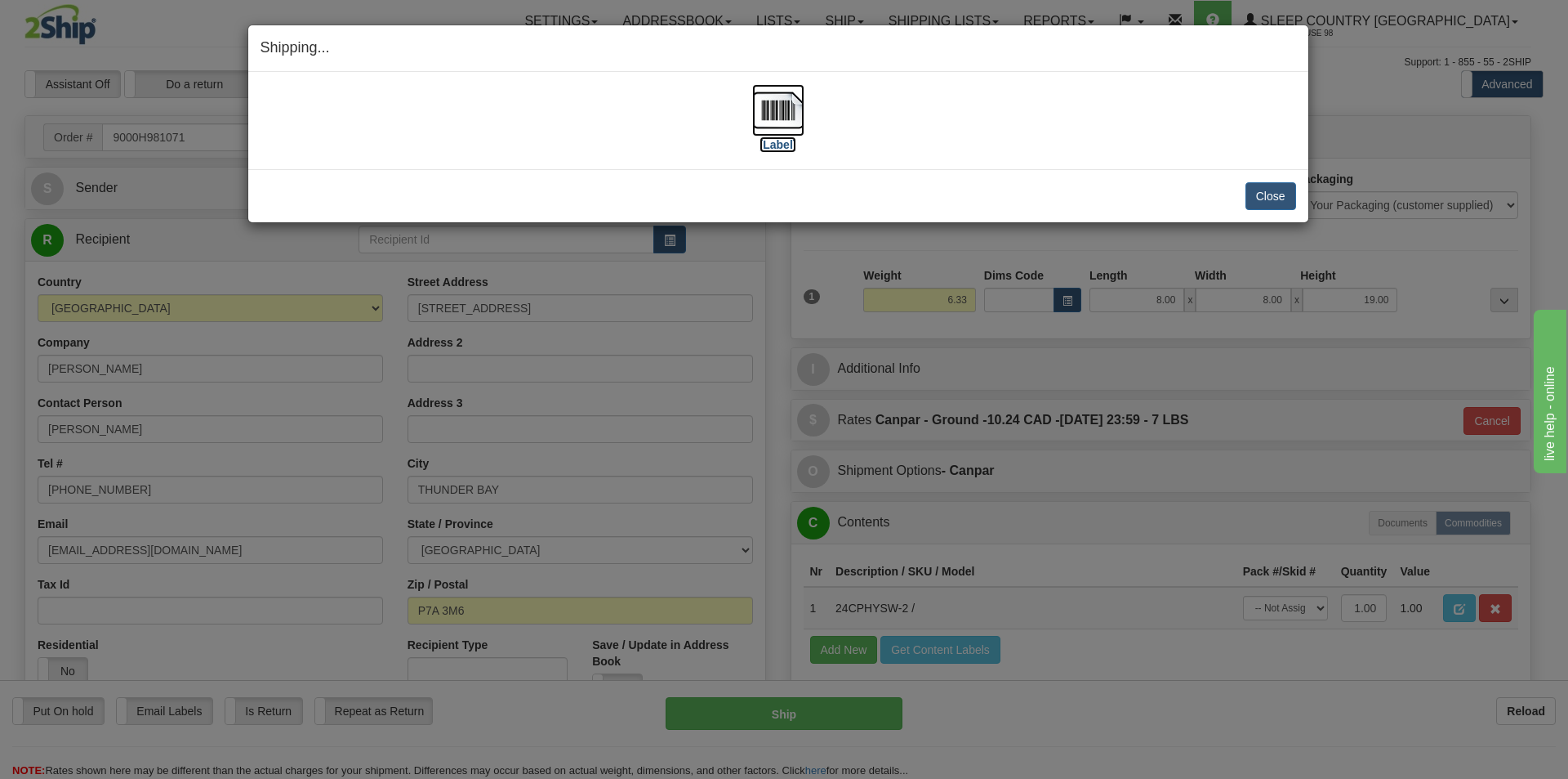
click at [784, 144] on label "[Label]" at bounding box center [778, 144] width 37 height 16
click at [1262, 205] on button "Close" at bounding box center [1270, 195] width 50 height 28
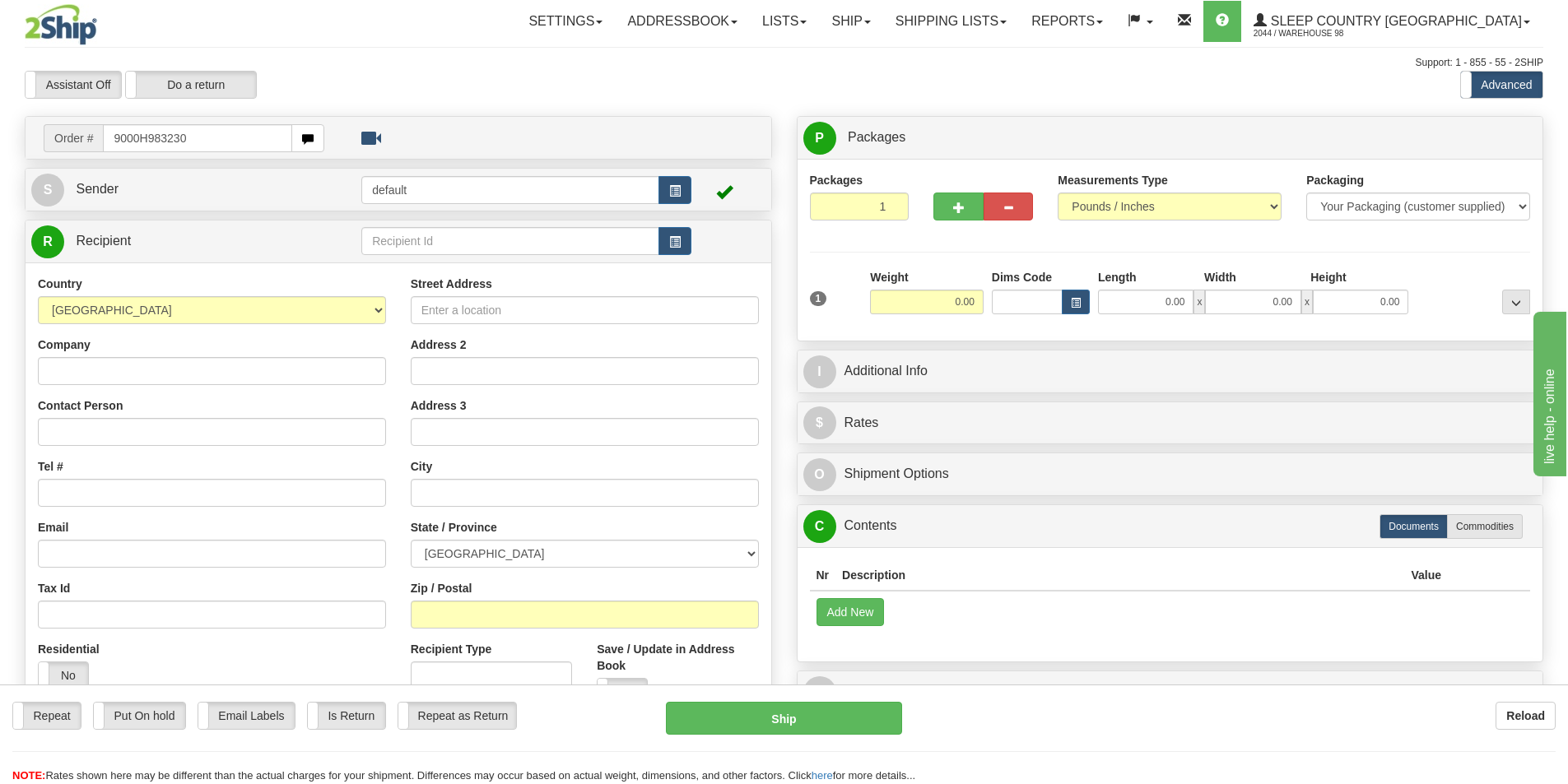
type input "9000H983230"
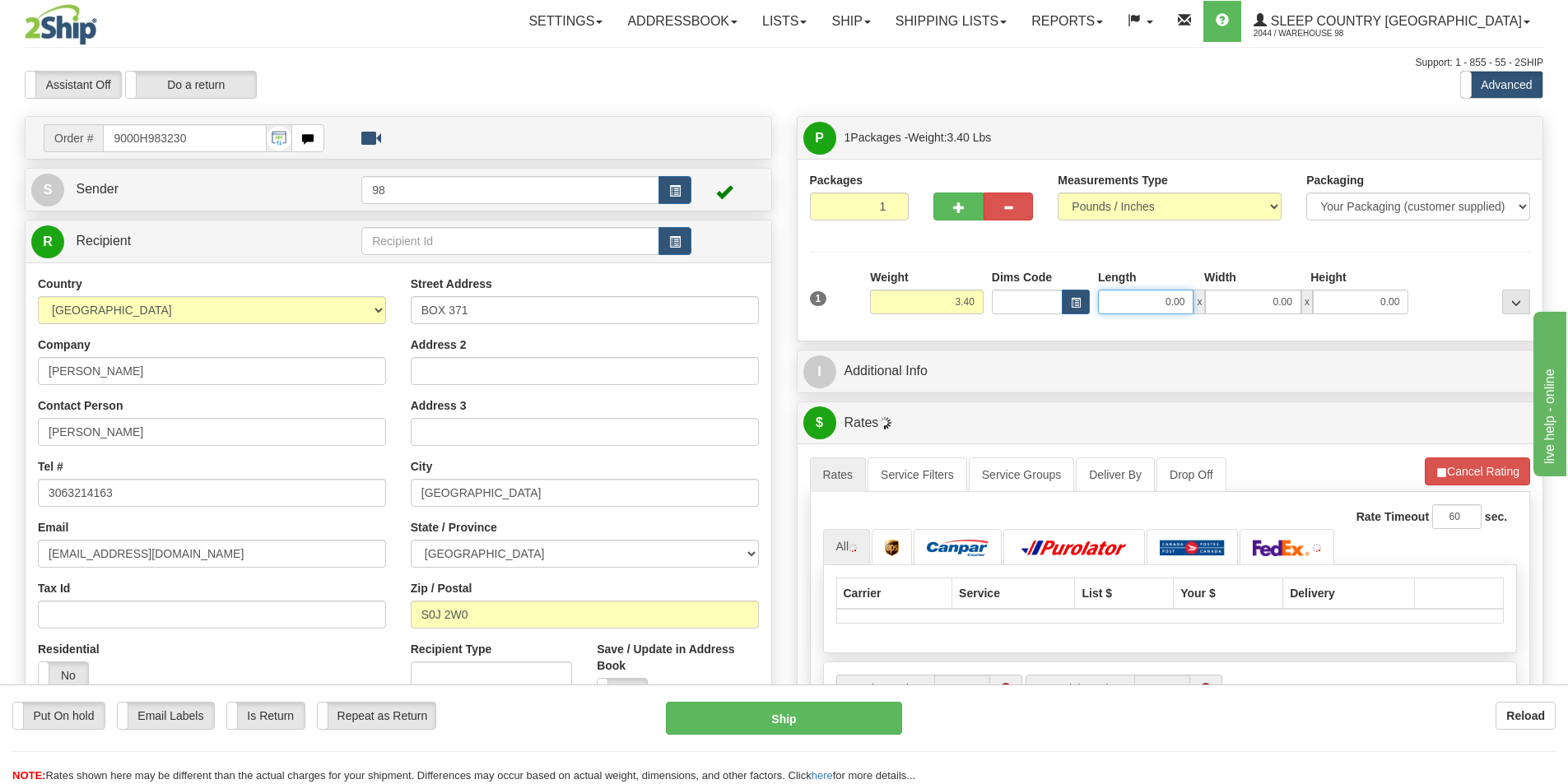
drag, startPoint x: 1182, startPoint y: 296, endPoint x: 1206, endPoint y: 300, distance: 24.3
click at [1197, 298] on div "0.00 x 0.00 x 0.00" at bounding box center [1252, 302] width 310 height 25
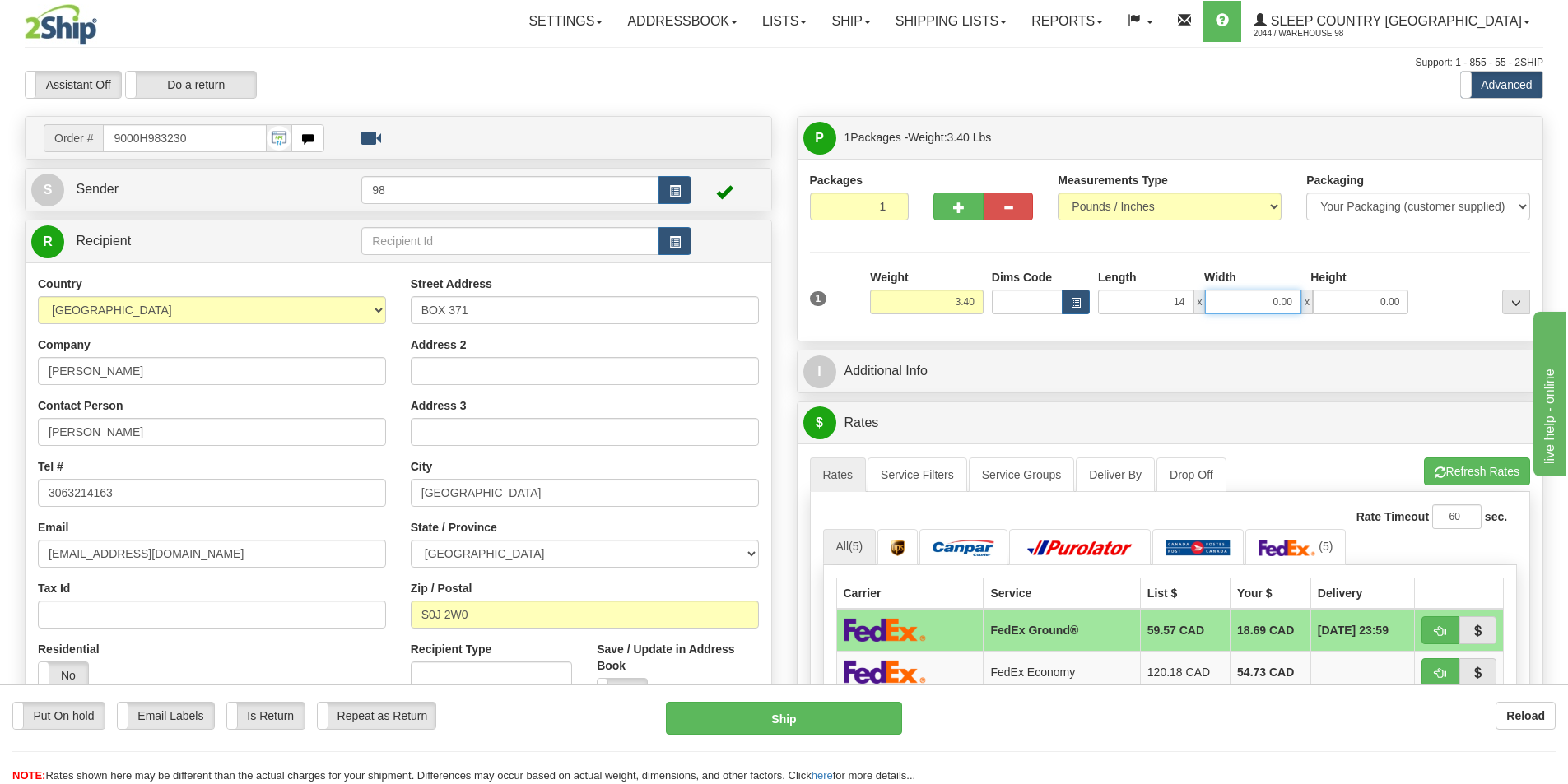
type input "14.00"
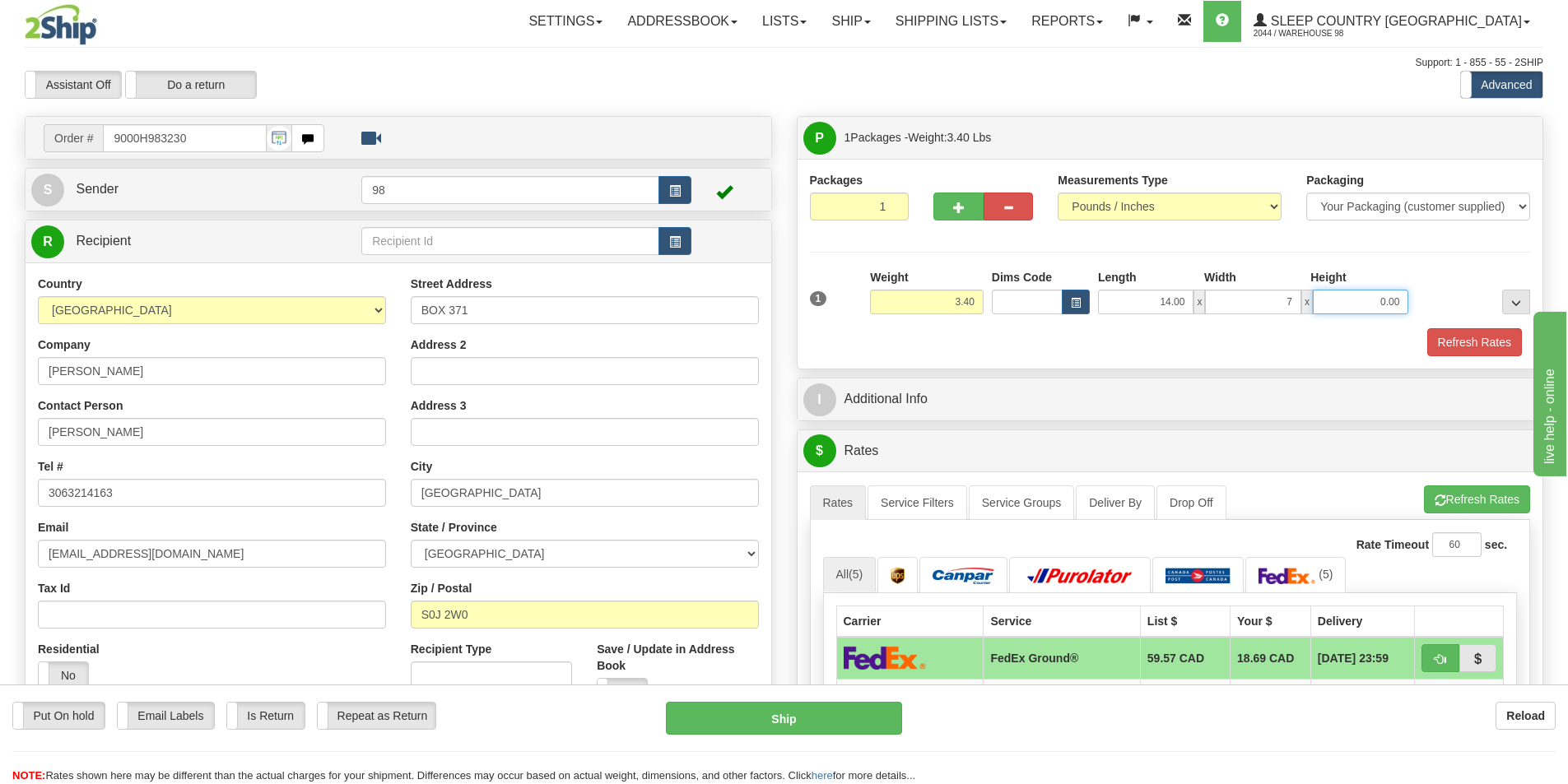
type input "7.00"
click at [1436, 347] on button "Refresh Rates" at bounding box center [1474, 341] width 95 height 28
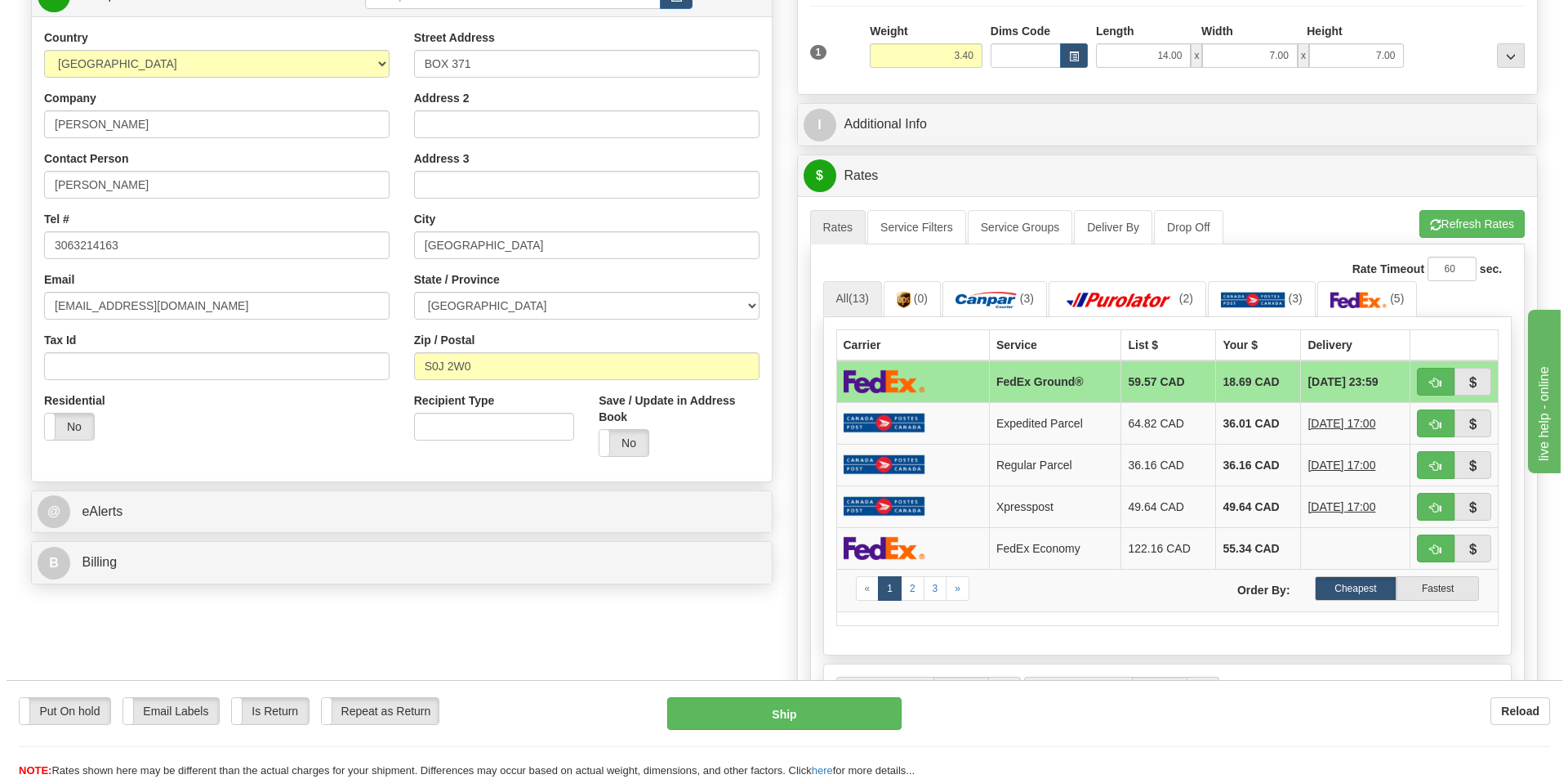
scroll to position [245, 0]
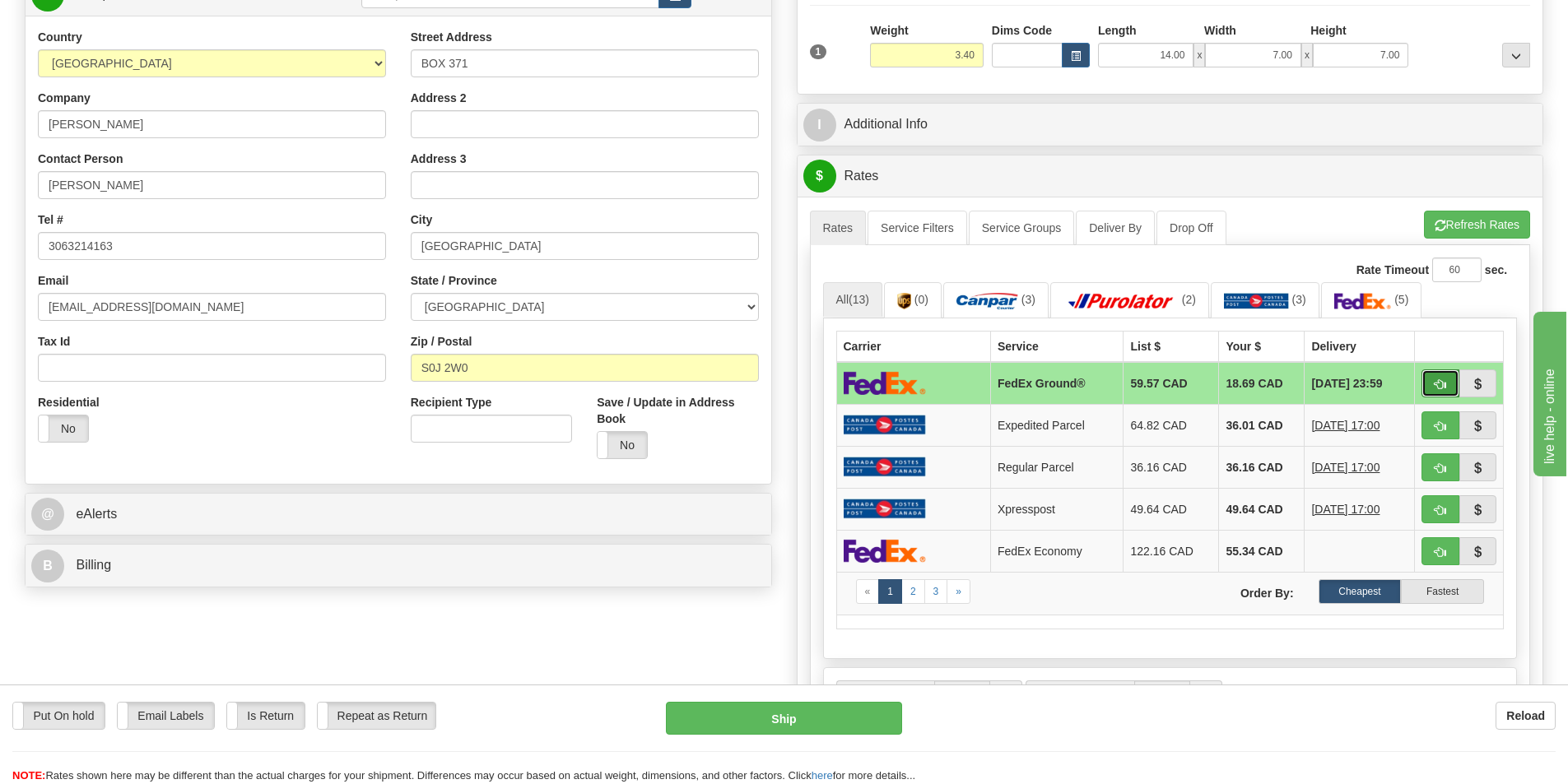
click at [1433, 380] on button "button" at bounding box center [1439, 382] width 37 height 28
type input "92"
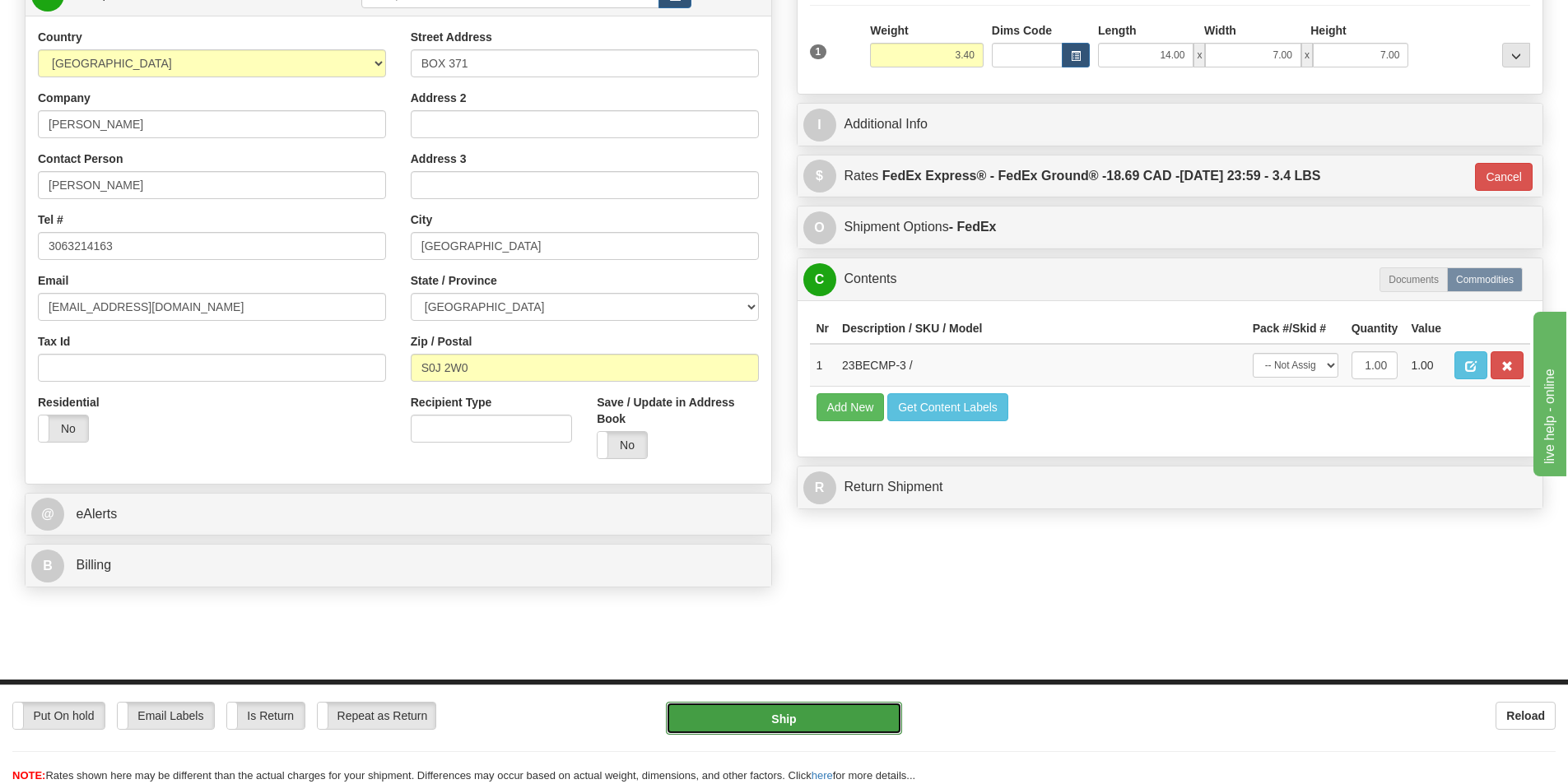
click at [854, 708] on button "Ship" at bounding box center [784, 718] width 236 height 33
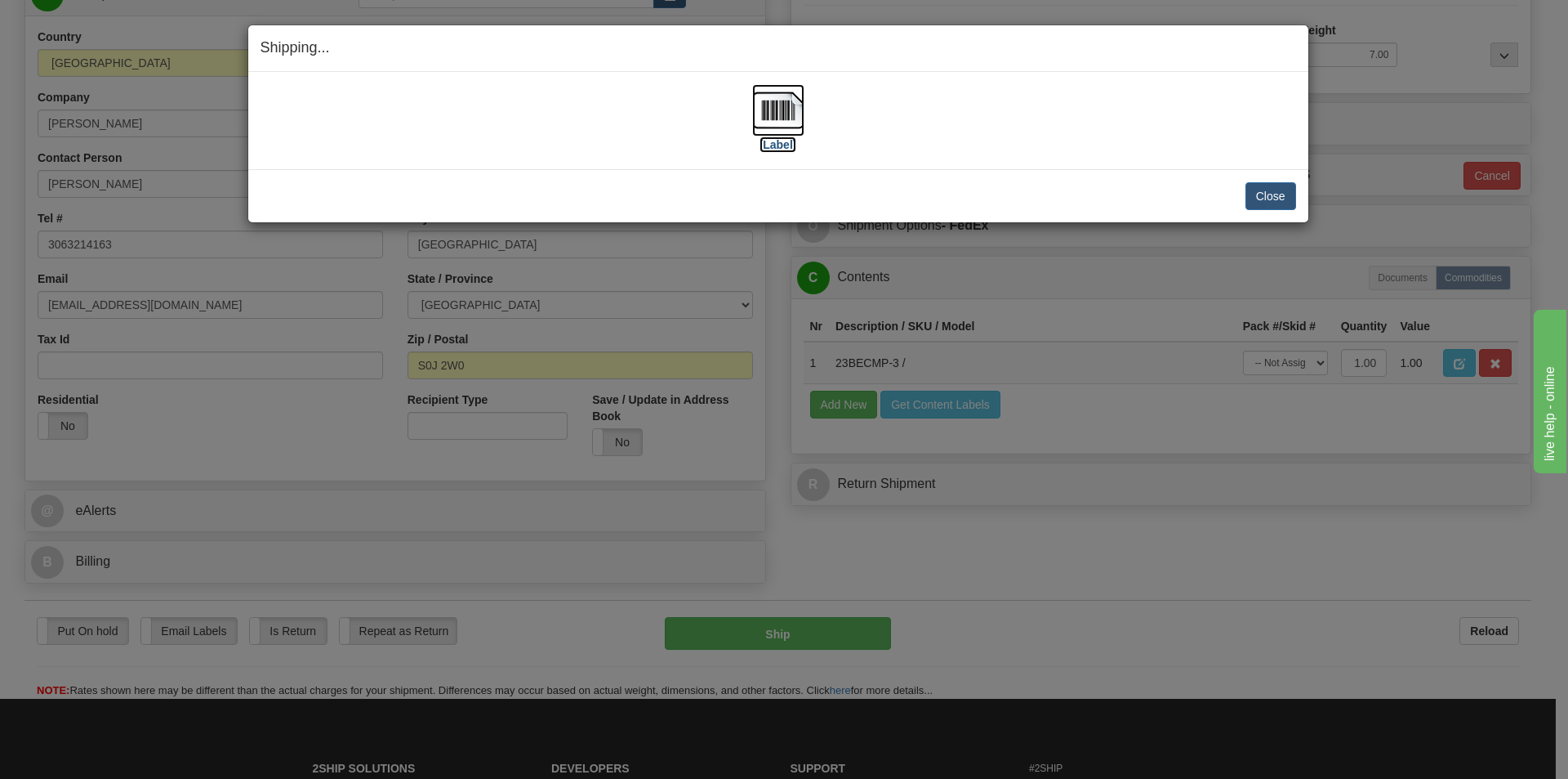
click at [785, 147] on label "[Label]" at bounding box center [778, 144] width 37 height 16
click at [1259, 196] on button "Close" at bounding box center [1270, 195] width 50 height 28
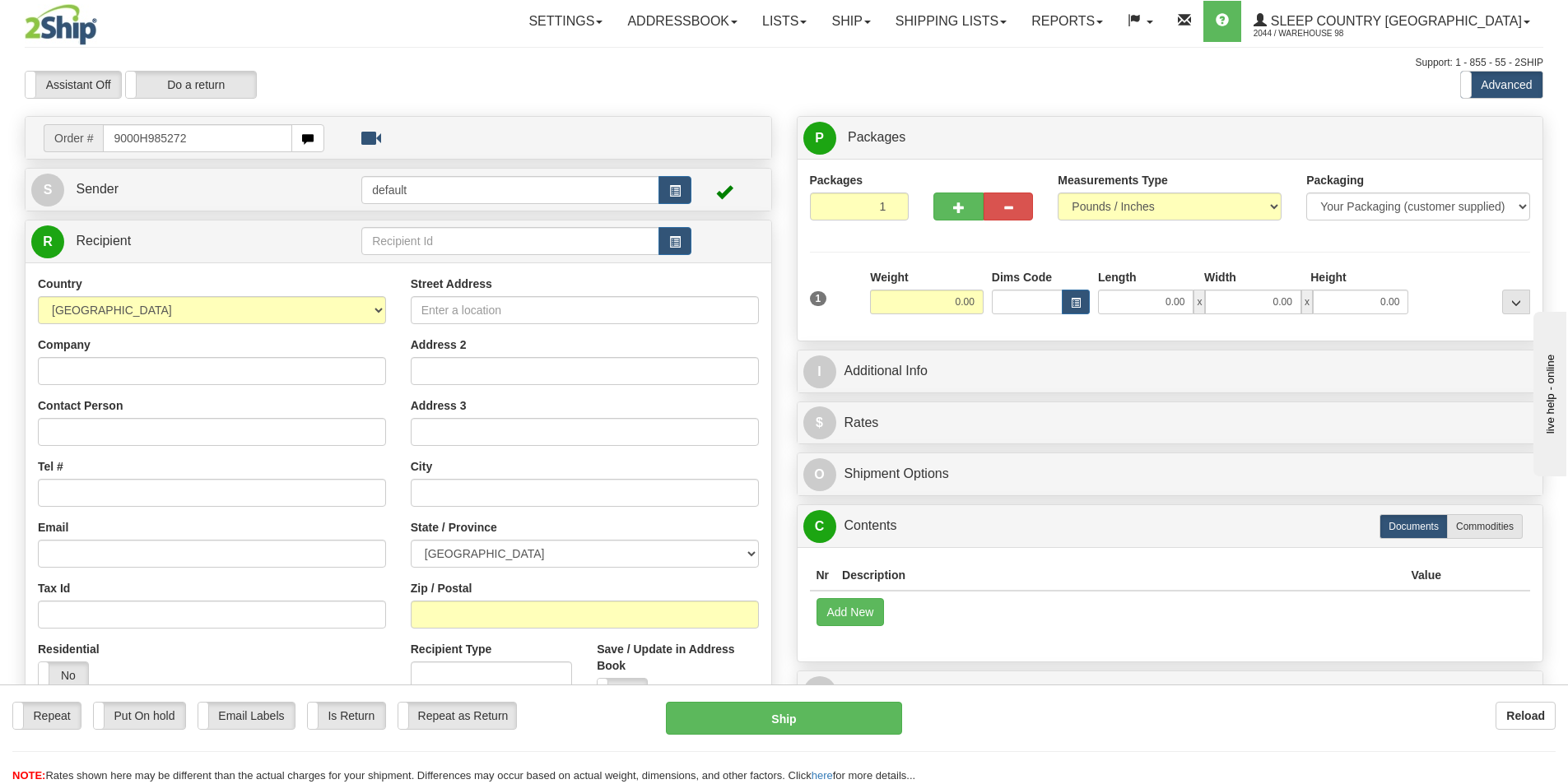
type input "9000H985272"
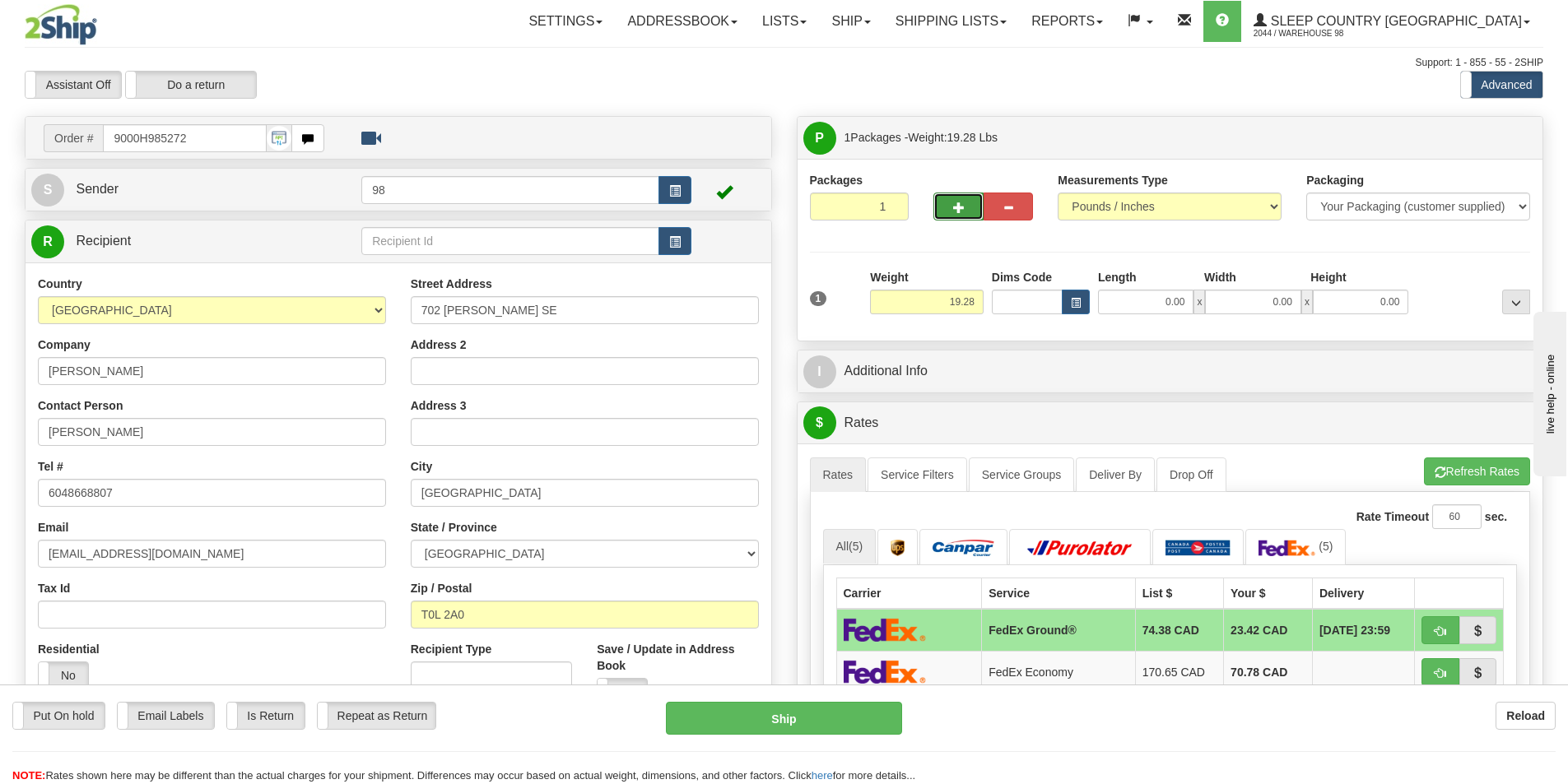
click at [969, 207] on button "button" at bounding box center [957, 206] width 49 height 28
type input "2"
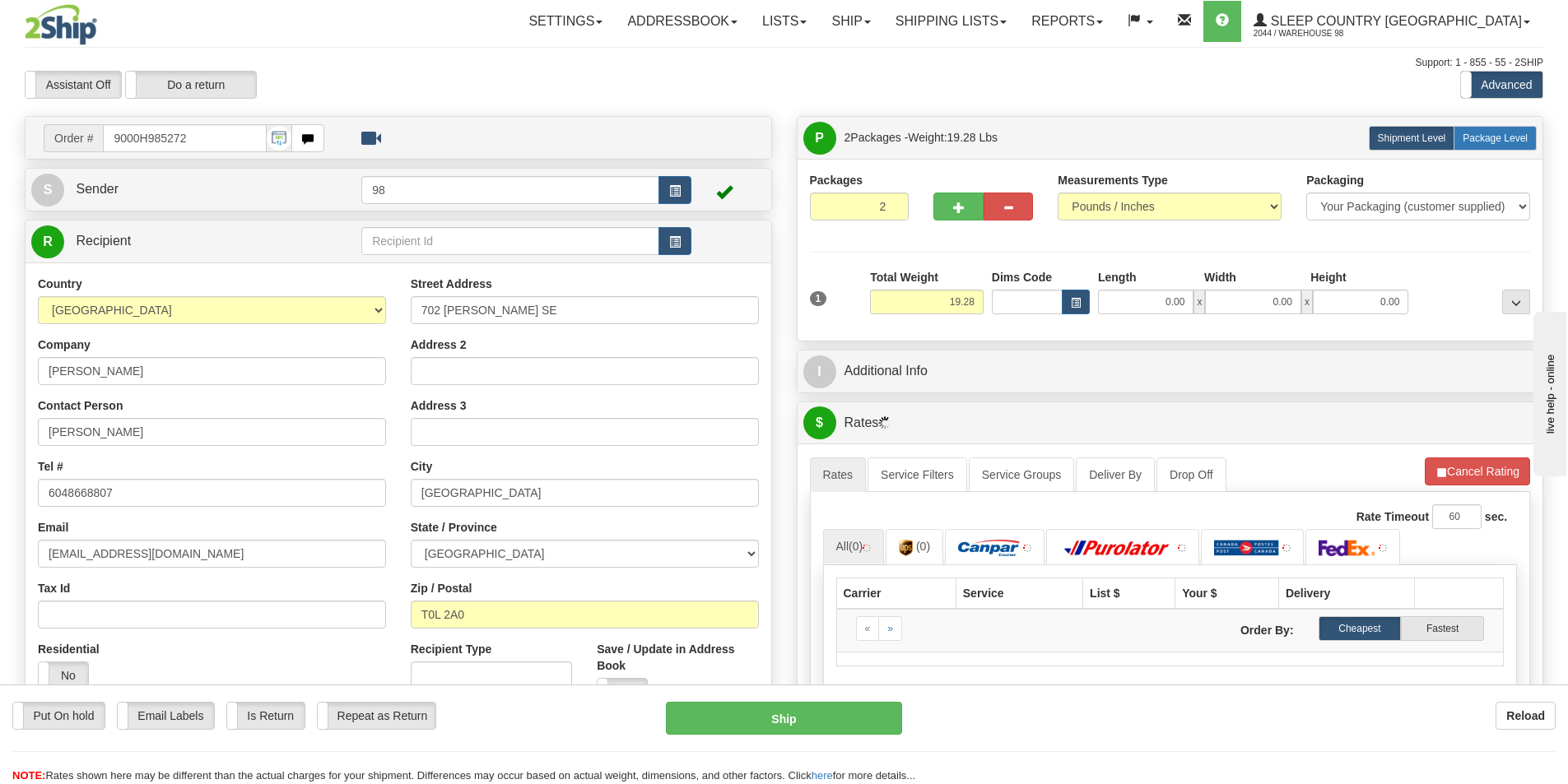
click at [1474, 132] on span "Package Level" at bounding box center [1495, 138] width 65 height 12
radio input "true"
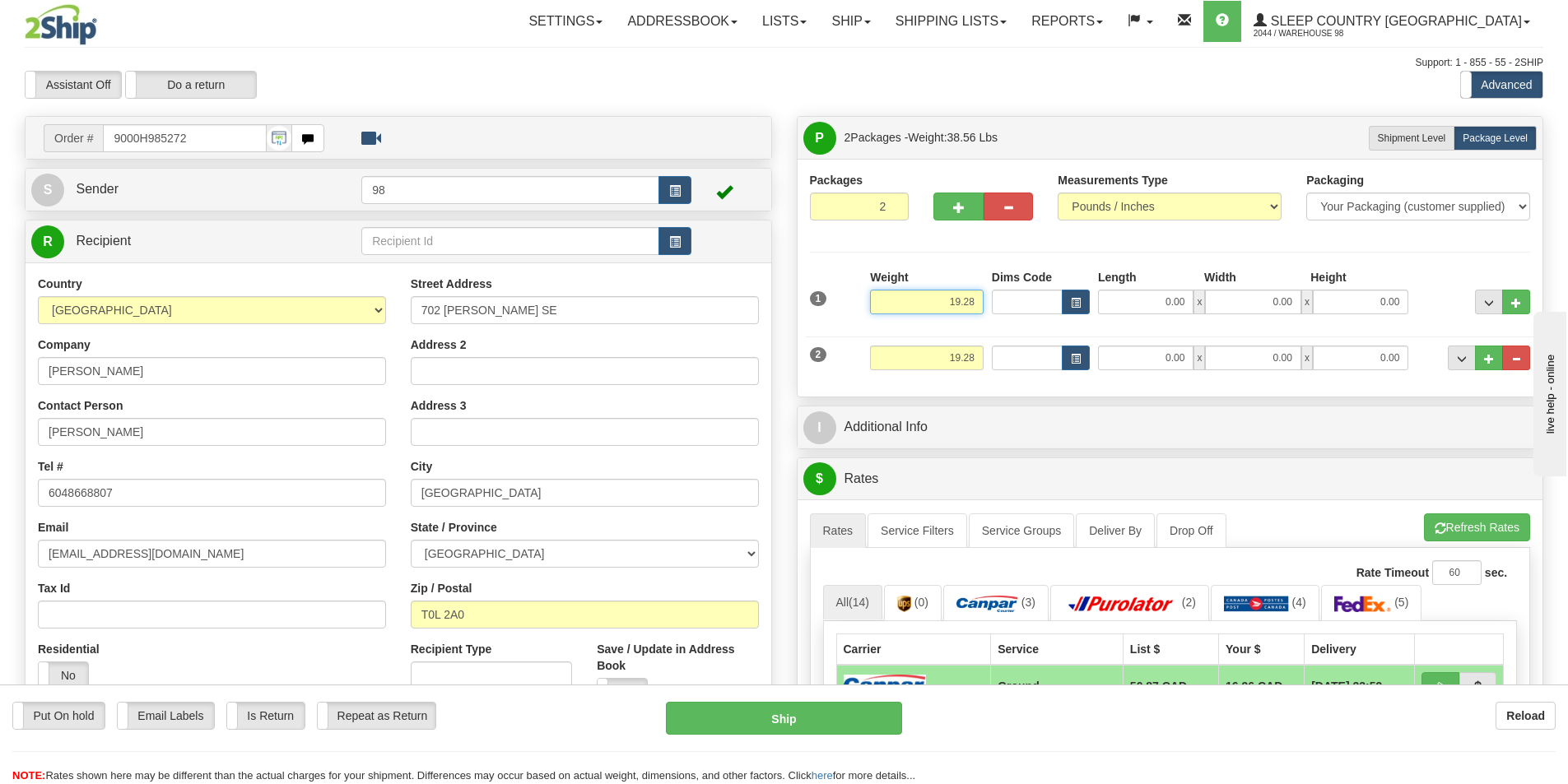
drag, startPoint x: 941, startPoint y: 302, endPoint x: 1022, endPoint y: 298, distance: 81.1
click at [1022, 298] on div "1 Weight 19.28 Dims Code x x" at bounding box center [1170, 298] width 729 height 58
type input "8.00"
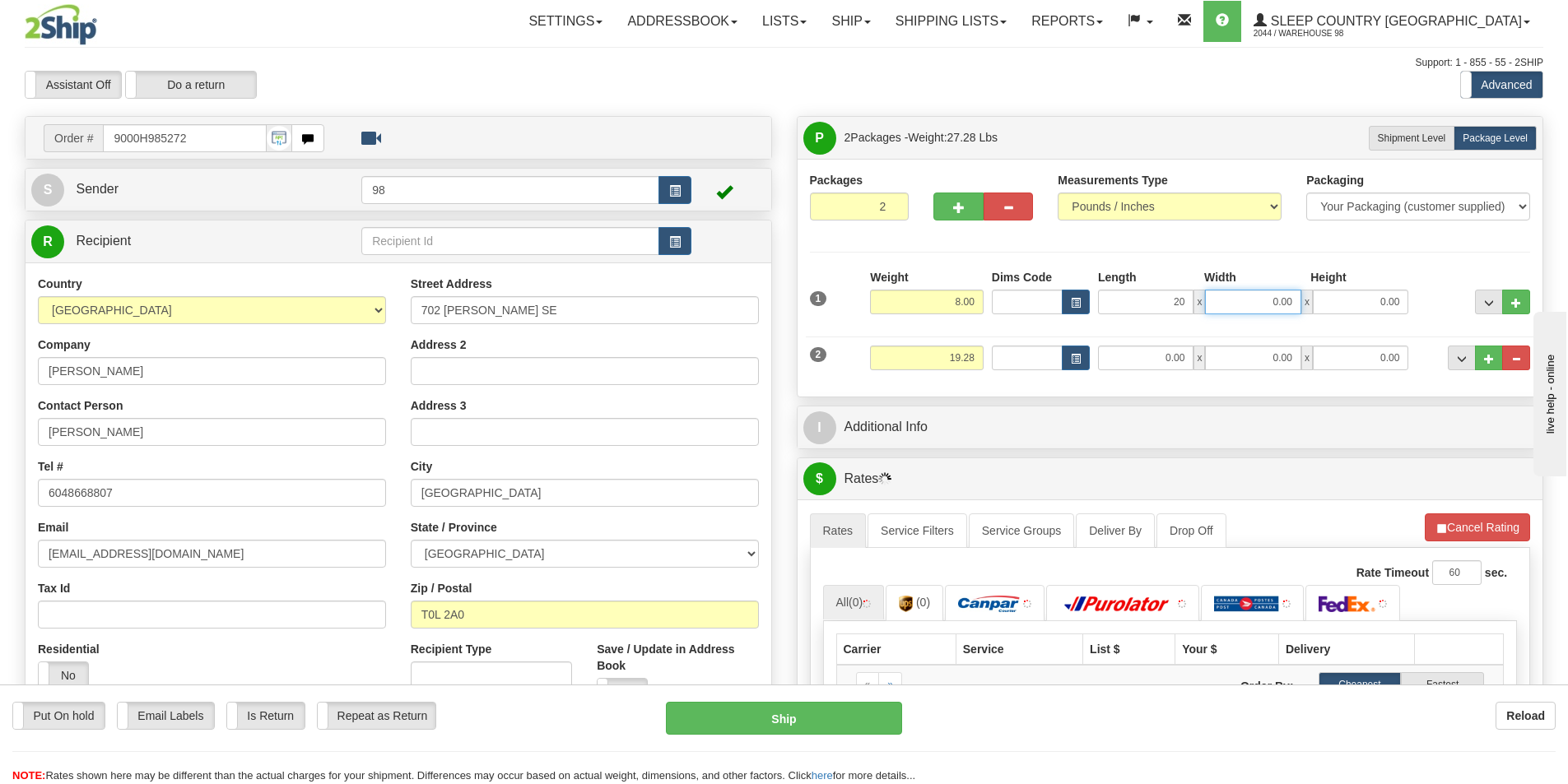
type input "20.00"
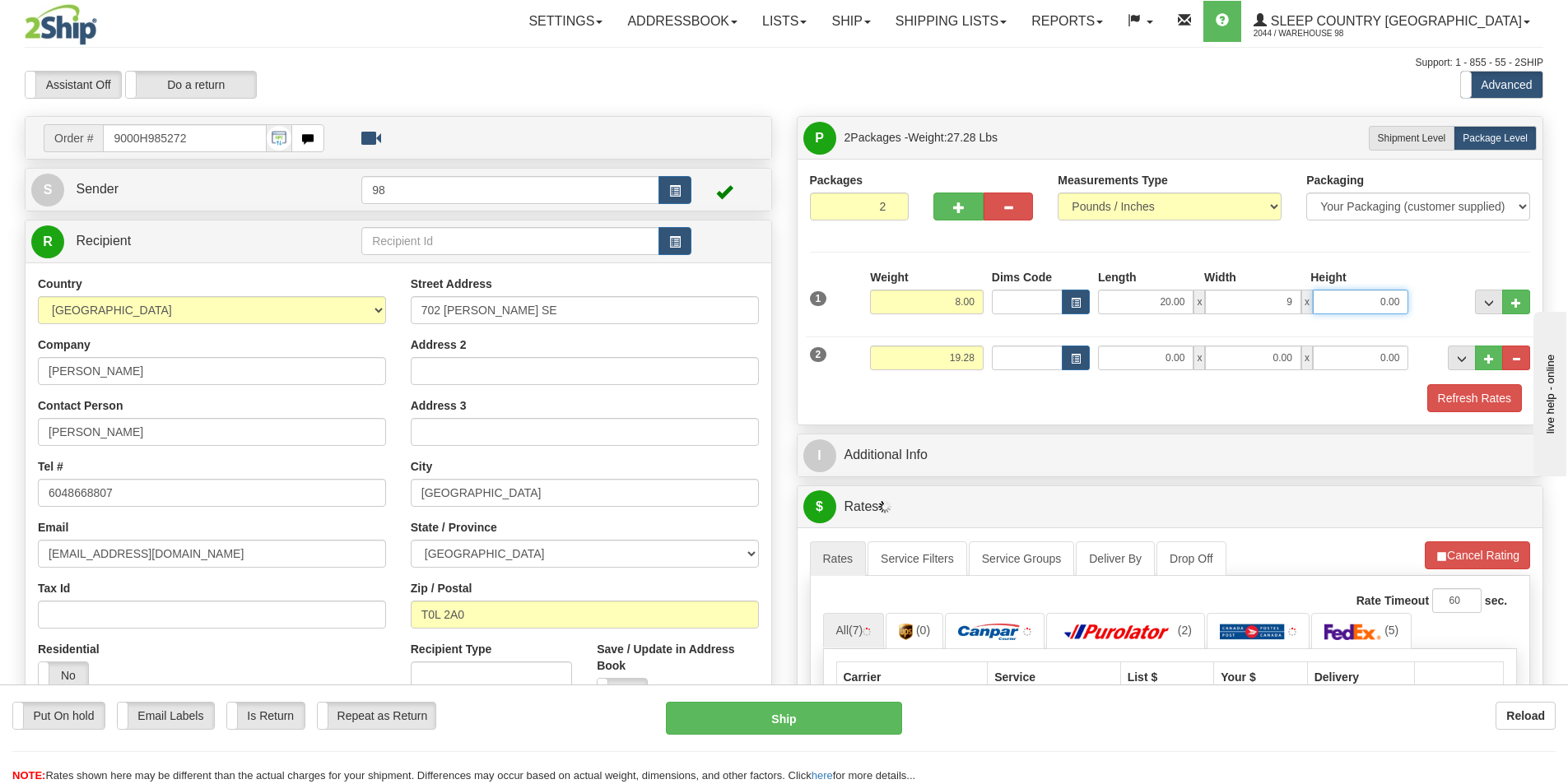
type input "9.00"
type input "22.00"
type input "10.00"
type input "25.00"
type input "17.00"
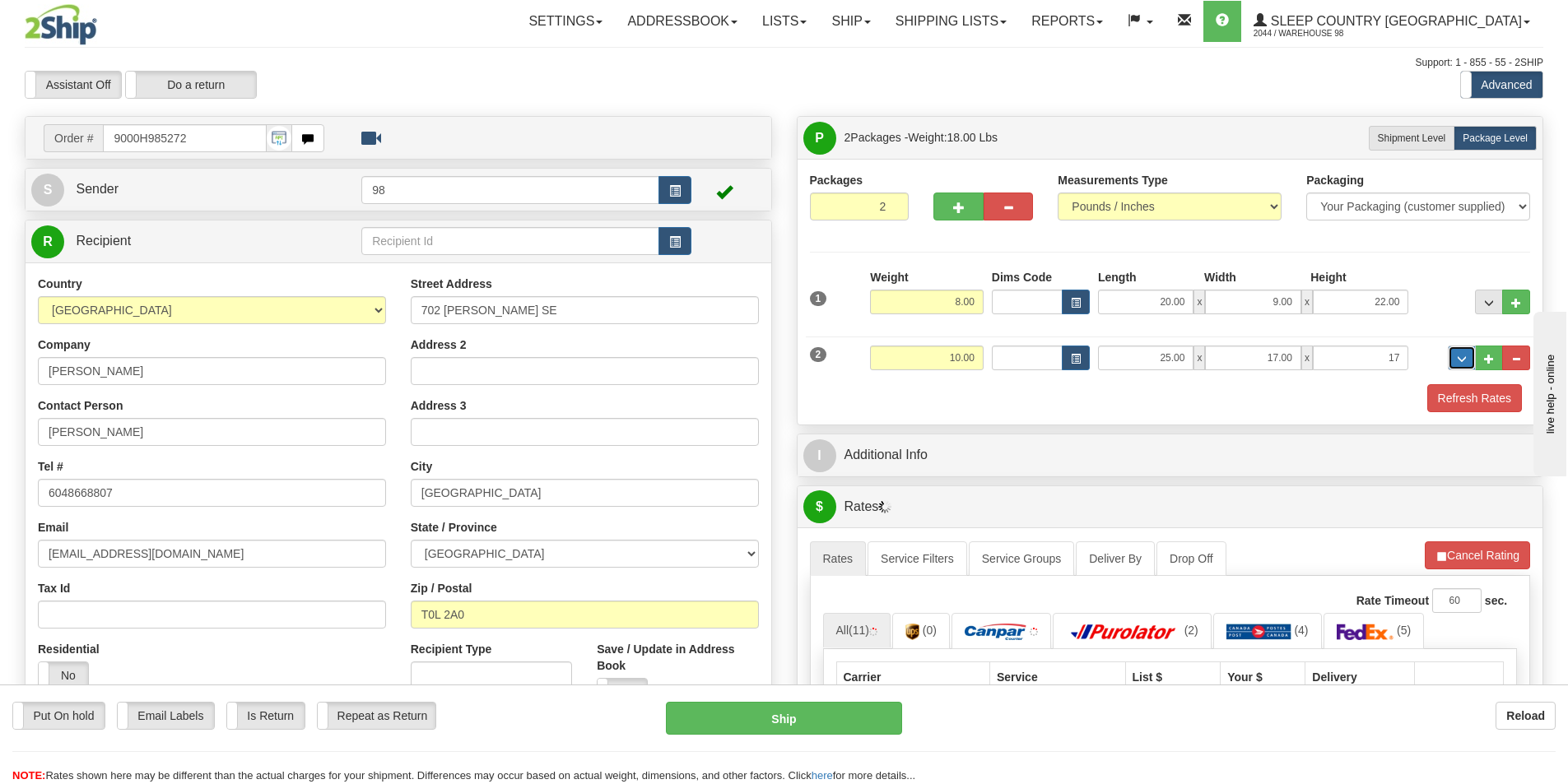
type input "17.00"
click at [1472, 404] on button "Refresh Rates" at bounding box center [1474, 398] width 95 height 28
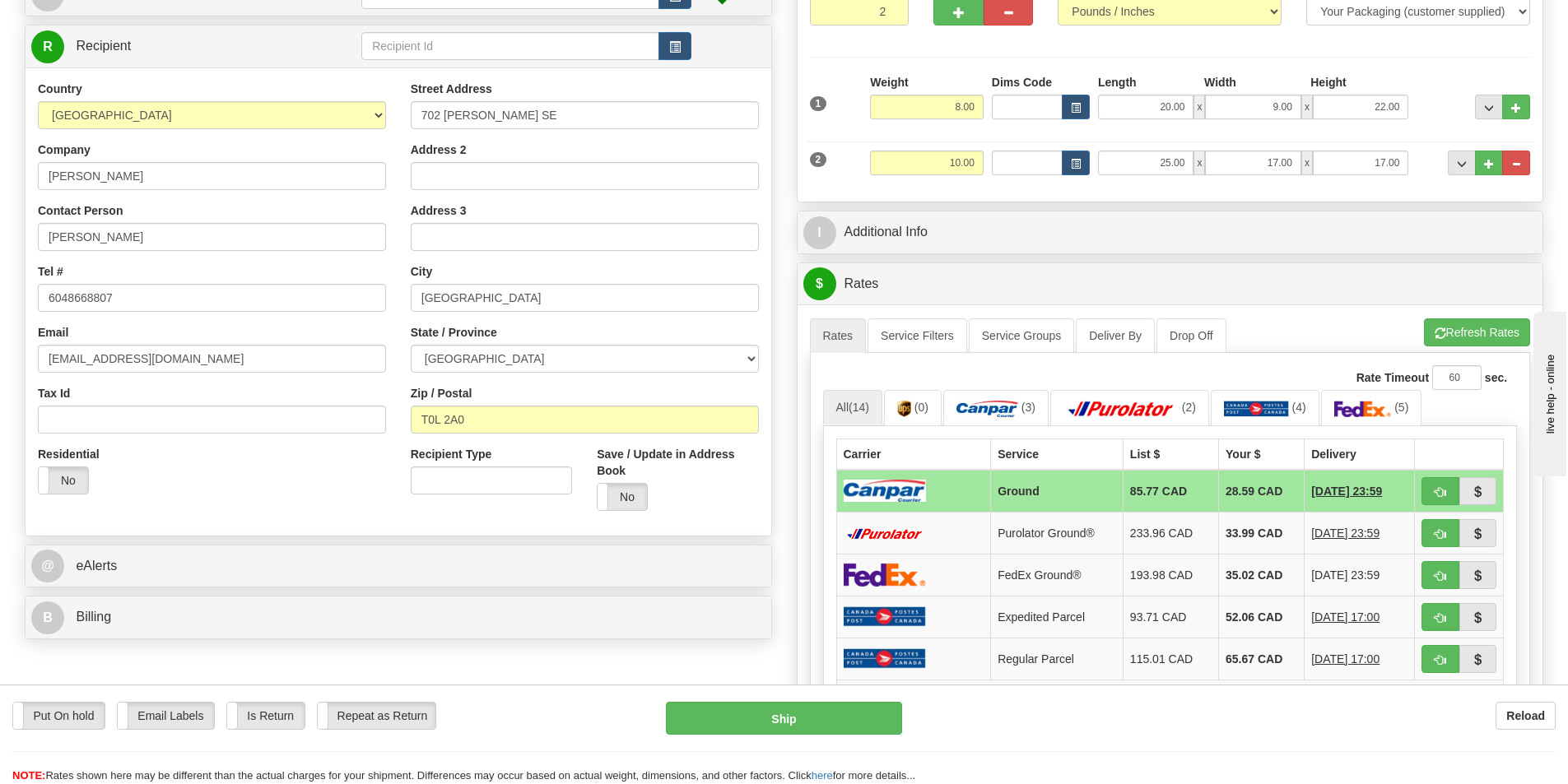
scroll to position [246, 0]
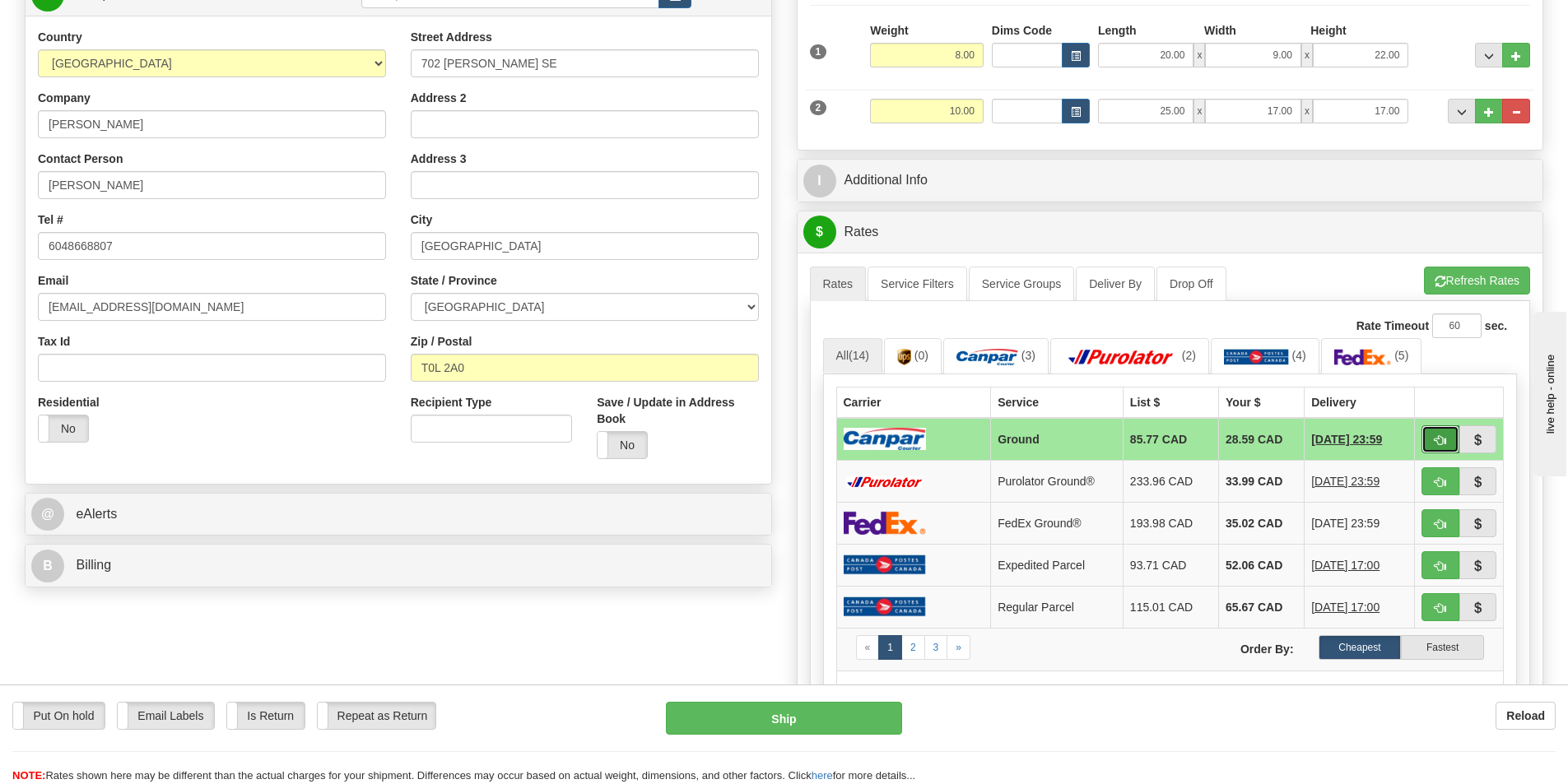
click at [1429, 435] on button "button" at bounding box center [1439, 439] width 37 height 28
type input "1"
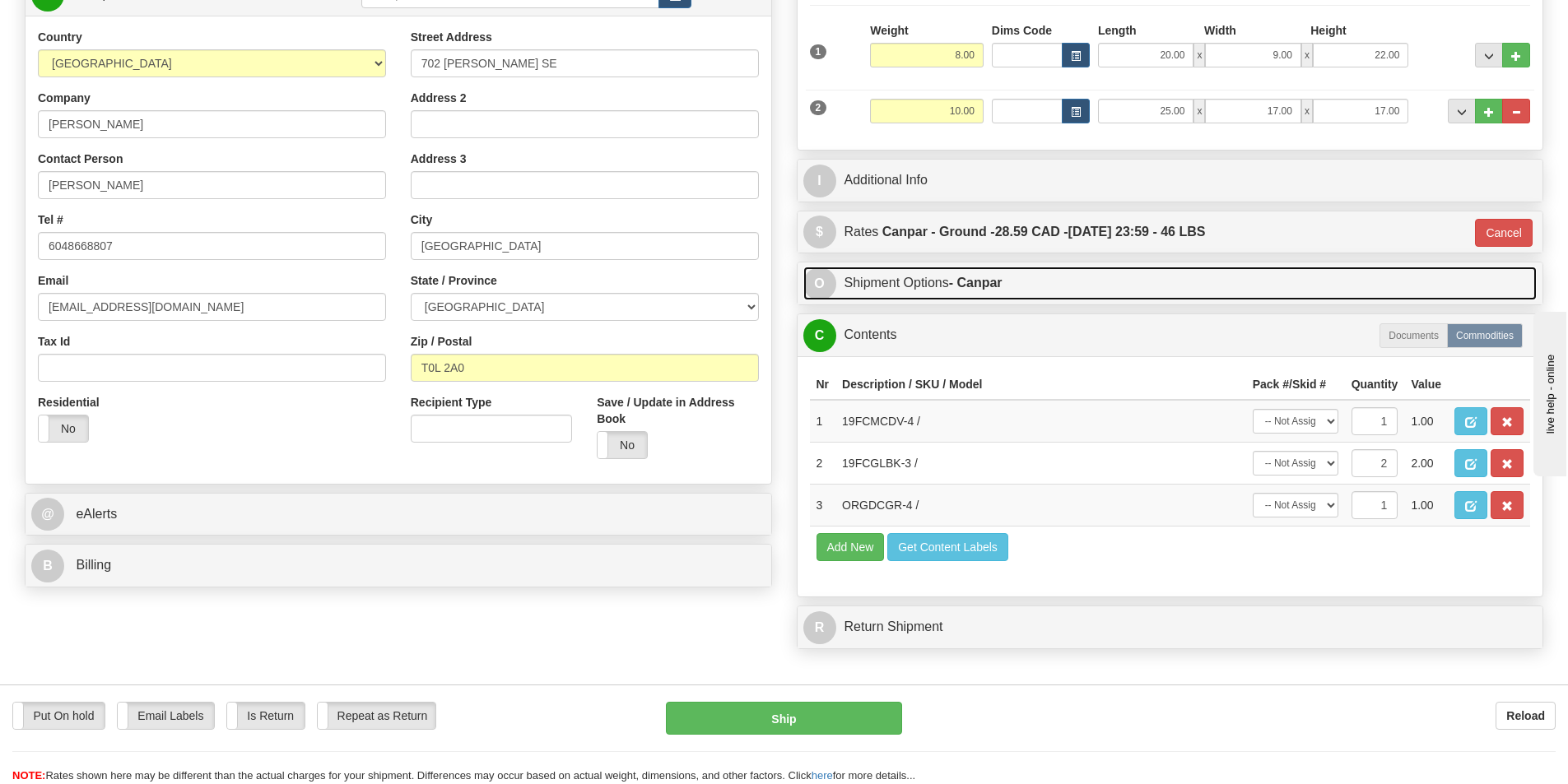
click at [895, 288] on link "O Shipment Options - Canpar" at bounding box center [1169, 283] width 734 height 34
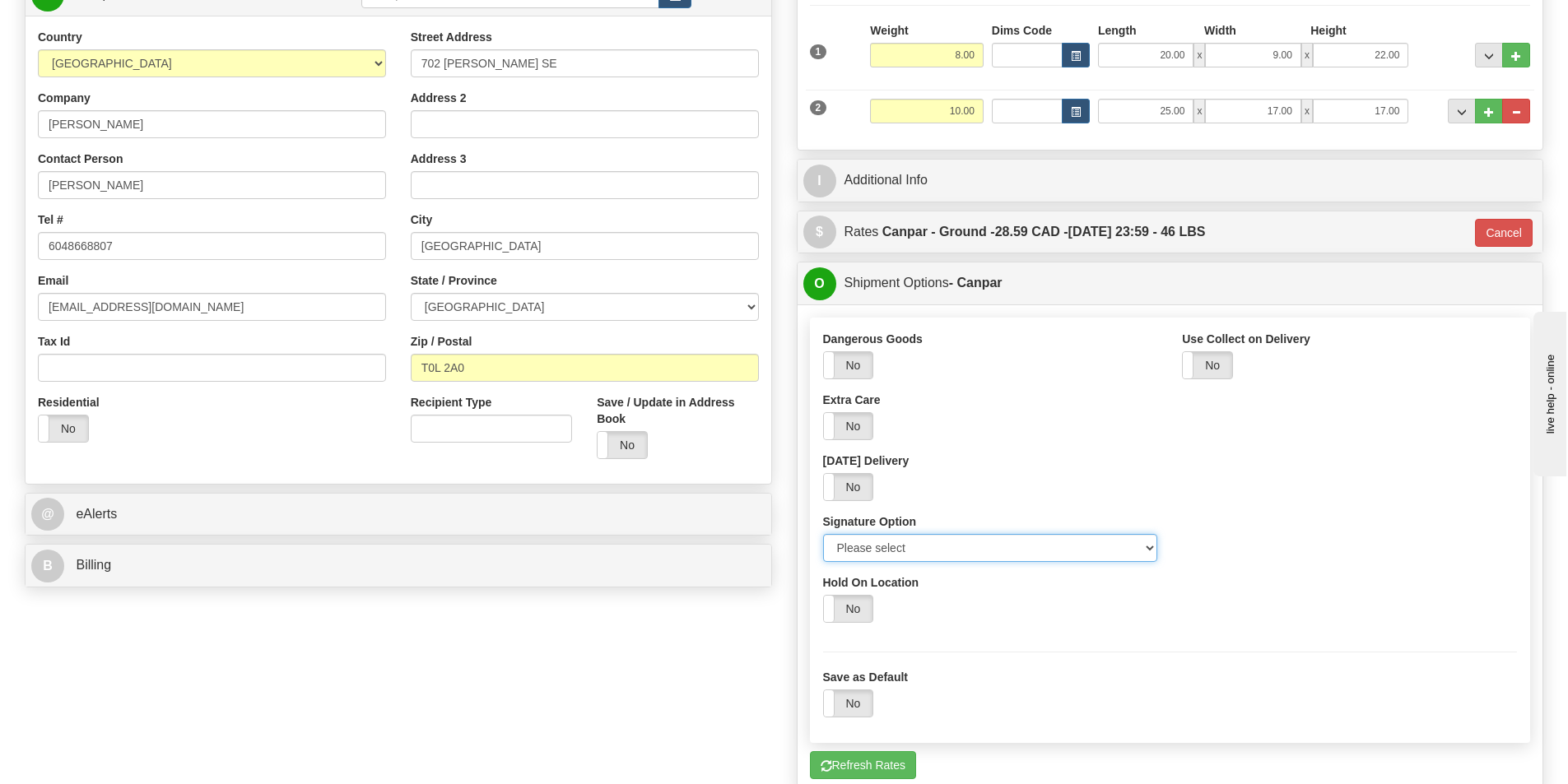
click at [871, 538] on select "Please select No Signature Required Signature Required Adult Signature" at bounding box center [990, 547] width 335 height 28
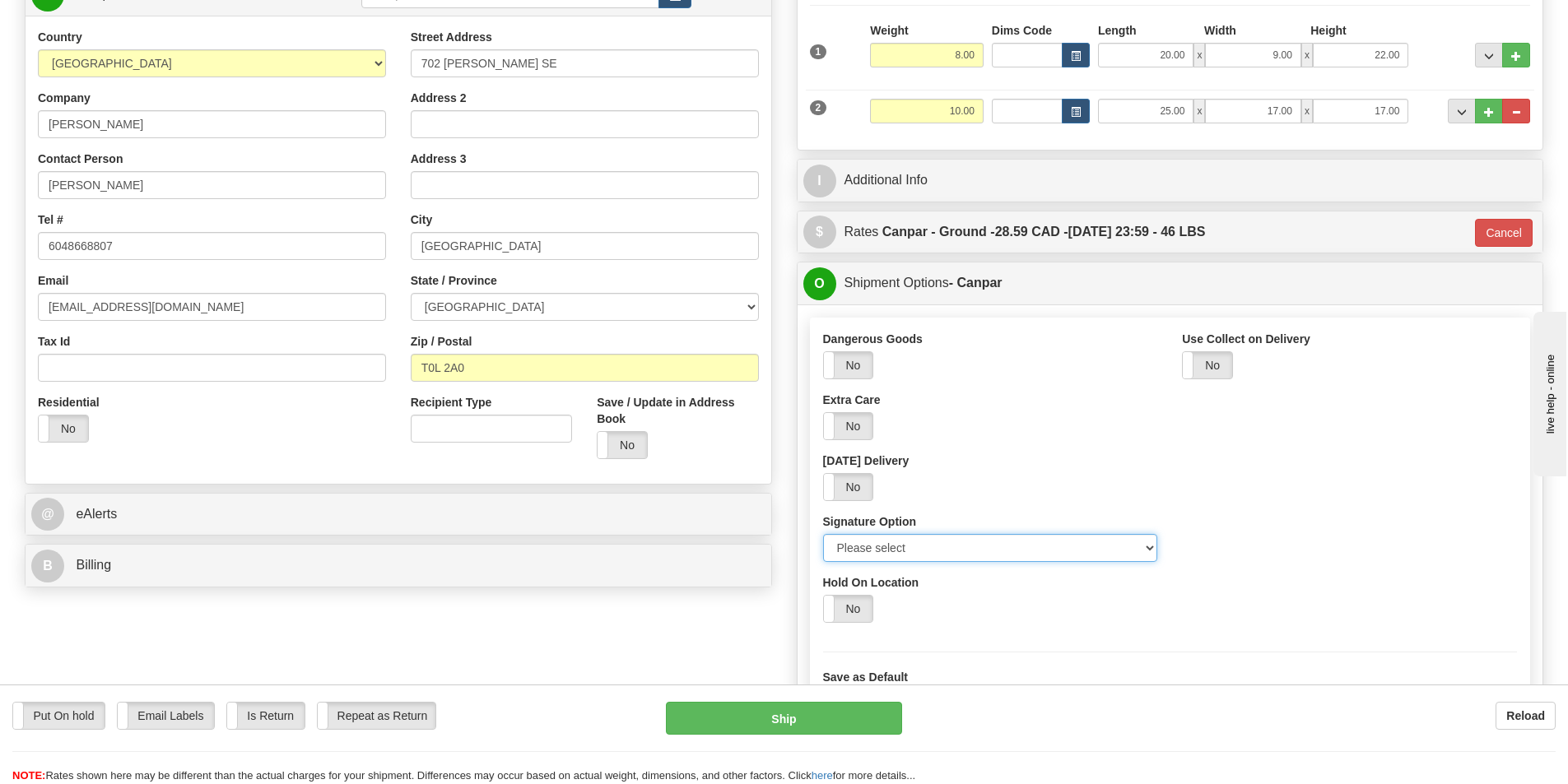
select select "2"
click at [823, 534] on select "Please select No Signature Required Signature Required Adult Signature" at bounding box center [990, 547] width 335 height 28
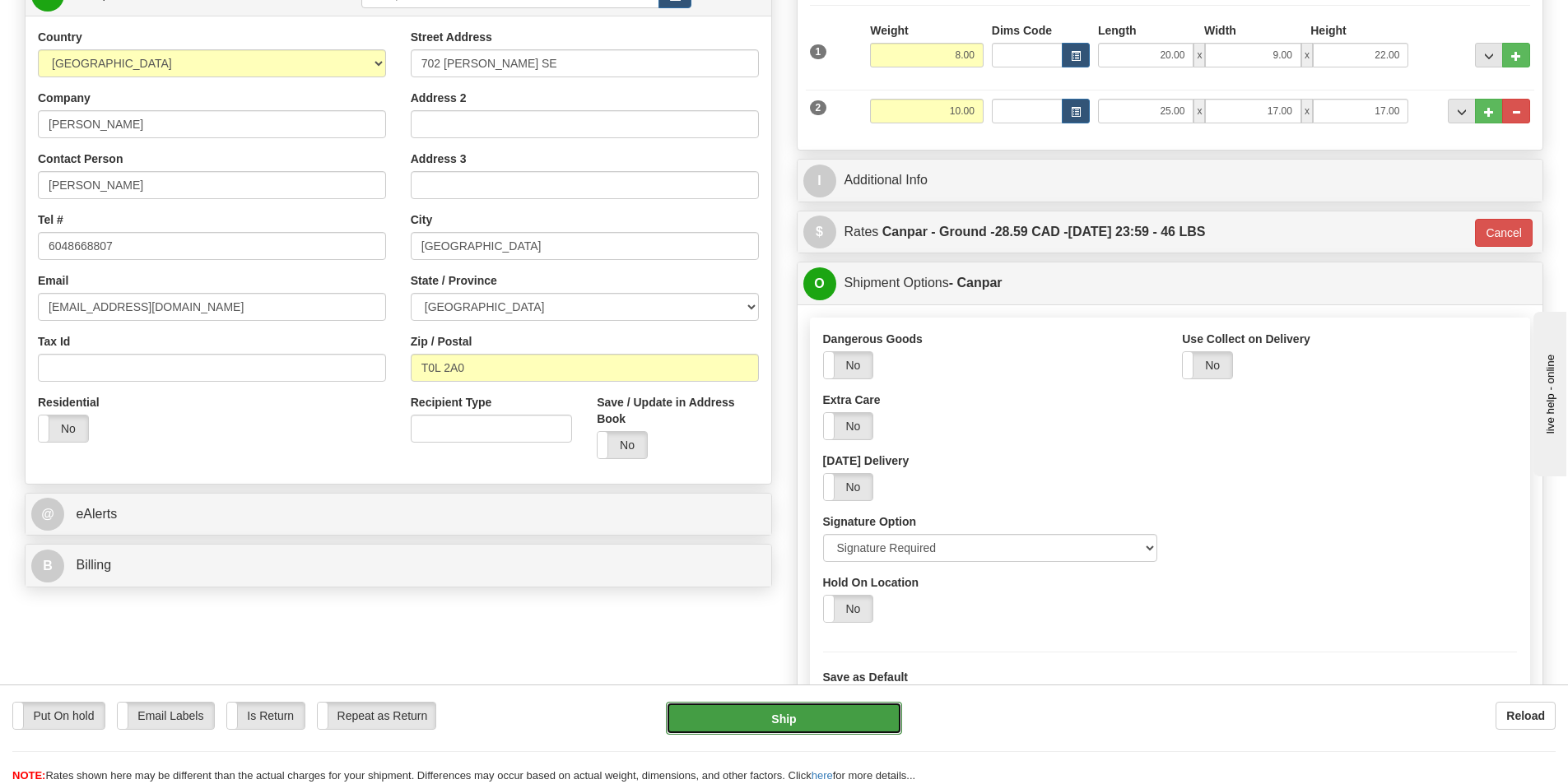
click at [845, 718] on button "Ship" at bounding box center [784, 718] width 236 height 33
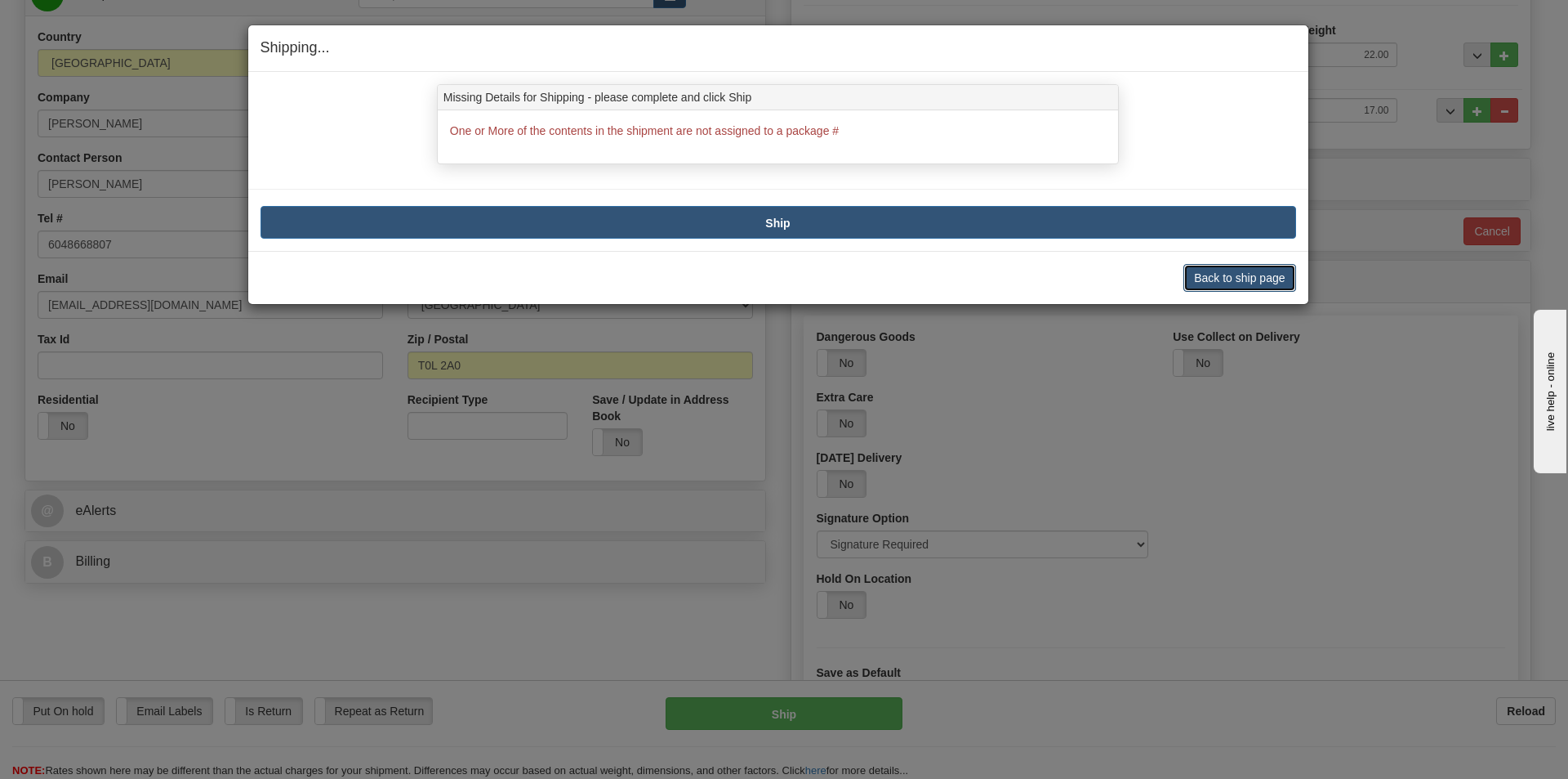
click at [1200, 288] on button "Back to ship page" at bounding box center [1240, 277] width 112 height 28
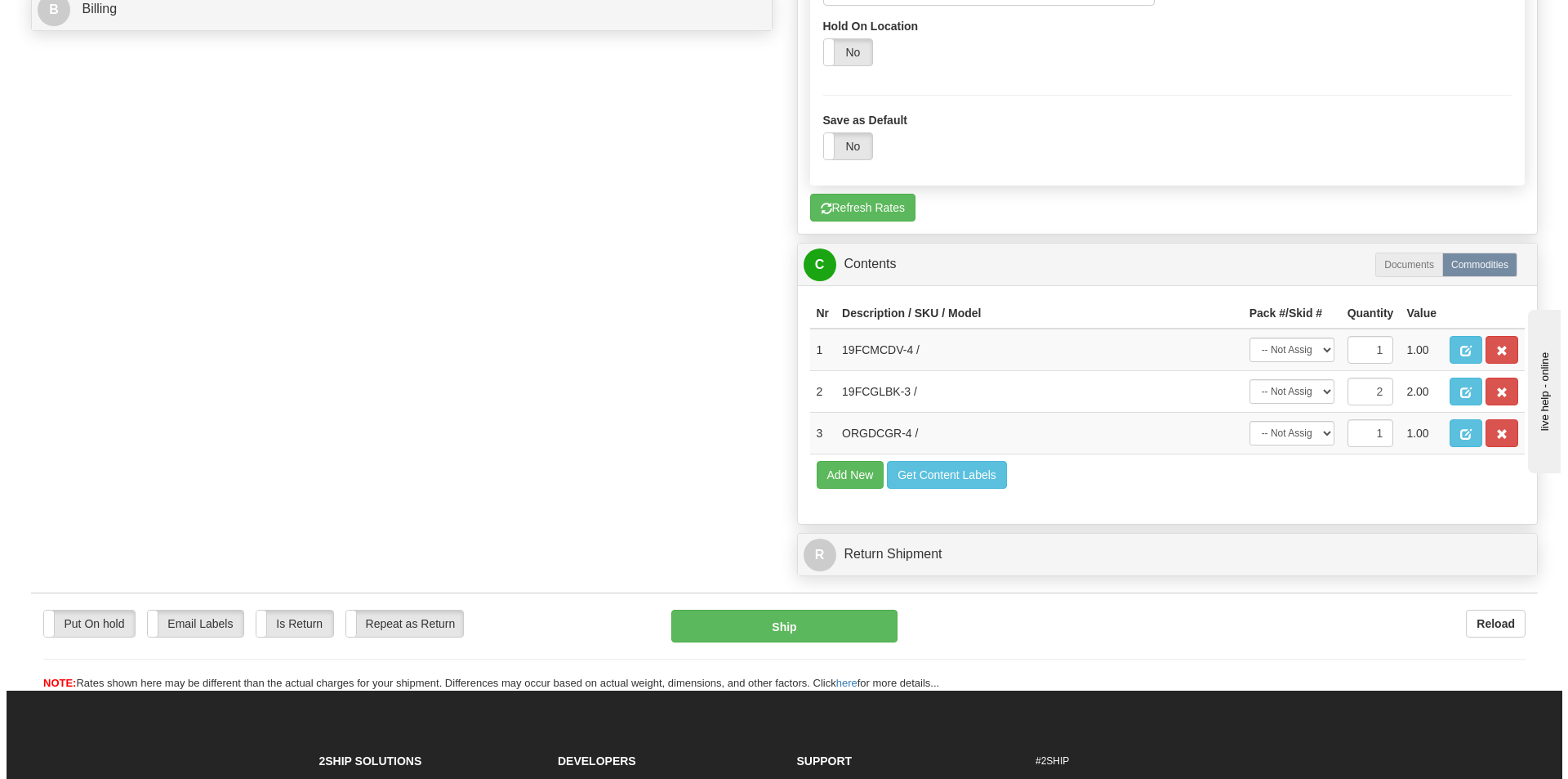
scroll to position [899, 0]
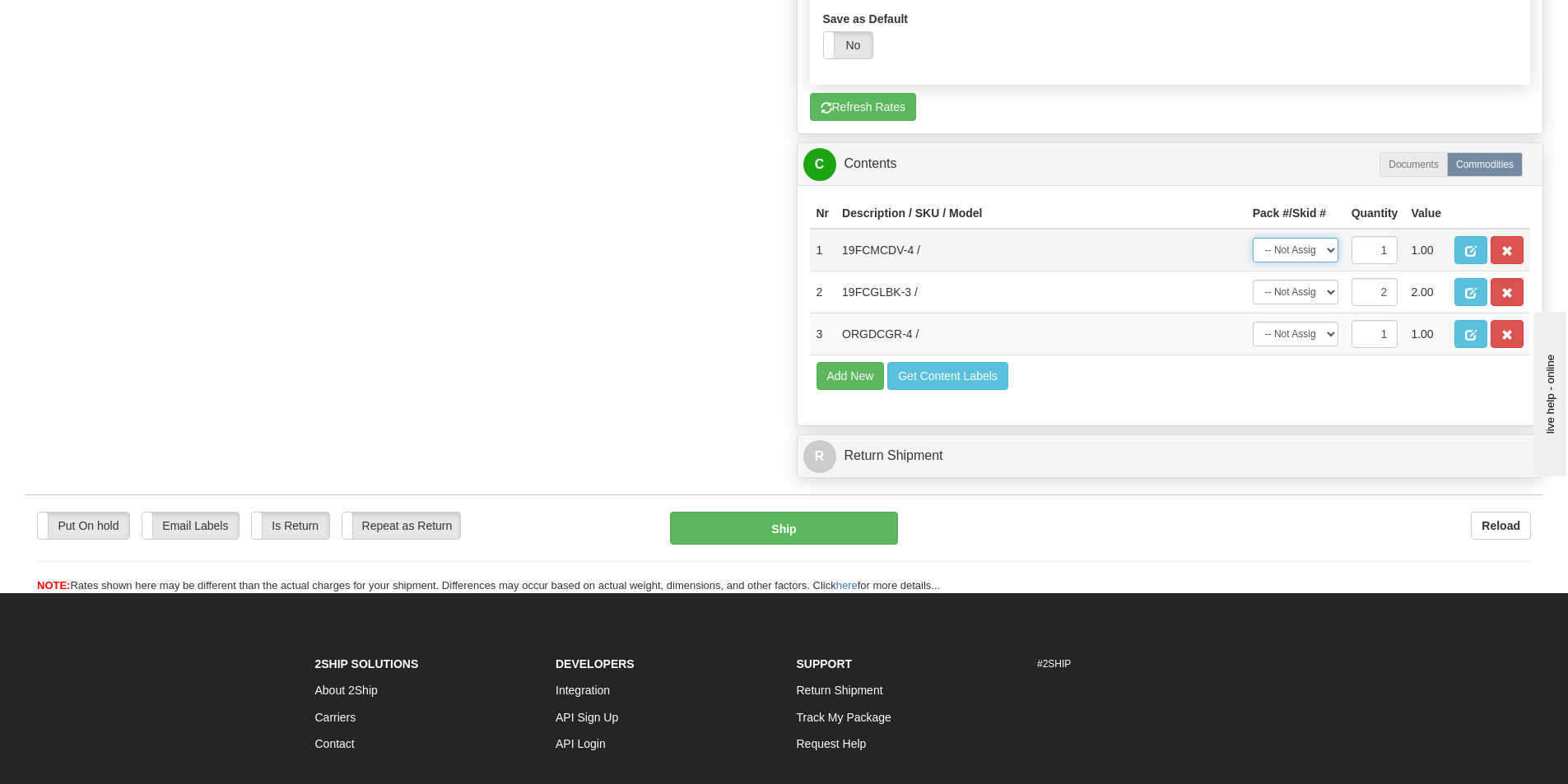
click at [1330, 250] on select "-- Not Assigned -- Package 1 Package 2" at bounding box center [1295, 250] width 85 height 25
select select "0"
click at [1252, 238] on select "-- Not Assigned -- Package 1 Package 2" at bounding box center [1295, 250] width 85 height 25
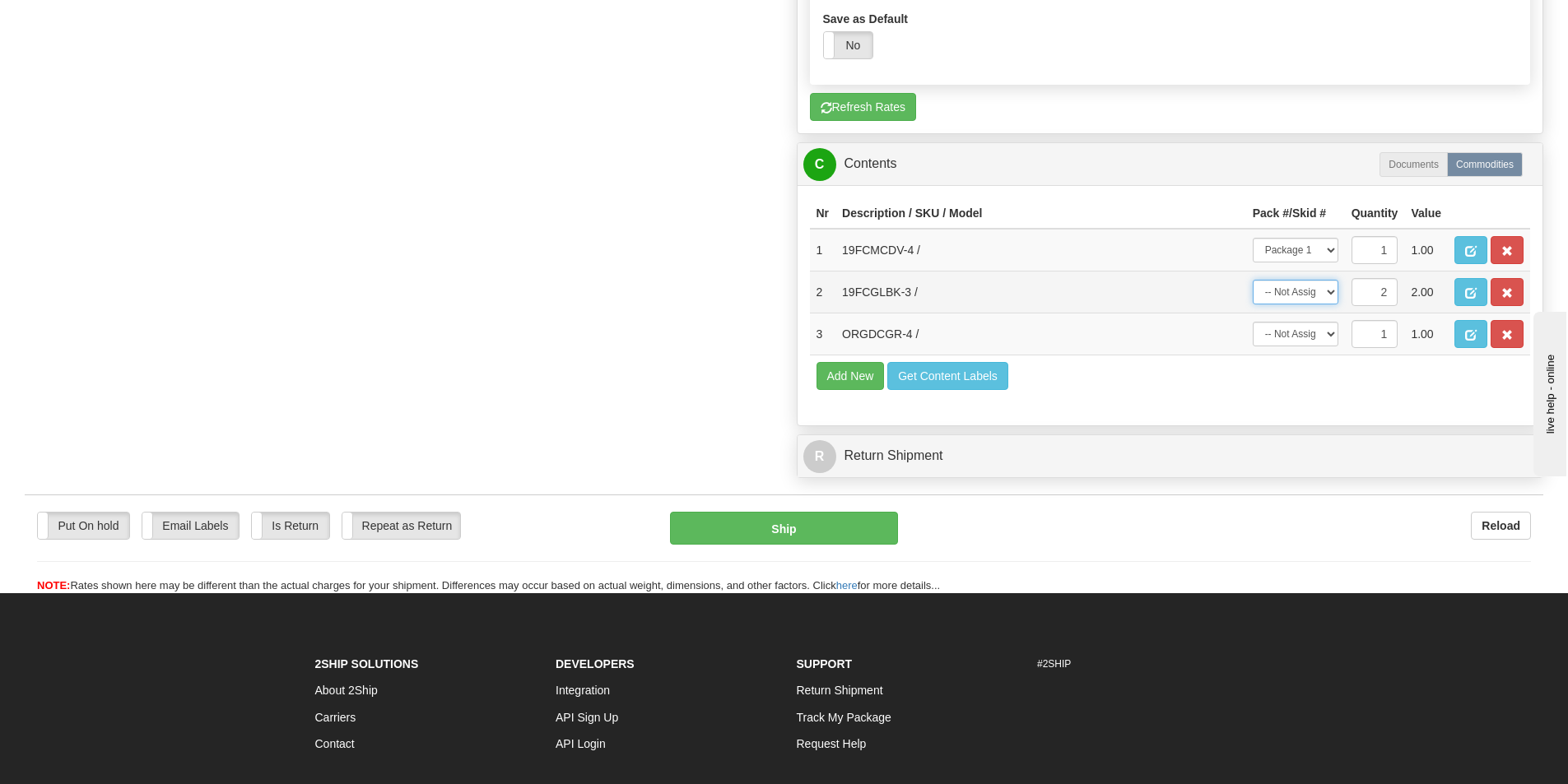
click at [1323, 289] on select "-- Not Assigned -- Package 1 Package 2 Split" at bounding box center [1295, 292] width 85 height 25
select select "1"
click at [1252, 280] on select "-- Not Assigned -- Package 1 Package 2 Split" at bounding box center [1295, 292] width 85 height 25
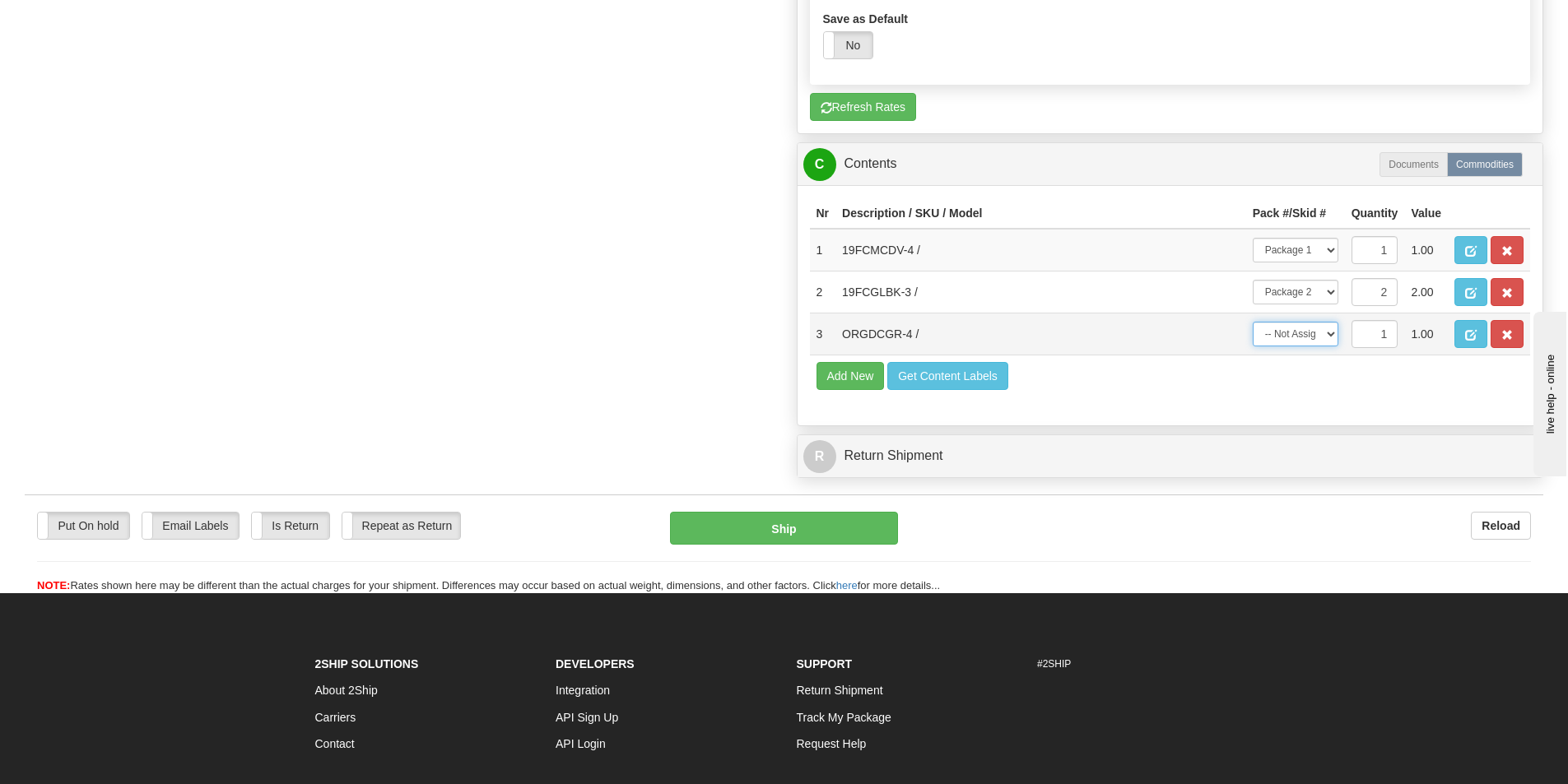
click at [1309, 335] on select "-- Not Assigned -- Package 1 Package 2" at bounding box center [1295, 334] width 85 height 25
select select "1"
click at [1252, 321] on select "-- Not Assigned -- Package 1 Package 2" at bounding box center [1295, 334] width 85 height 25
click at [826, 536] on button "Ship" at bounding box center [784, 528] width 228 height 33
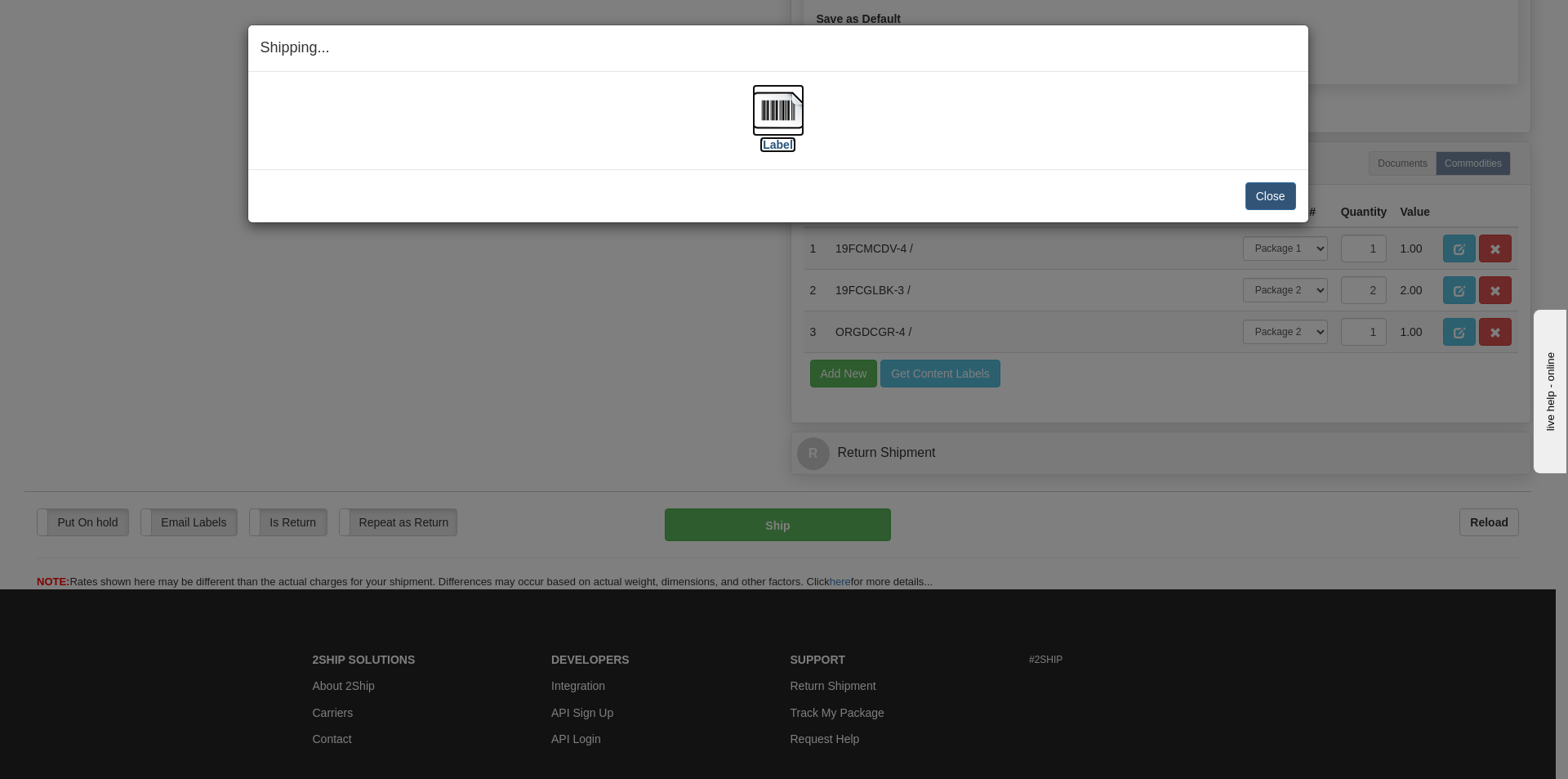
click at [777, 150] on label "[Label]" at bounding box center [778, 144] width 37 height 16
click at [1263, 182] on button "Close" at bounding box center [1270, 195] width 50 height 28
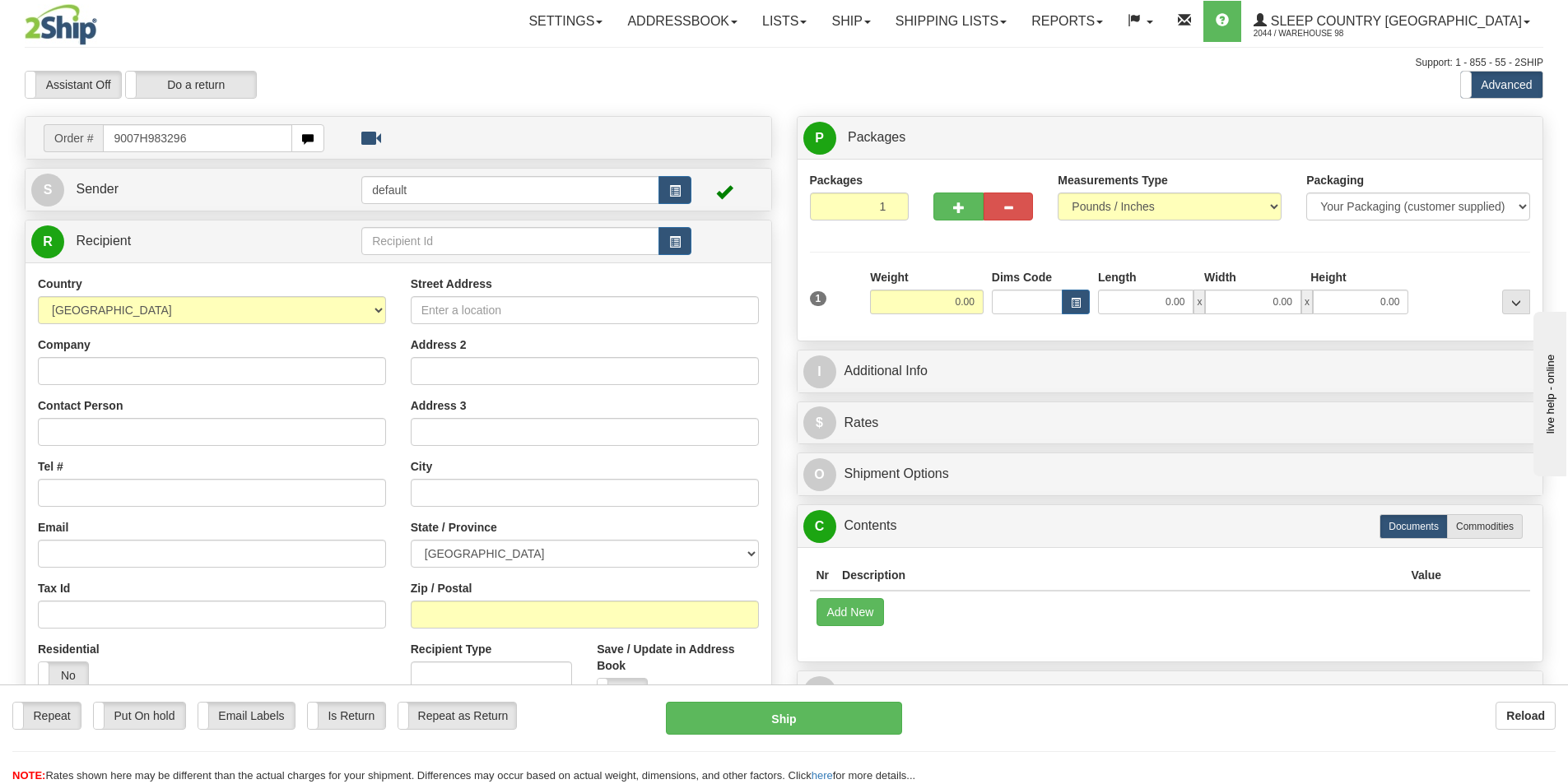
type input "9007H983296"
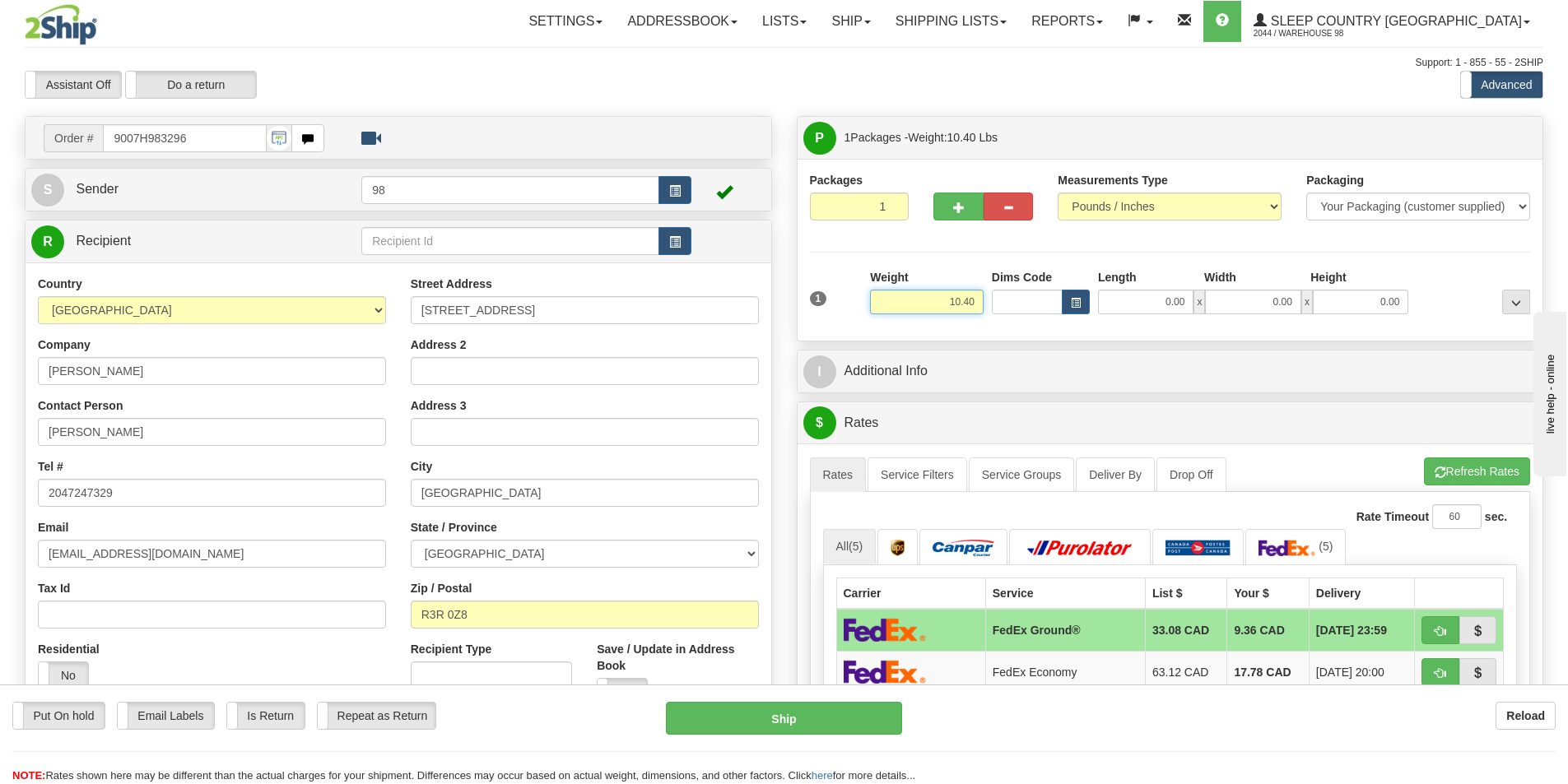
drag, startPoint x: 949, startPoint y: 294, endPoint x: 1031, endPoint y: 304, distance: 82.6
click at [1031, 304] on div "1 Weight 10.40 Dims Code x x" at bounding box center [1170, 298] width 729 height 58
type input "9.00"
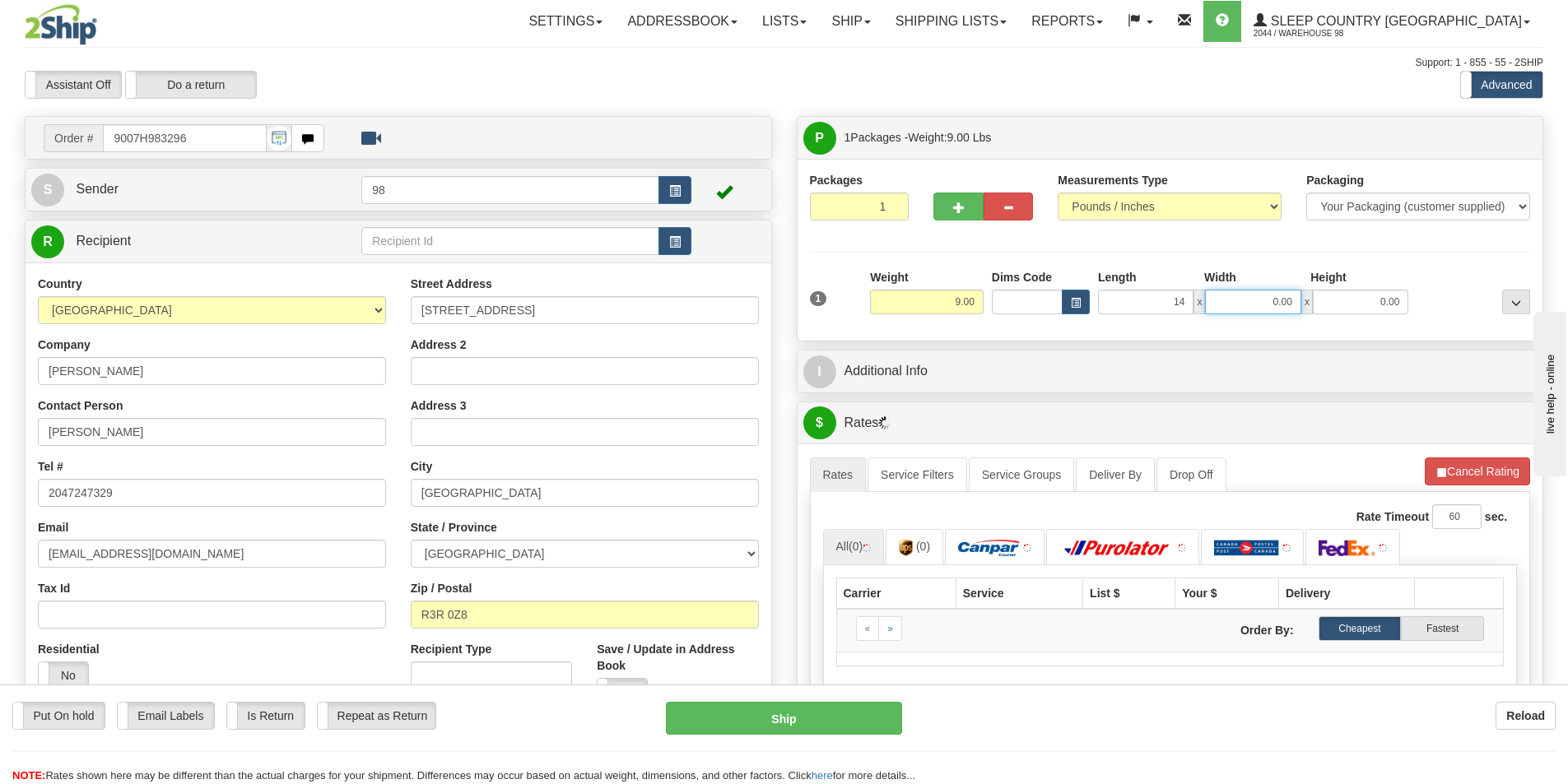
type input "14.00"
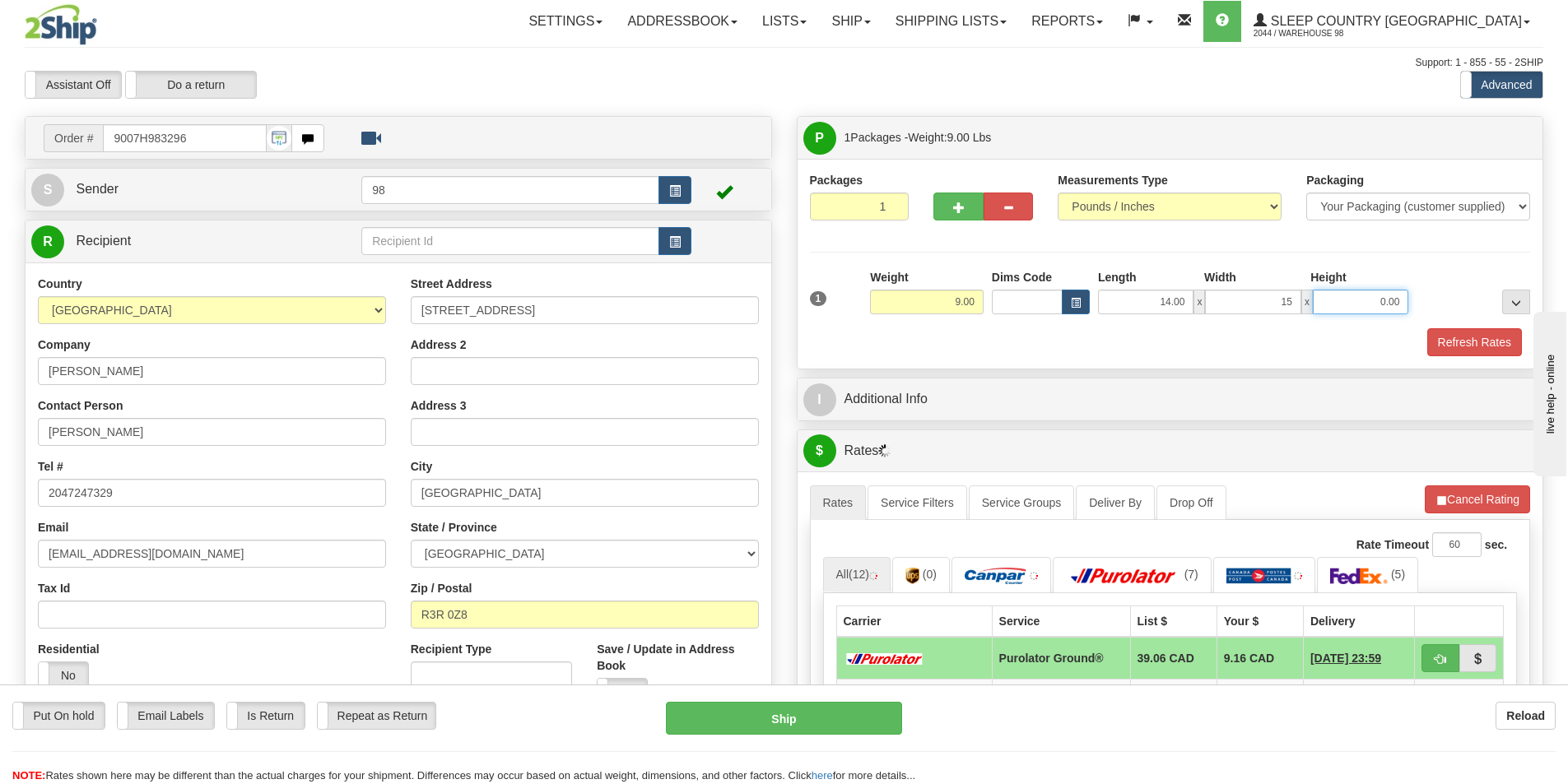
type input "15.00"
type input "7.00"
click at [1452, 333] on button "Refresh Rates" at bounding box center [1474, 341] width 95 height 28
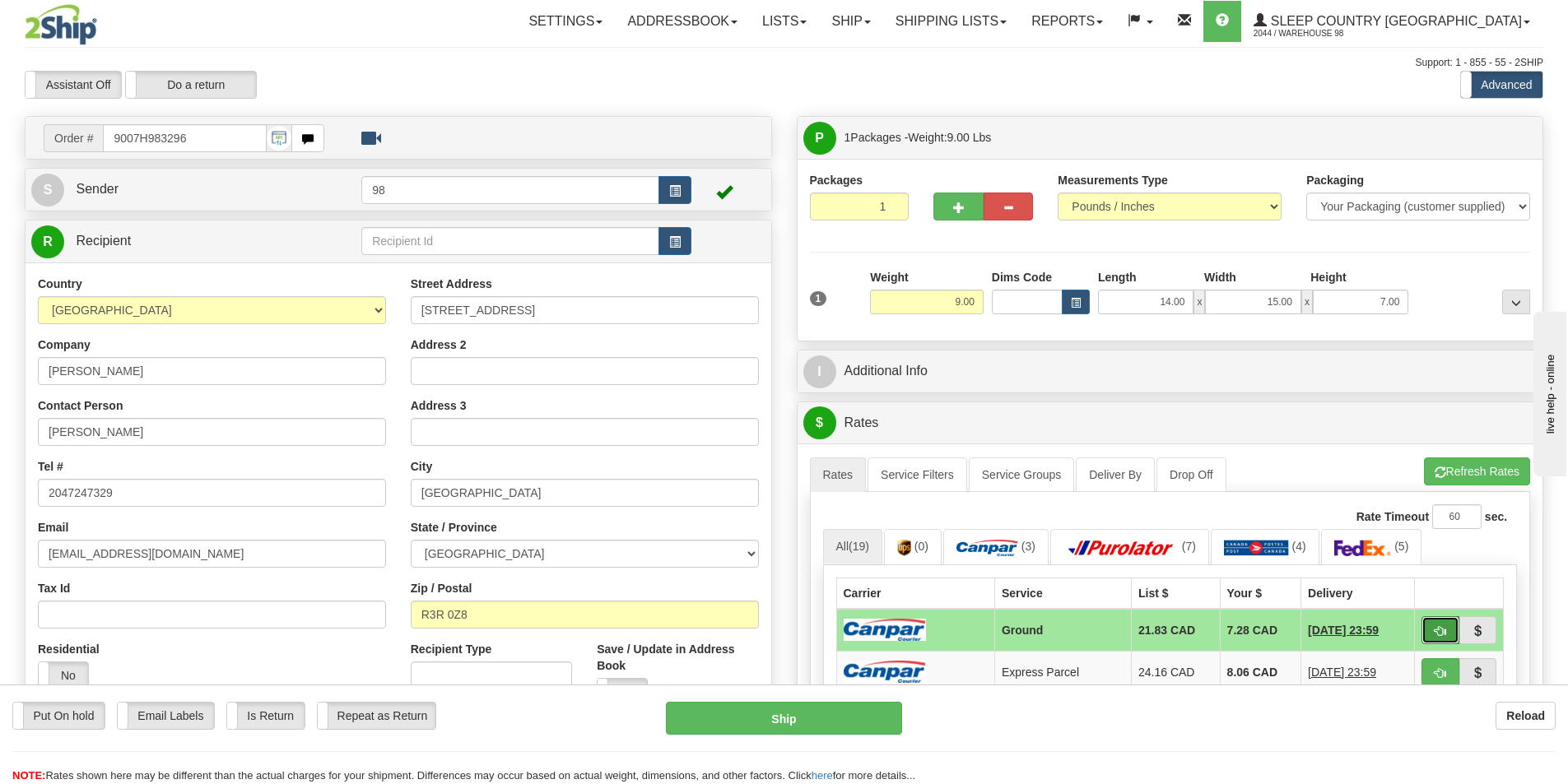
click at [1440, 623] on button "button" at bounding box center [1439, 630] width 37 height 28
type input "1"
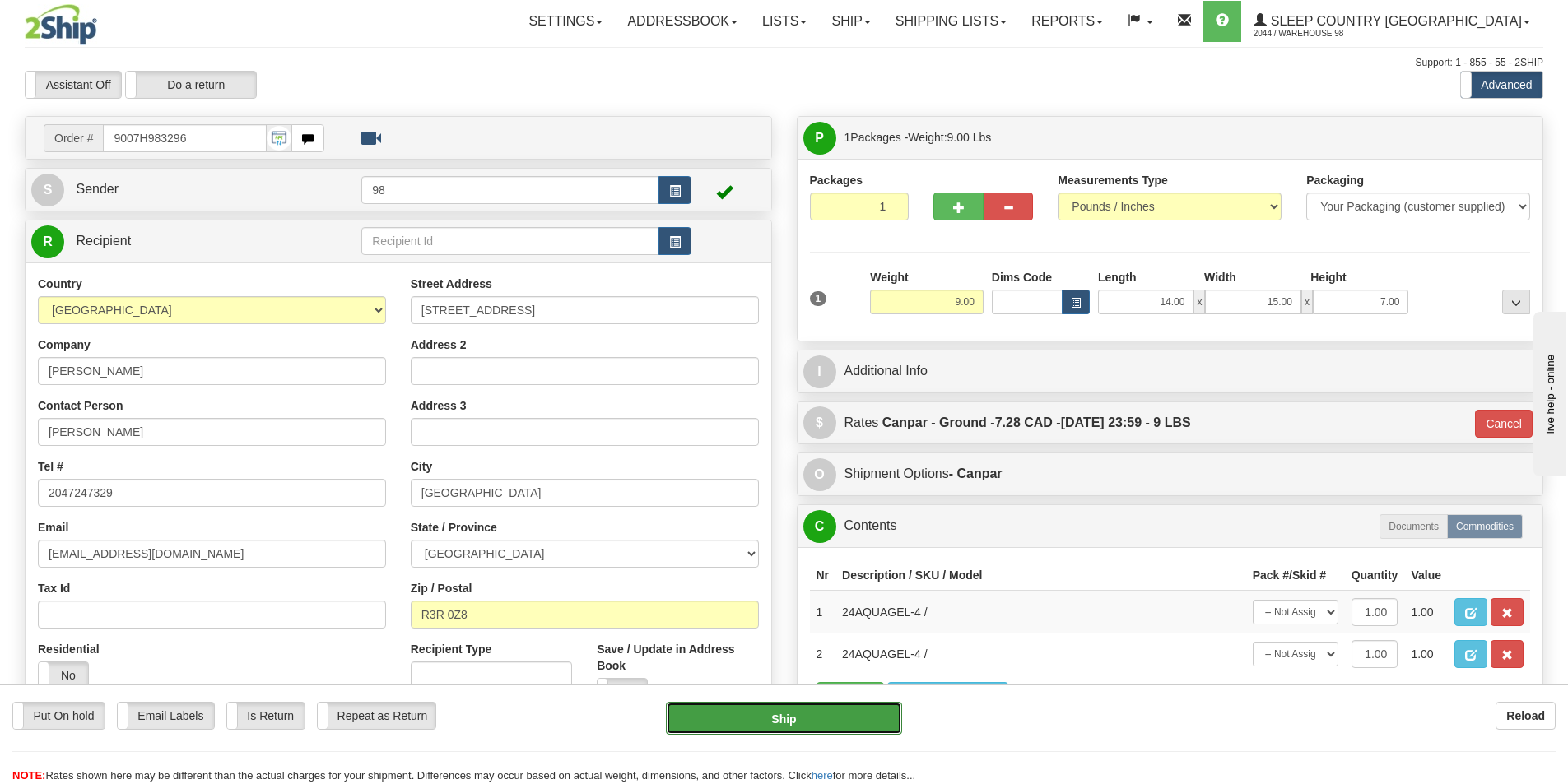
click at [873, 708] on button "Ship" at bounding box center [784, 718] width 236 height 33
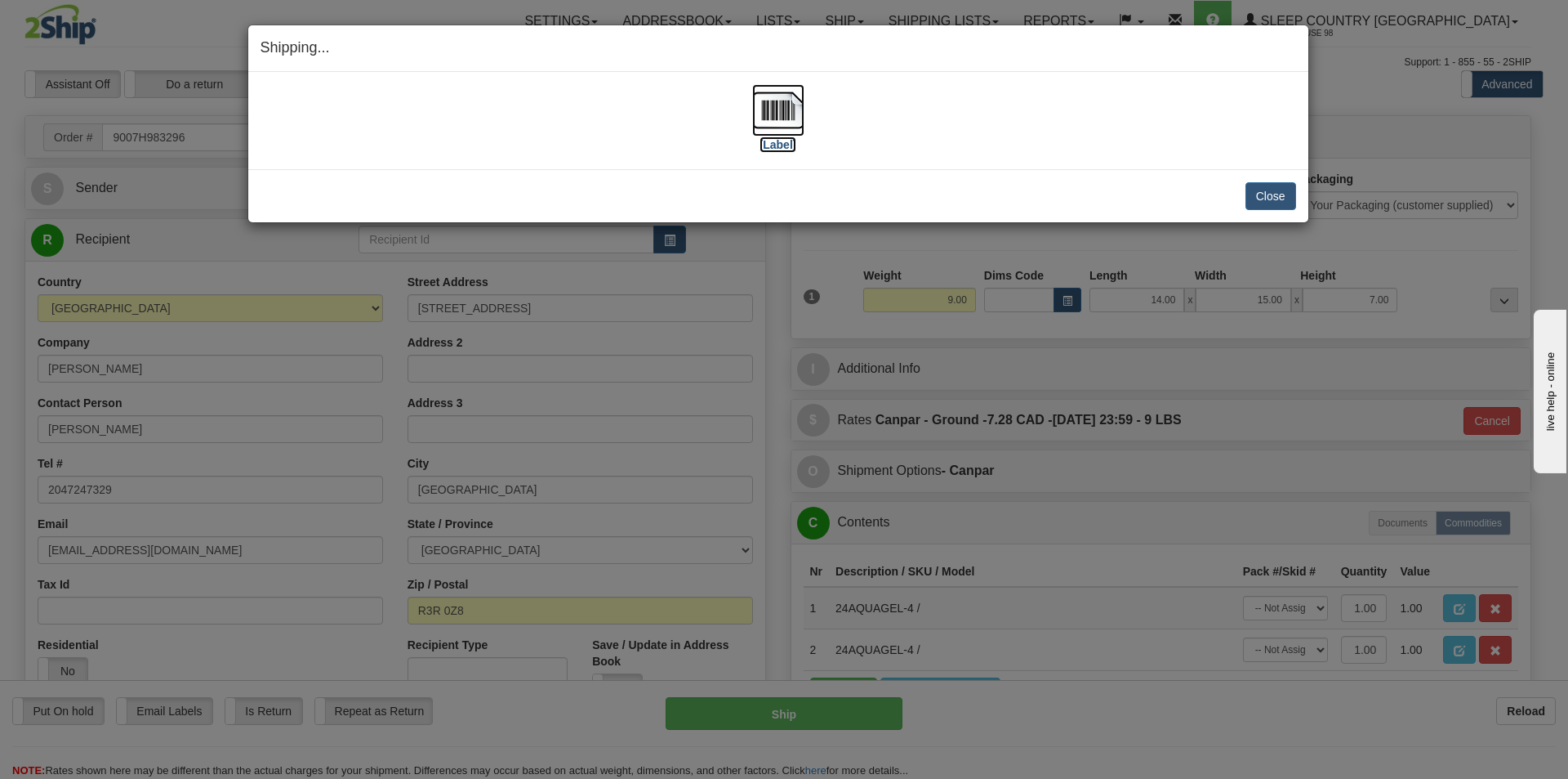
click at [779, 147] on label "[Label]" at bounding box center [778, 144] width 37 height 16
click at [1255, 201] on button "Close" at bounding box center [1270, 195] width 50 height 28
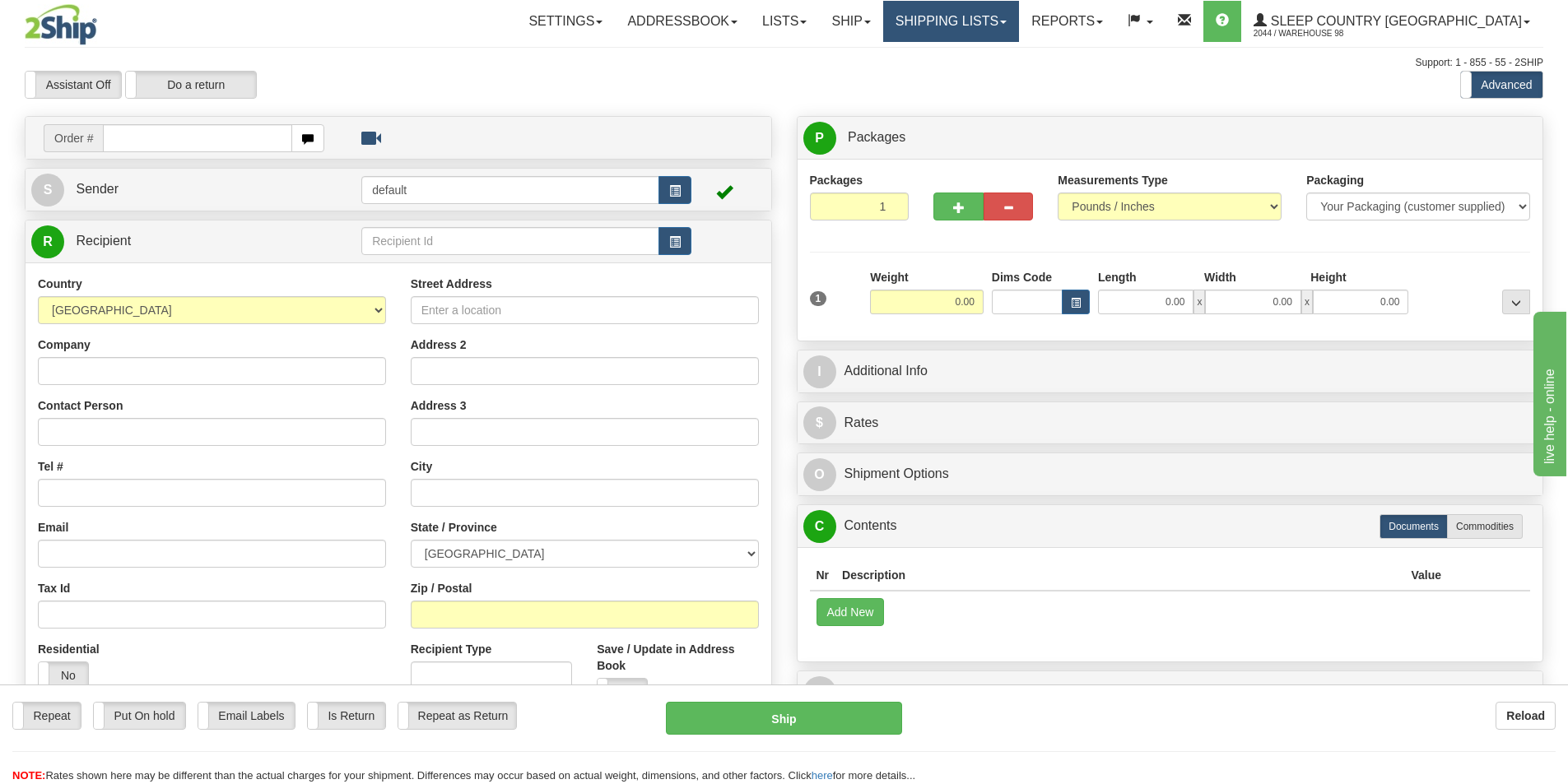
click at [994, 18] on link "Shipping lists" at bounding box center [951, 21] width 136 height 41
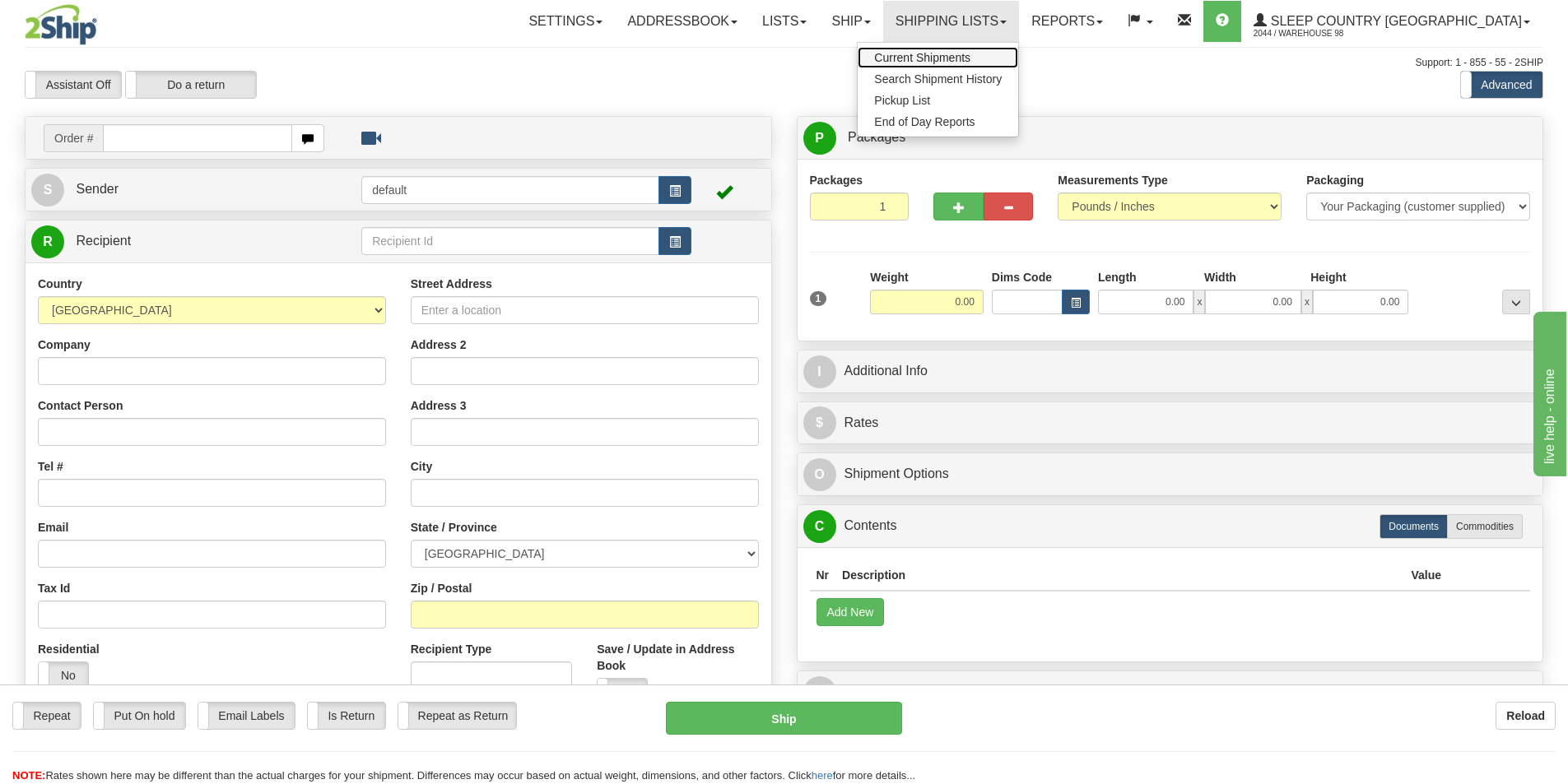
click at [971, 61] on span "Current Shipments" at bounding box center [922, 58] width 96 height 13
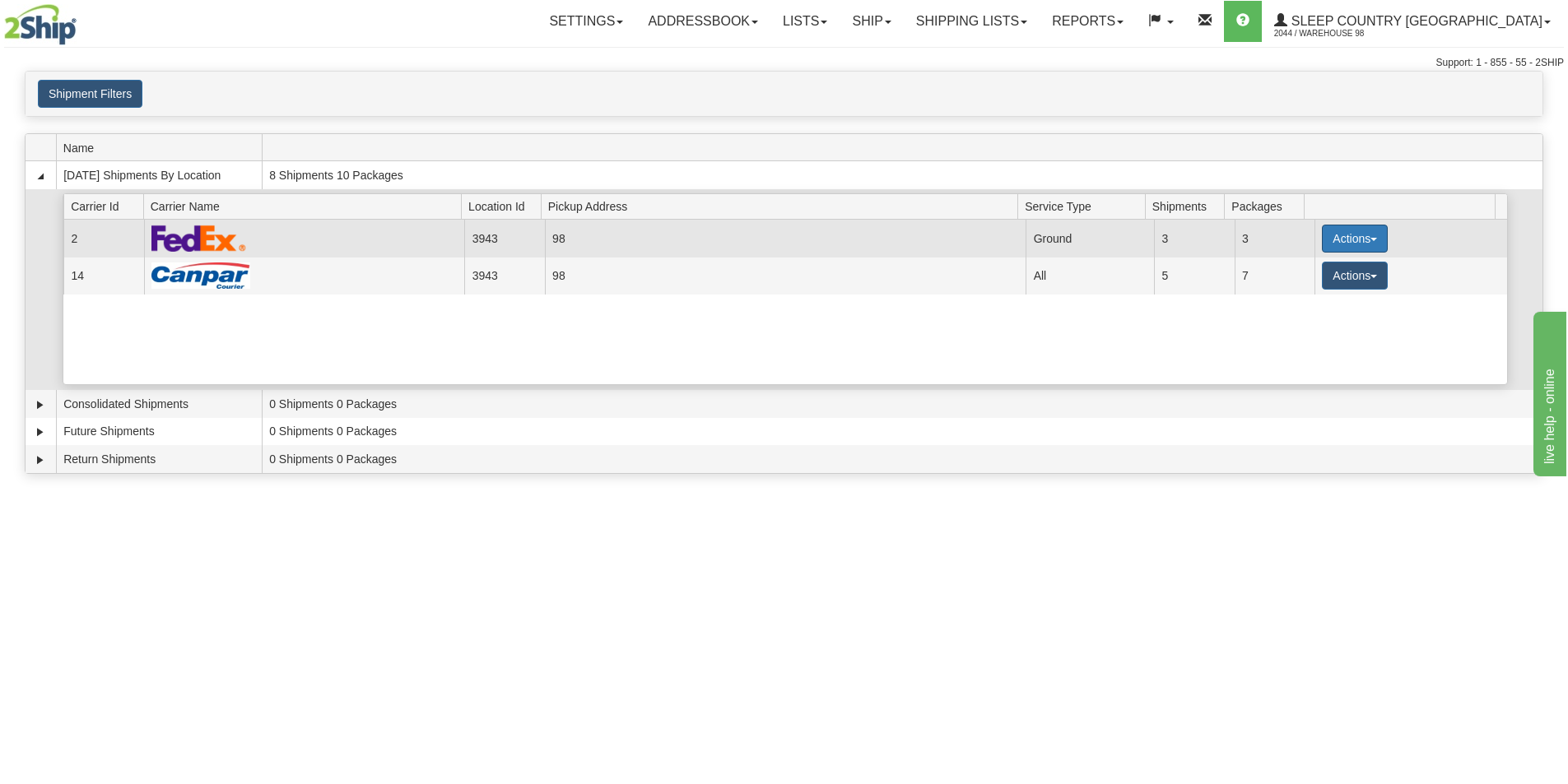
click at [1340, 239] on button "Actions" at bounding box center [1354, 238] width 66 height 28
click at [1301, 292] on span "Close" at bounding box center [1290, 290] width 37 height 12
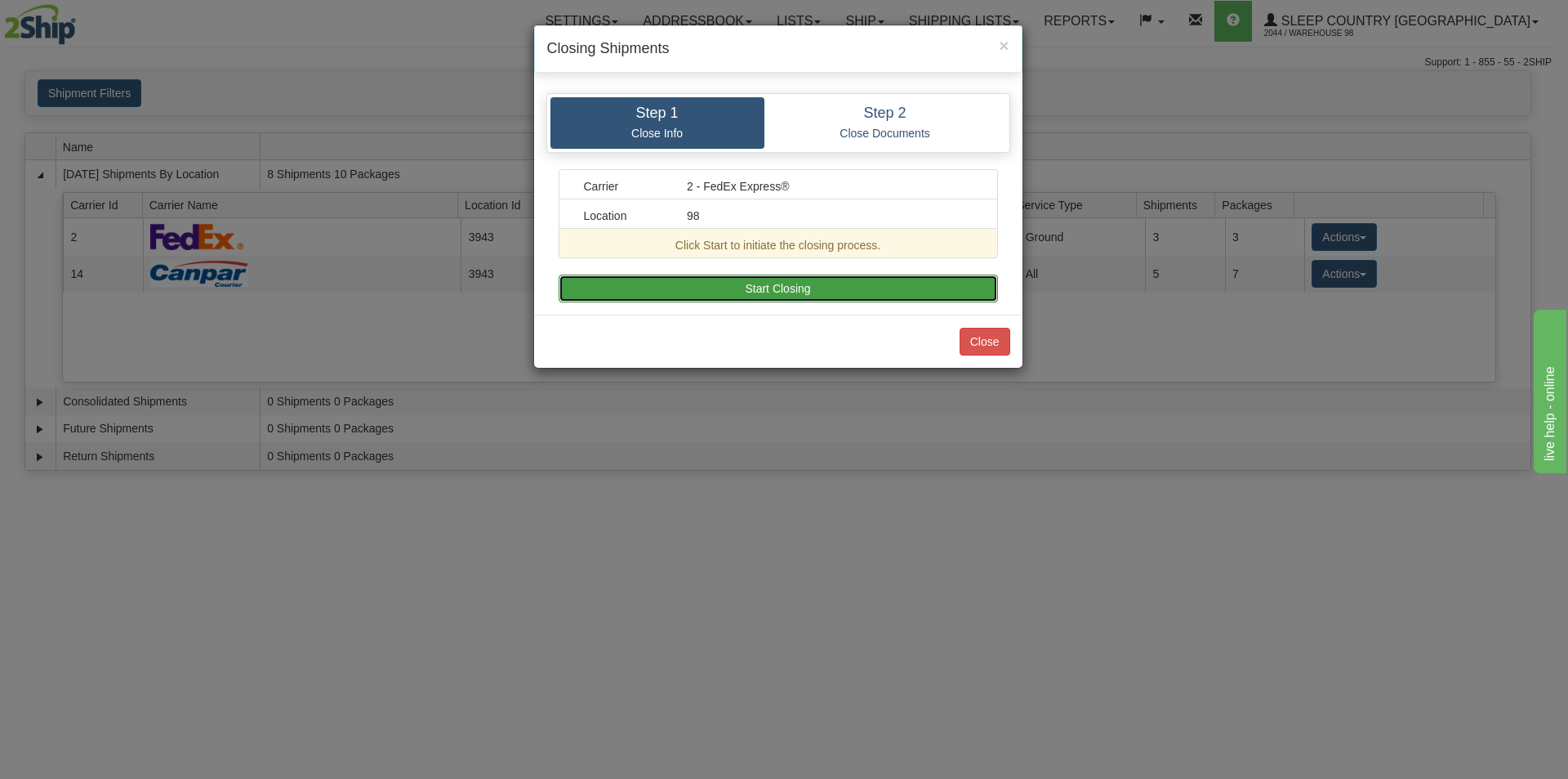
click at [809, 278] on button "Start Closing" at bounding box center [779, 288] width 440 height 28
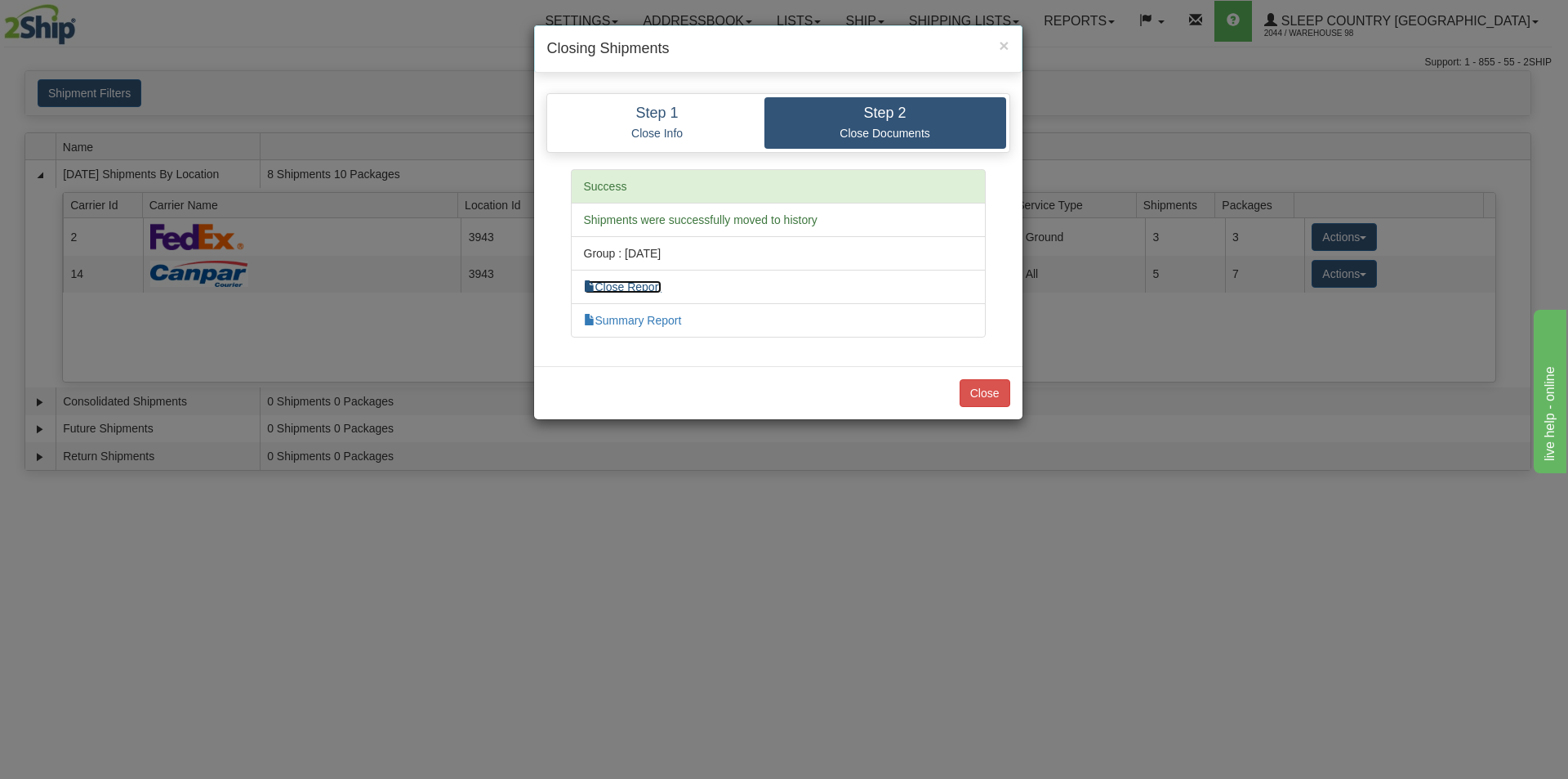
click at [646, 285] on link "Close Report" at bounding box center [623, 287] width 78 height 13
click at [979, 394] on button "Close" at bounding box center [984, 392] width 50 height 28
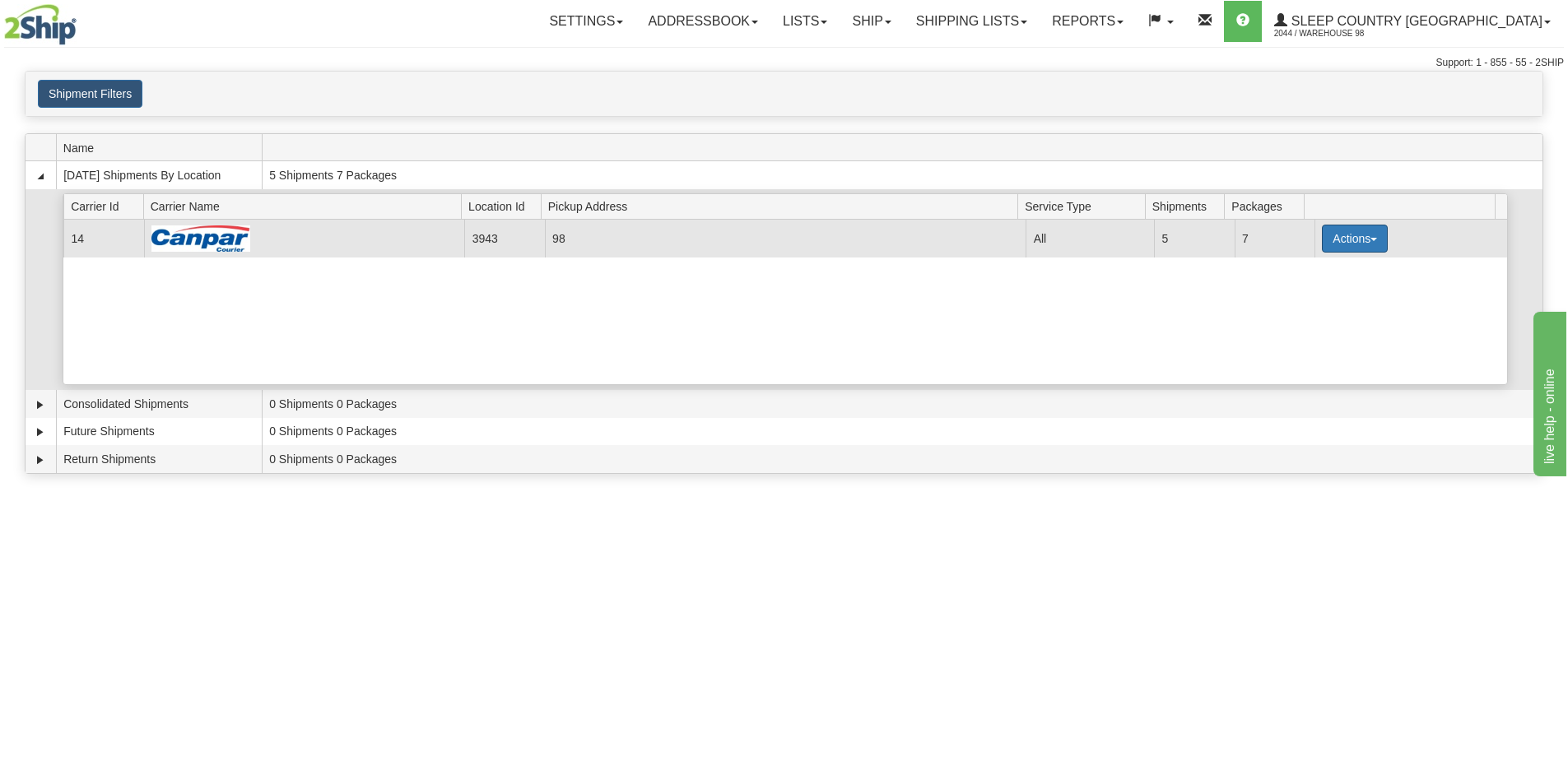
click at [1332, 242] on button "Actions" at bounding box center [1354, 238] width 66 height 28
click at [1316, 296] on link "Close" at bounding box center [1320, 291] width 131 height 21
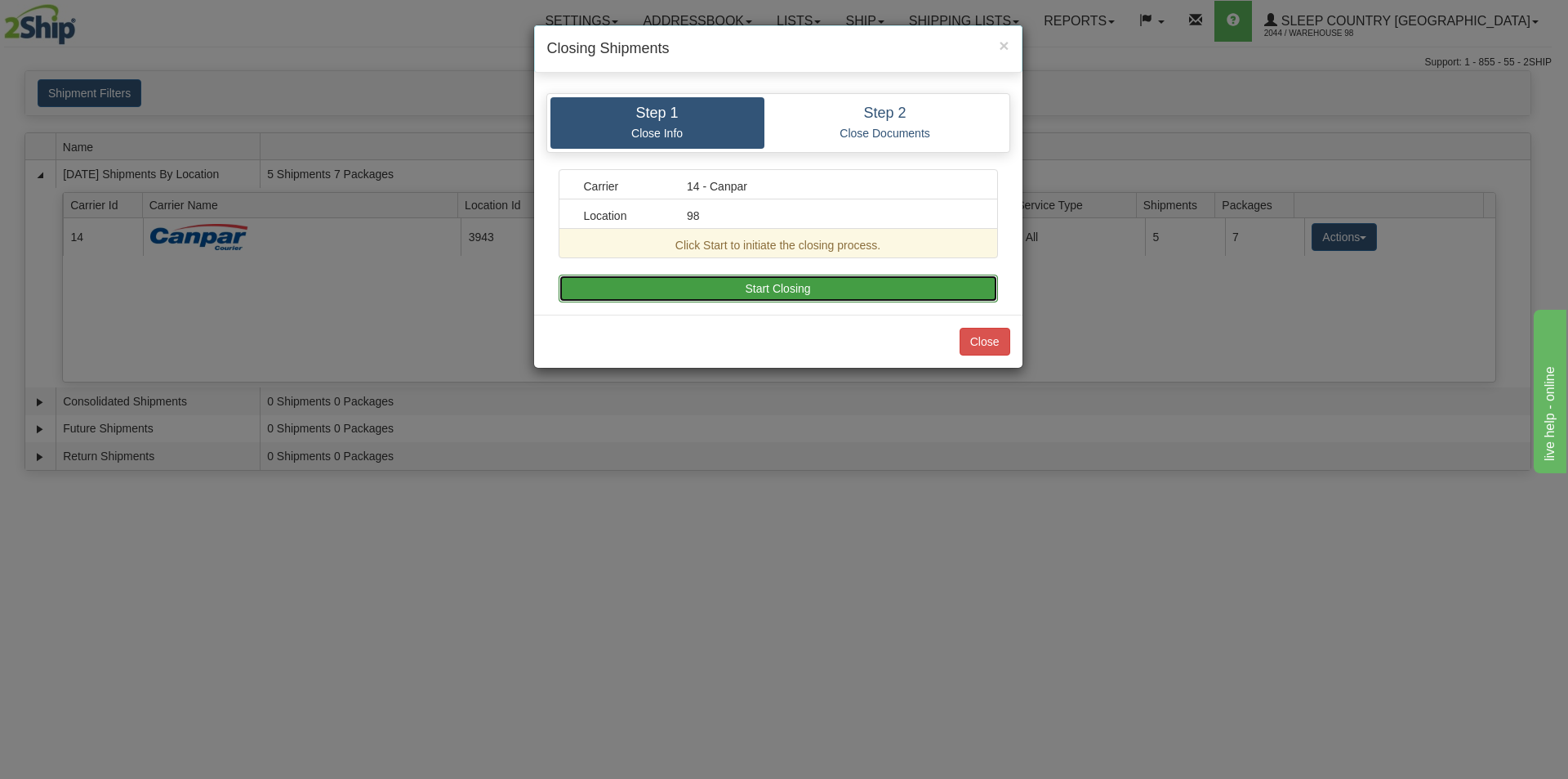
click at [843, 290] on button "Start Closing" at bounding box center [779, 288] width 440 height 28
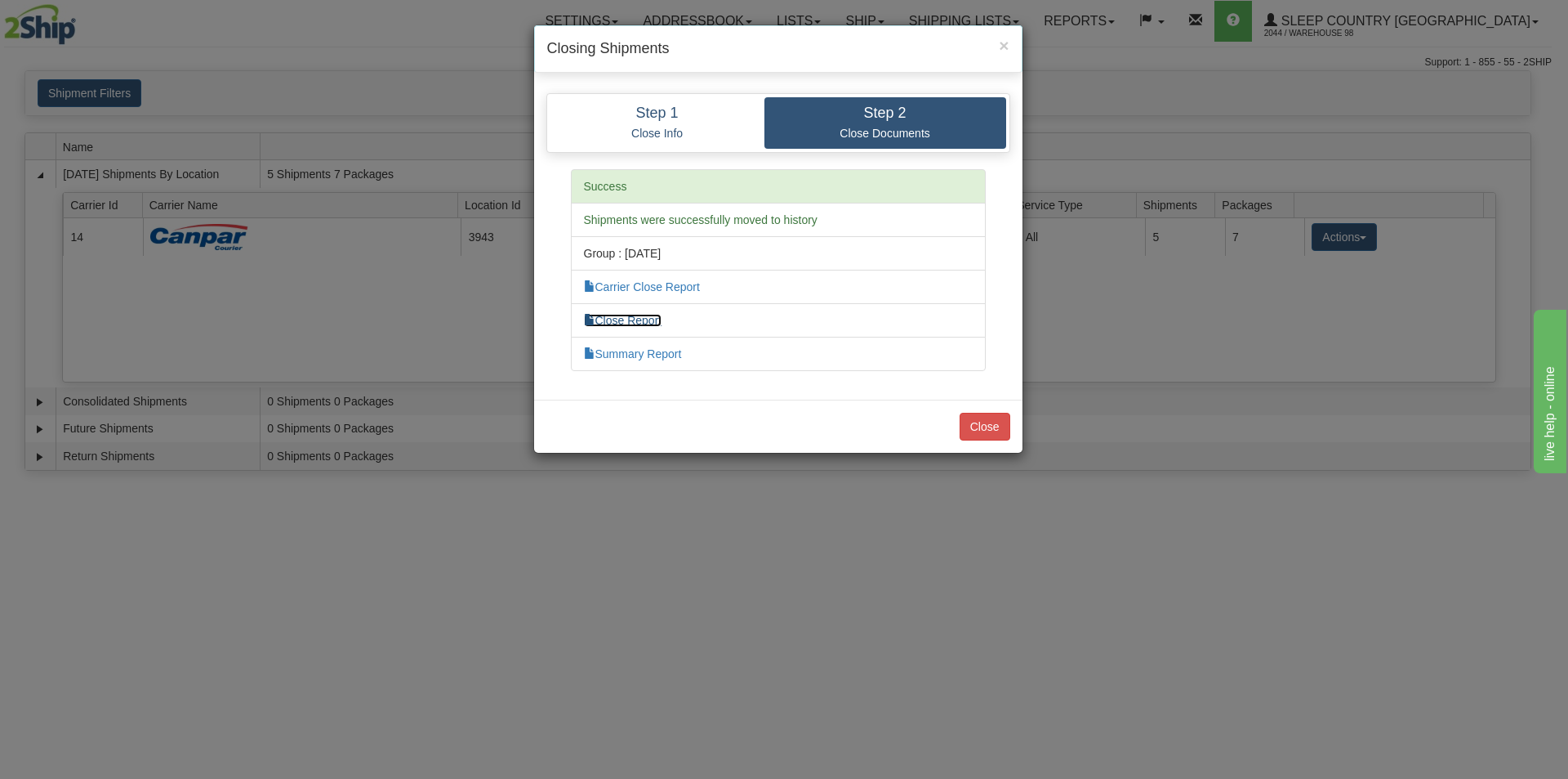
click at [617, 322] on link "Close Report" at bounding box center [623, 320] width 78 height 13
click at [961, 424] on button "Close" at bounding box center [984, 426] width 50 height 28
